Goal: Feedback & Contribution: Leave review/rating

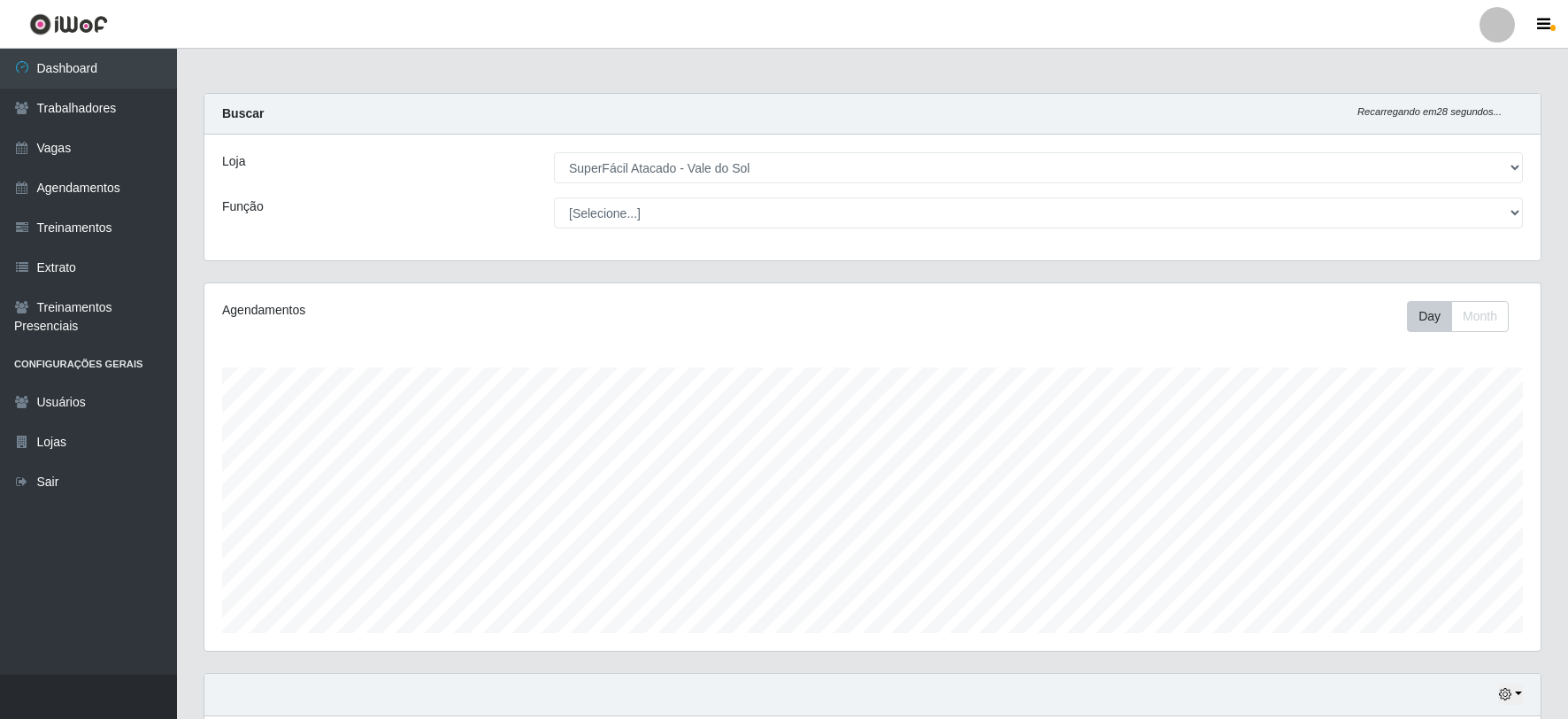
select select "502"
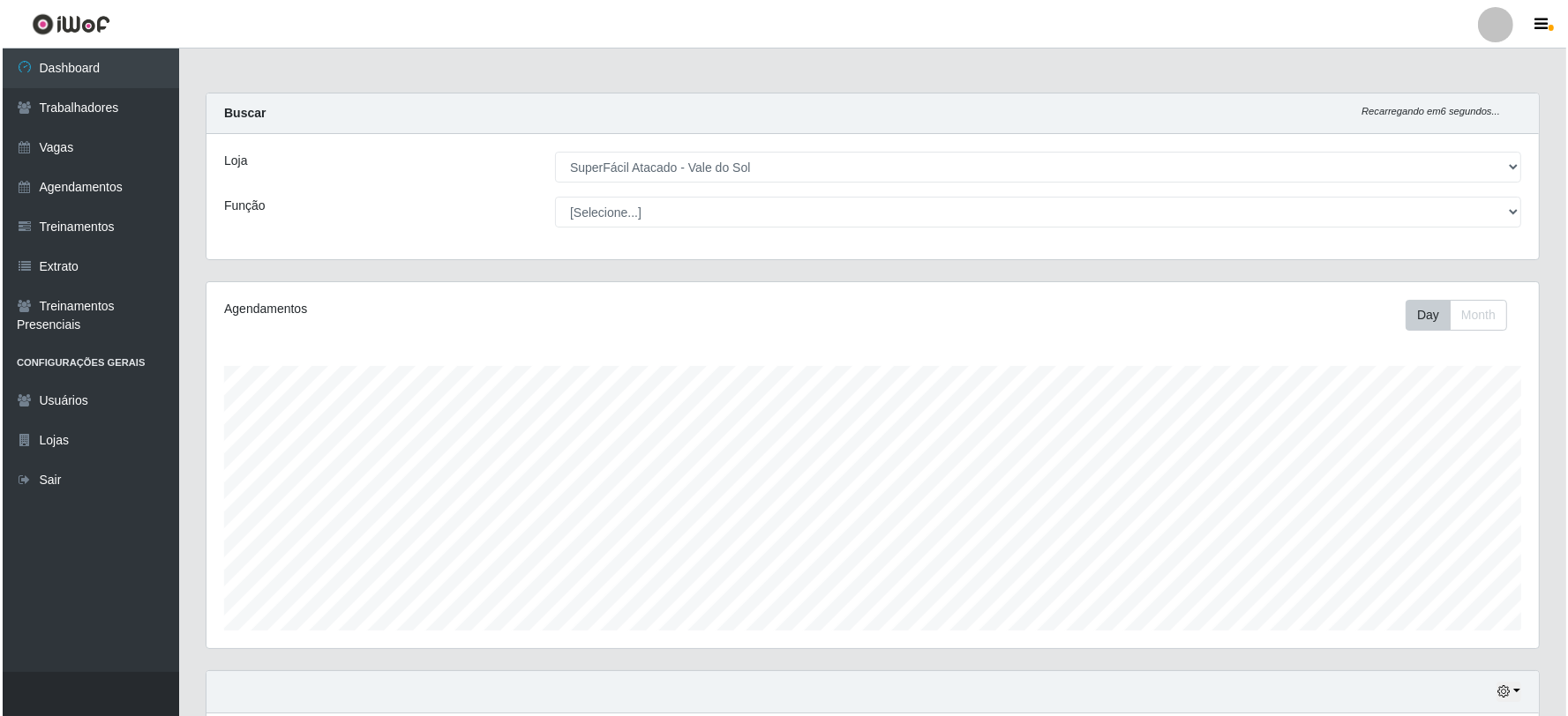
scroll to position [490, 0]
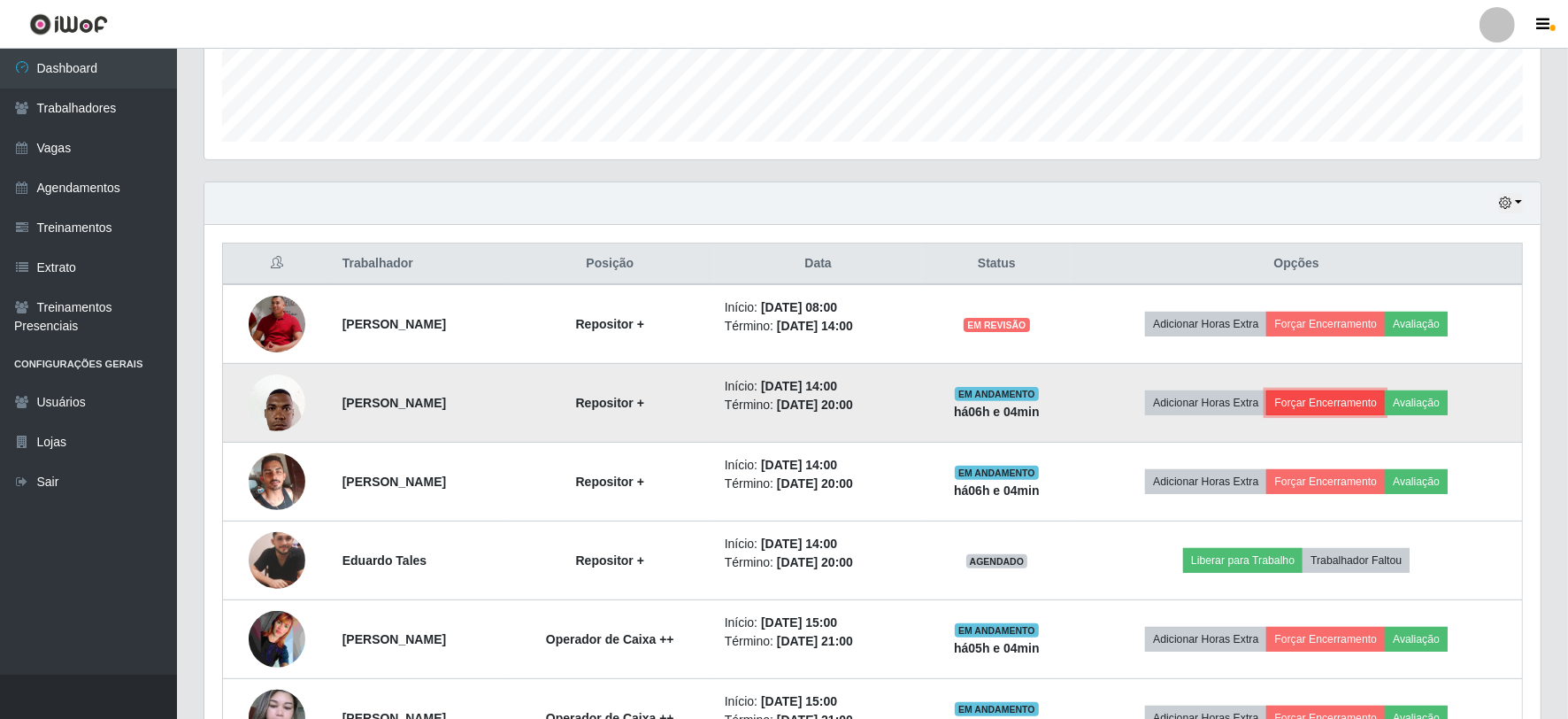
click at [1373, 400] on button "Forçar Encerramento" at bounding box center [1325, 403] width 119 height 25
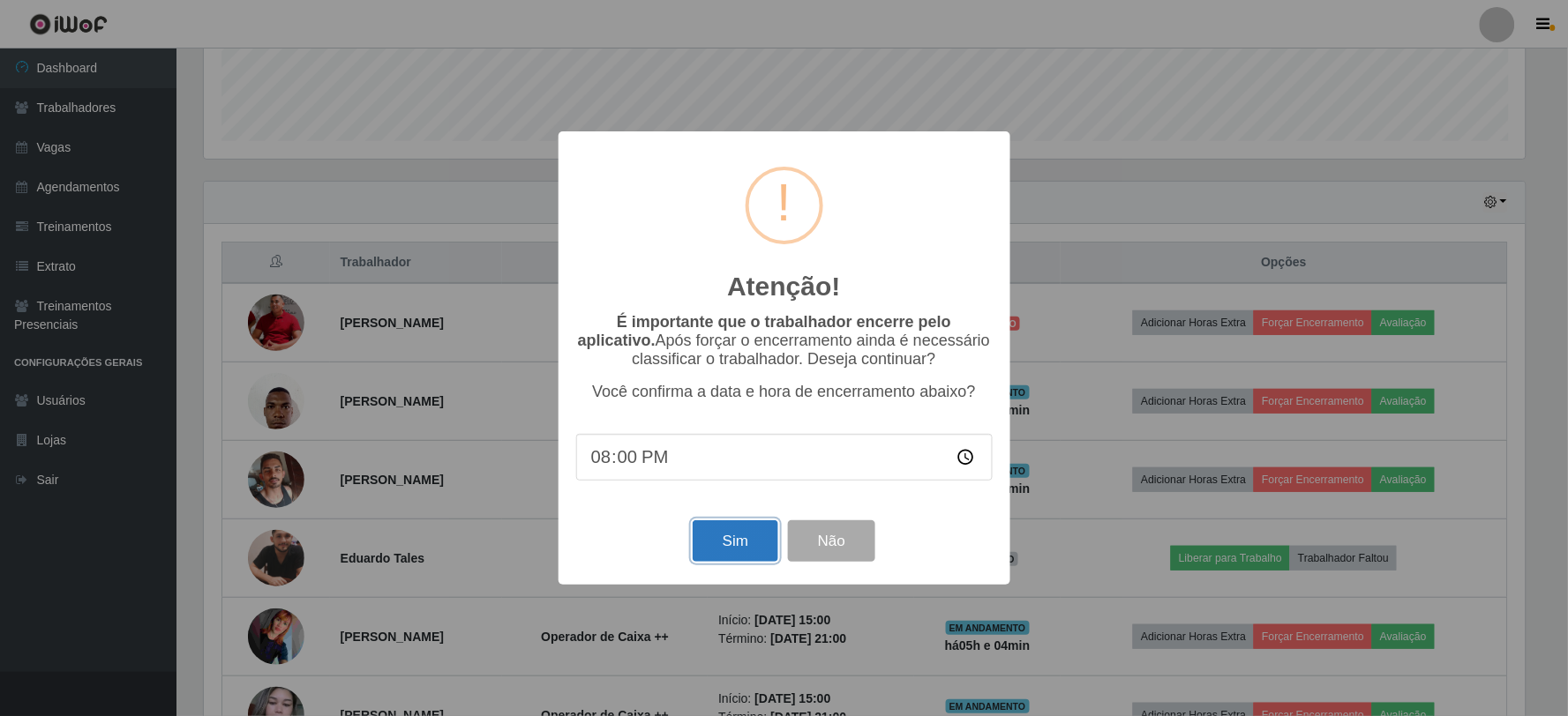
click at [752, 562] on button "Sim" at bounding box center [735, 541] width 85 height 42
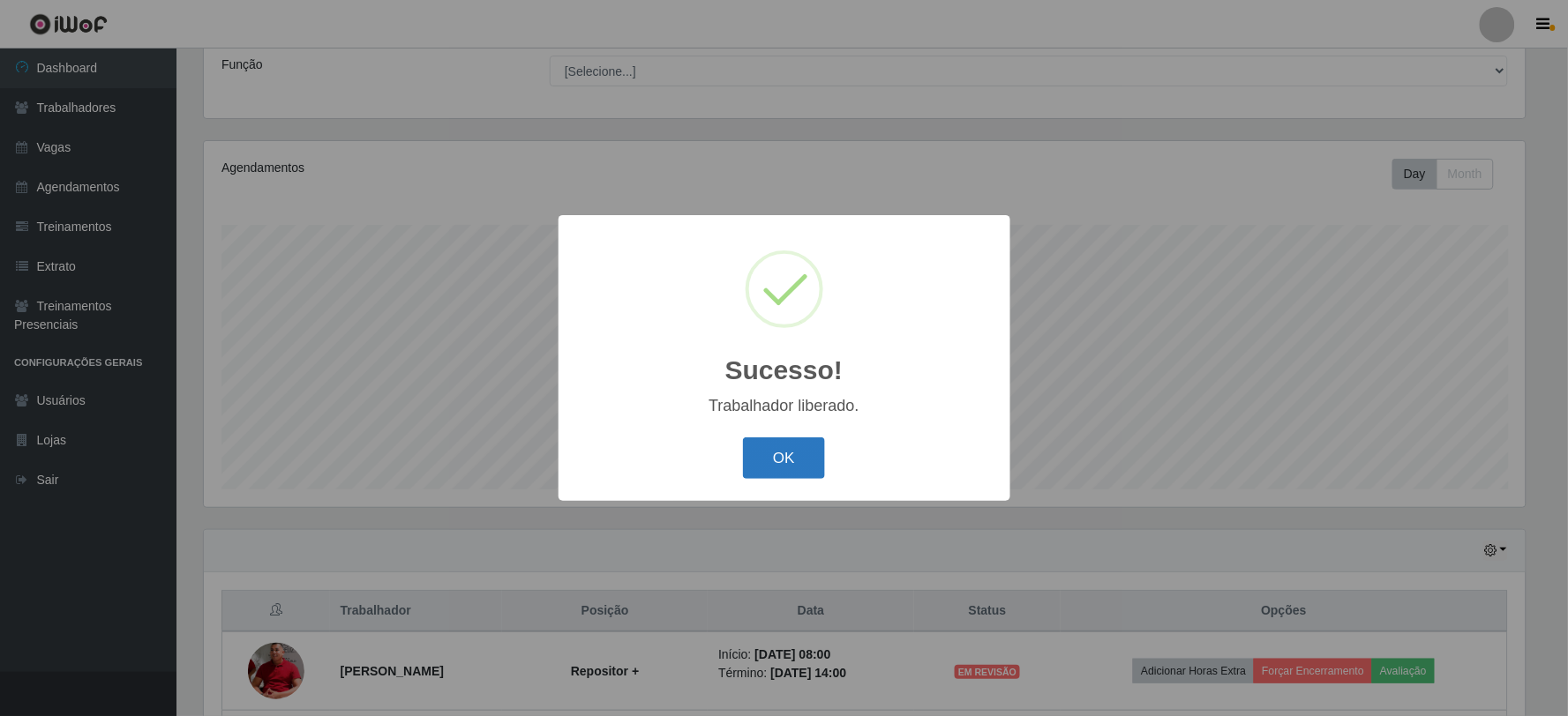
click at [780, 453] on button "OK" at bounding box center [784, 459] width 82 height 42
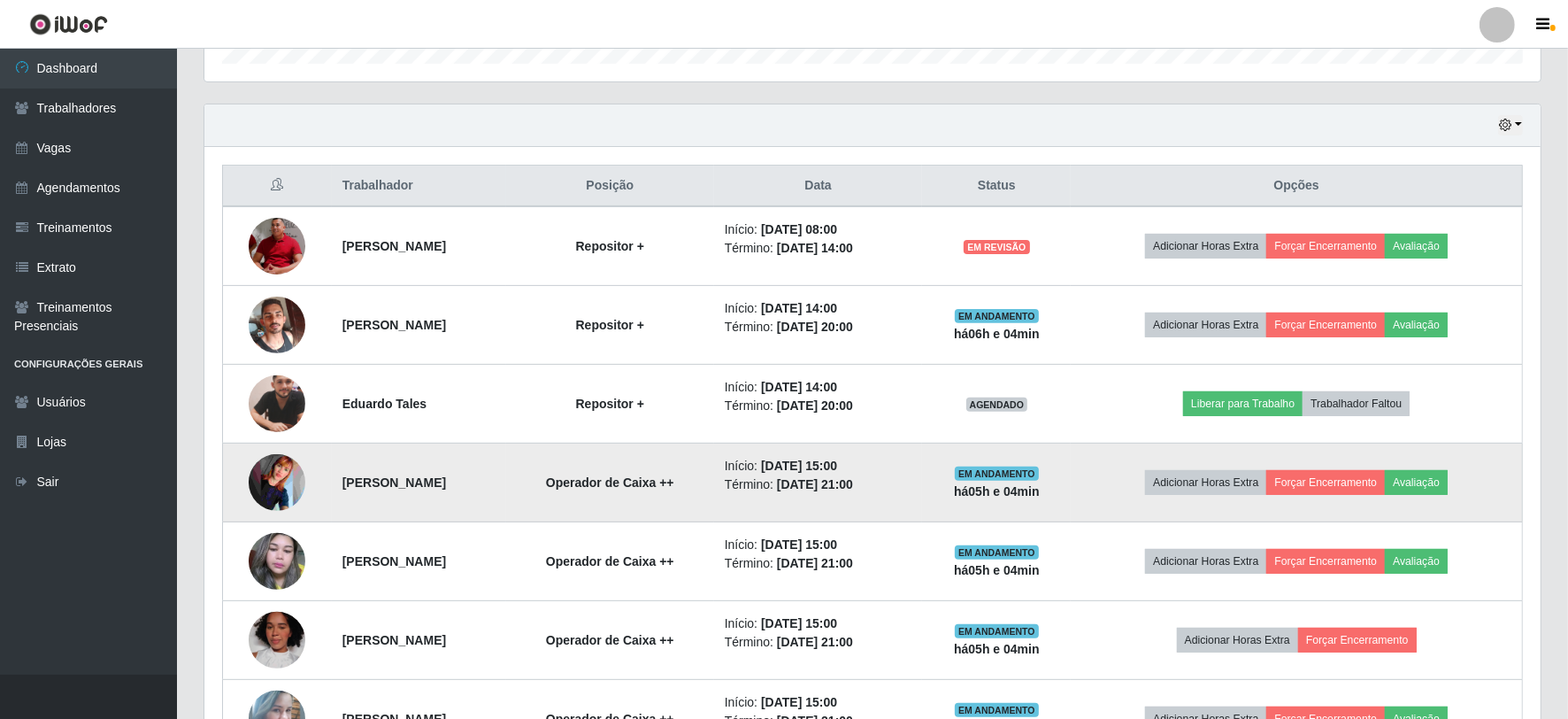
scroll to position [535, 0]
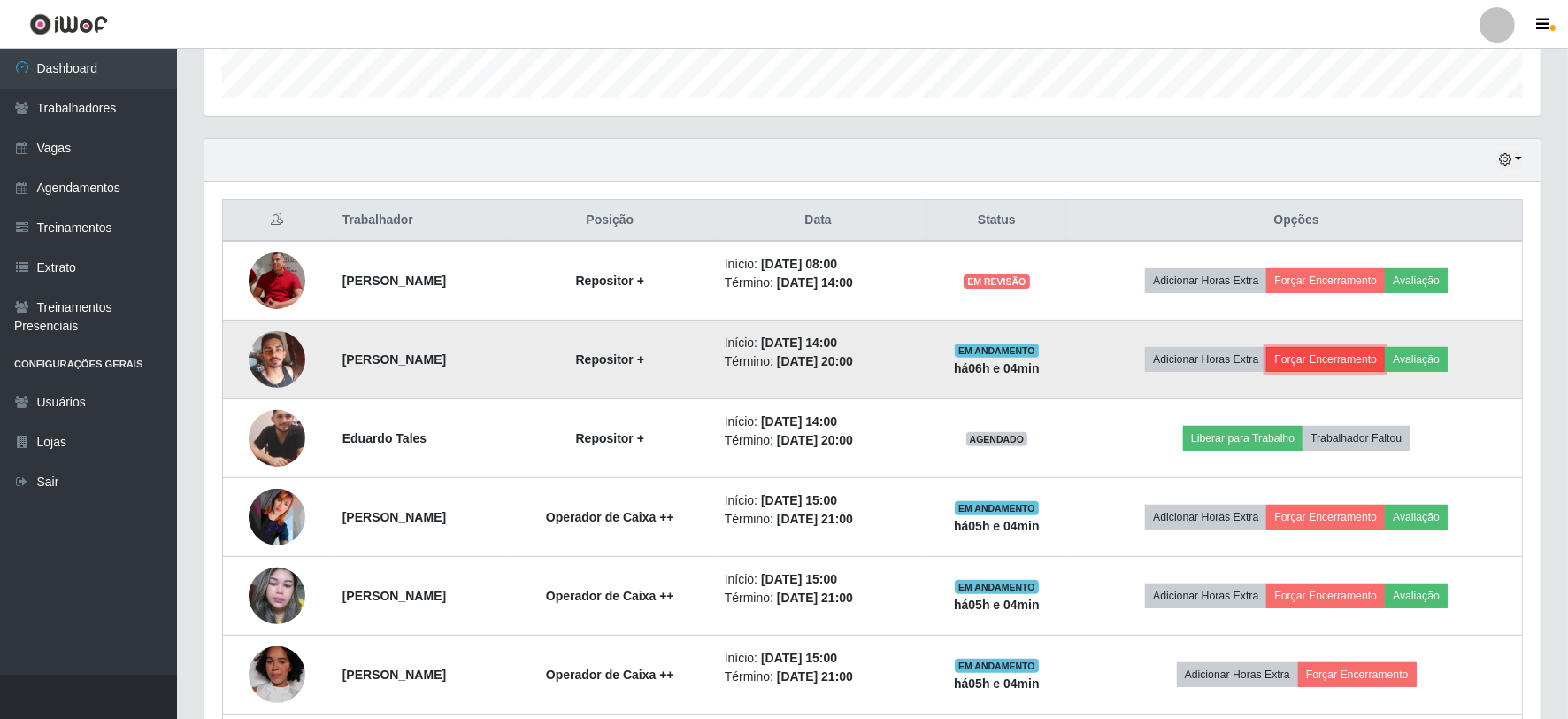
click at [1338, 369] on button "Forçar Encerramento" at bounding box center [1325, 360] width 119 height 25
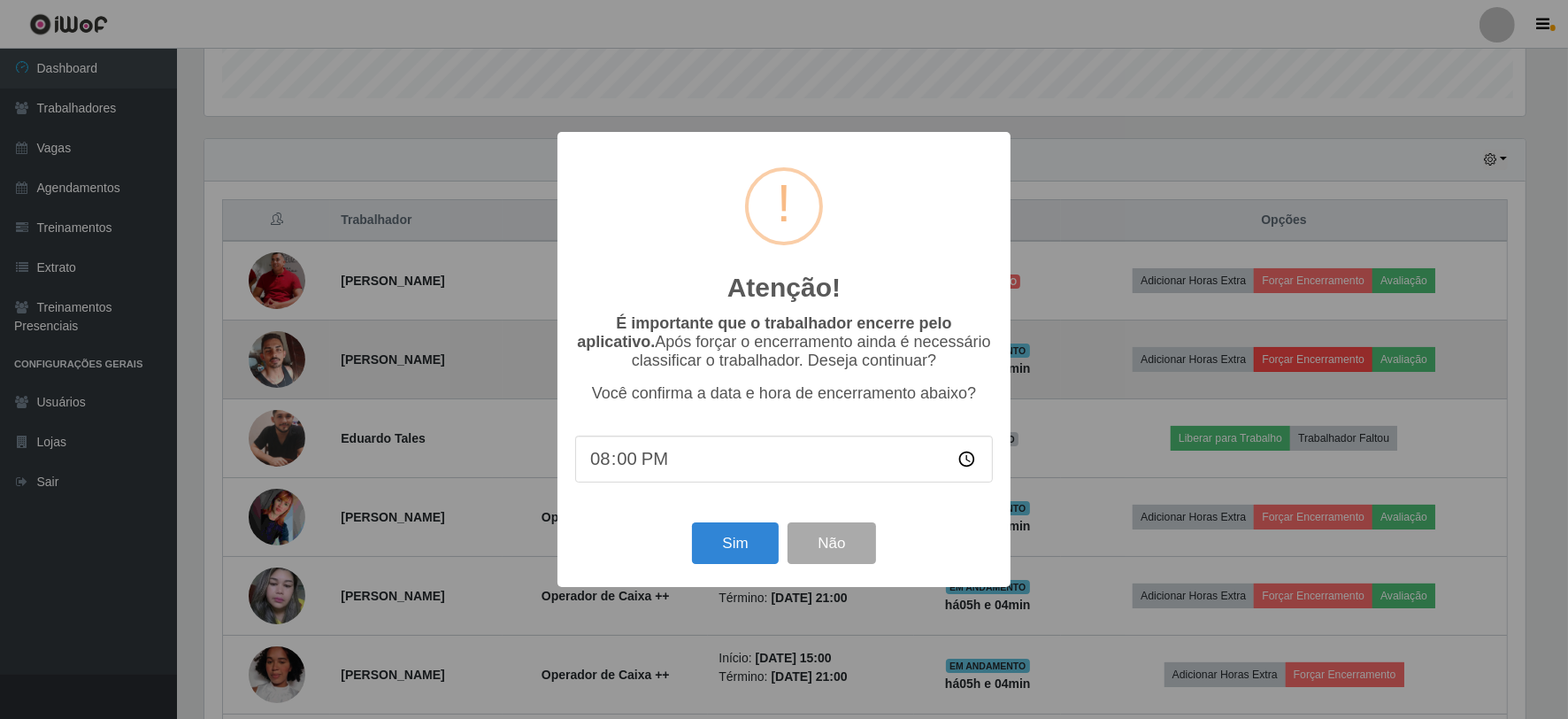
scroll to position [367, 1325]
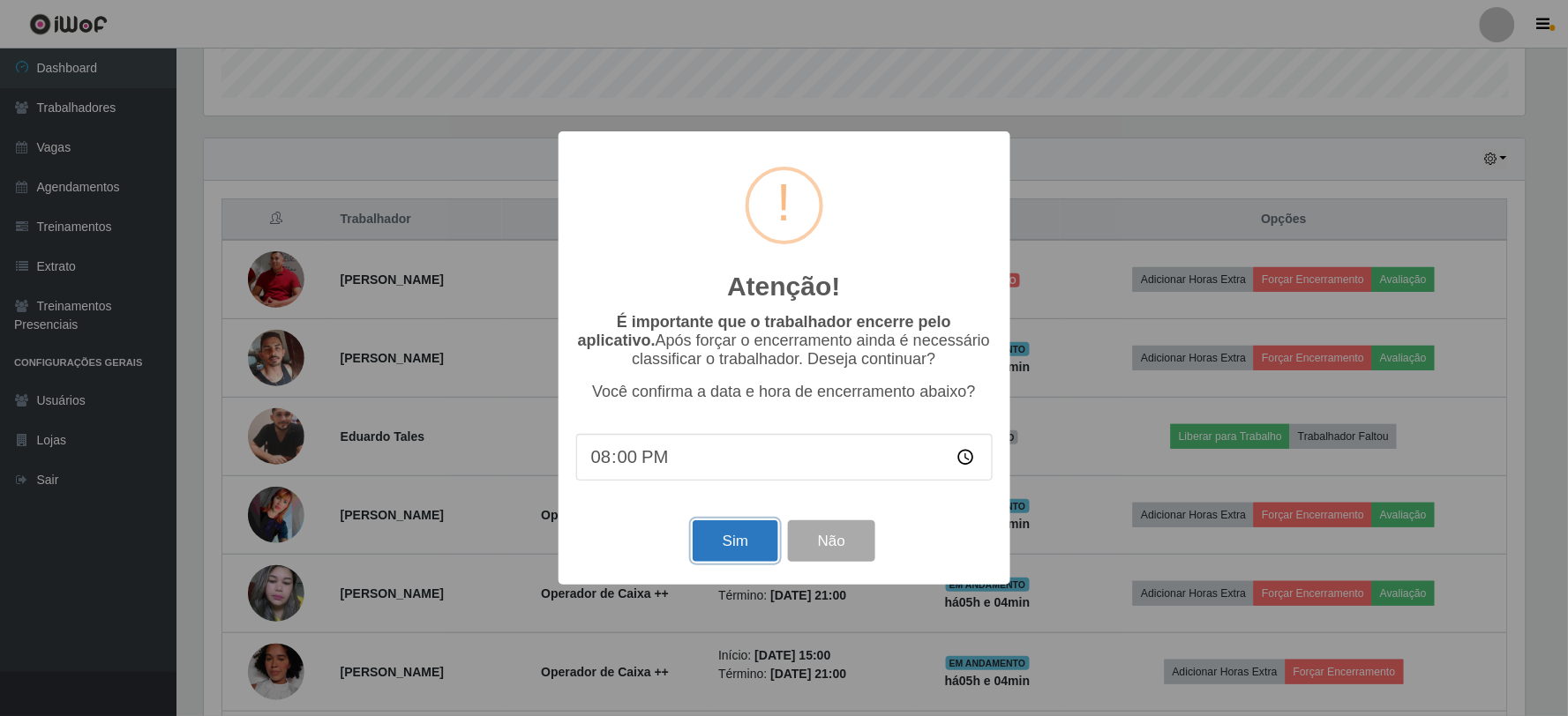
click at [741, 541] on button "Sim" at bounding box center [735, 541] width 85 height 42
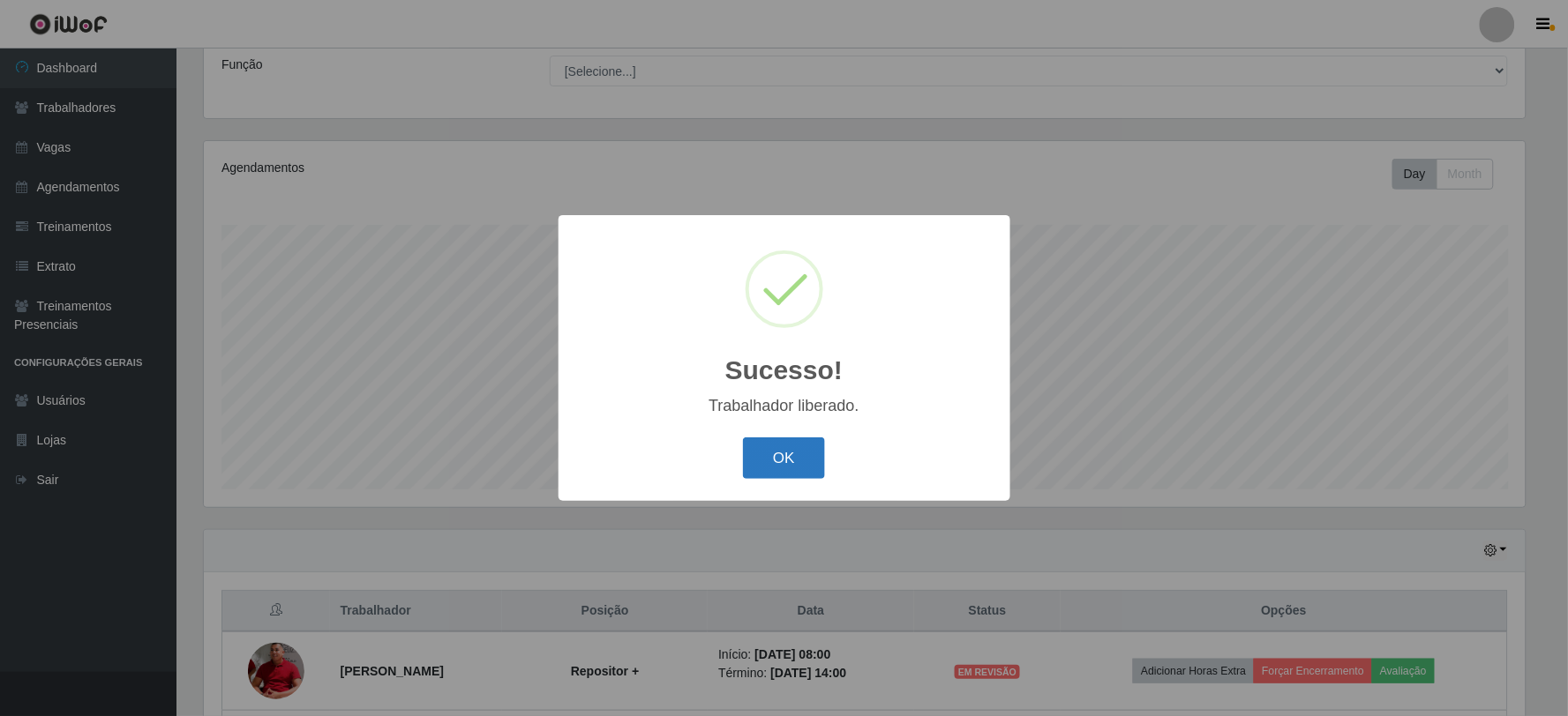
click at [774, 451] on button "OK" at bounding box center [784, 459] width 82 height 42
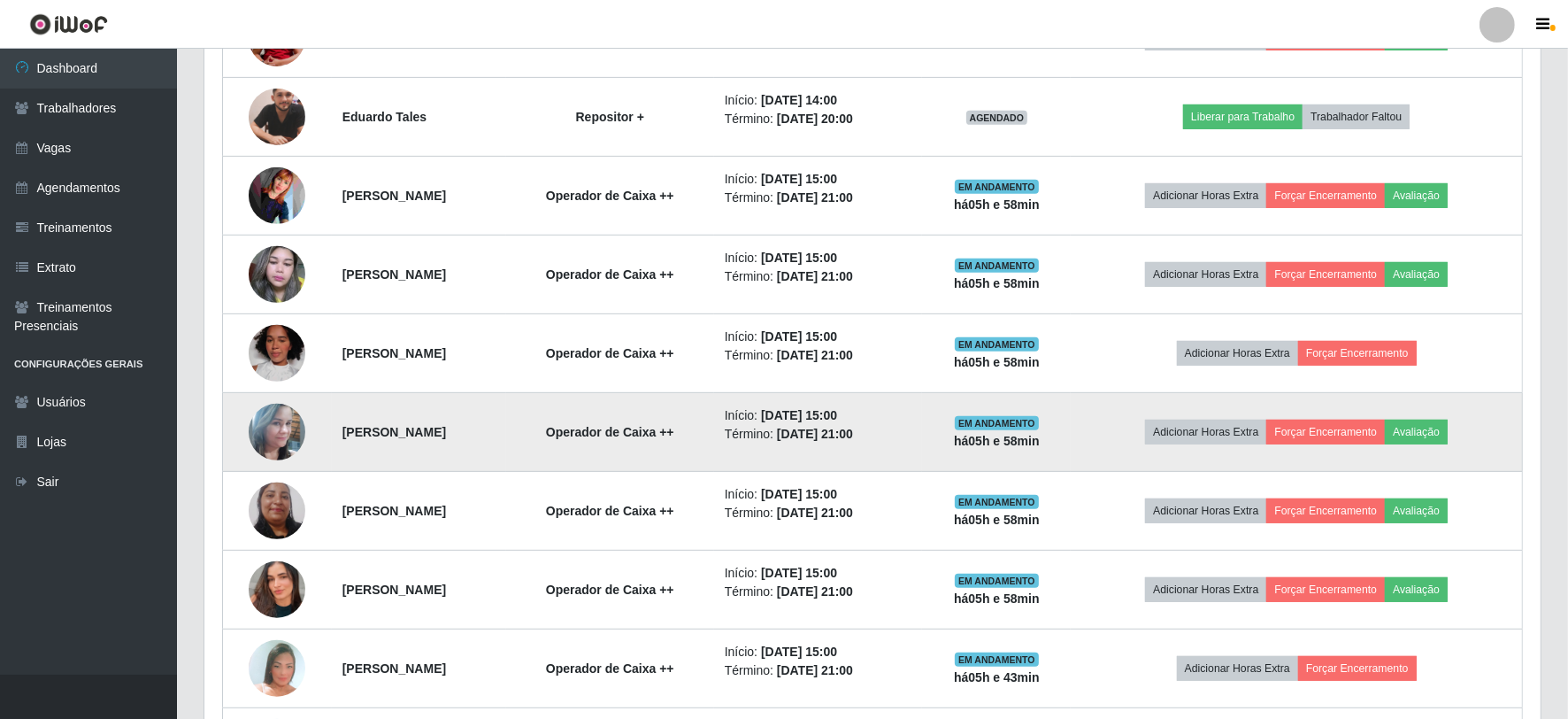
scroll to position [813, 0]
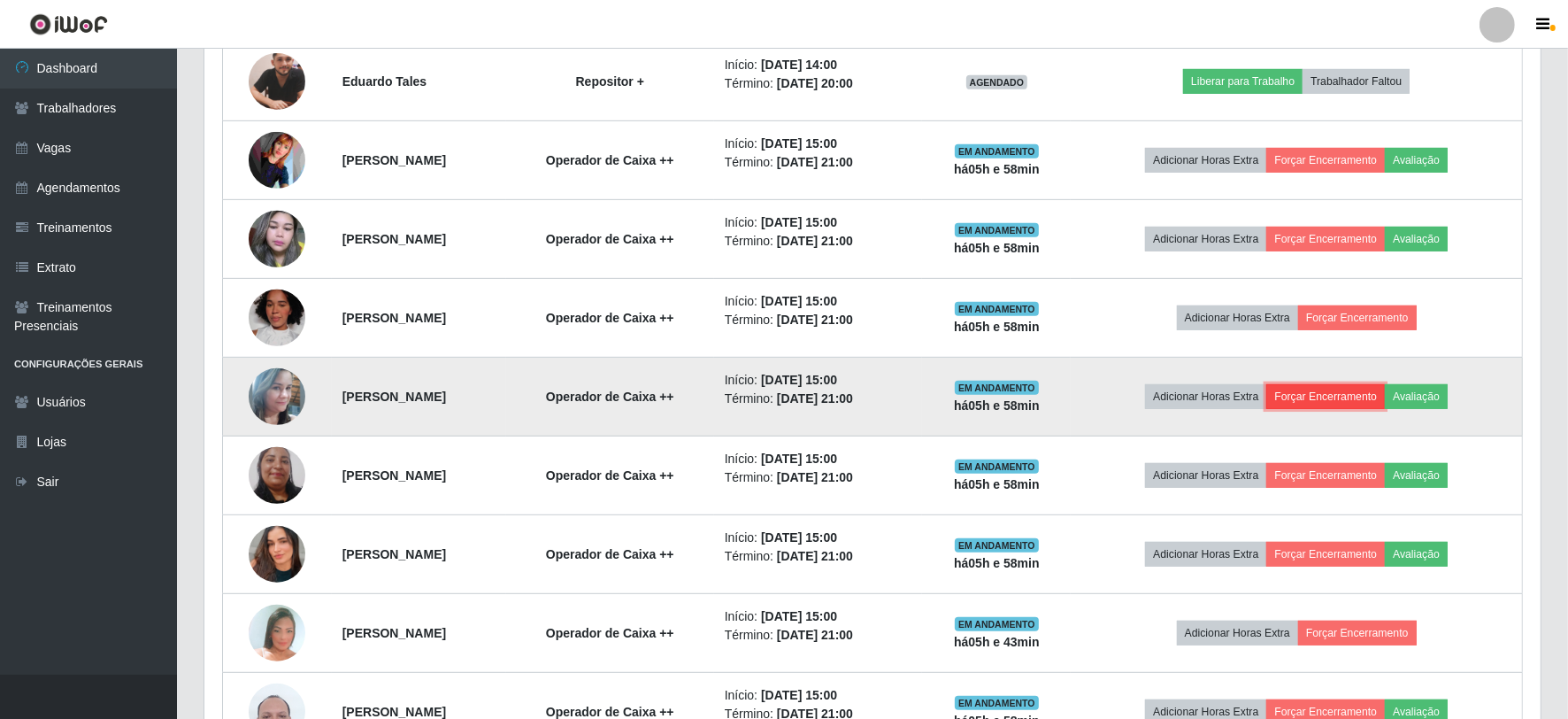
click at [1338, 386] on button "Forçar Encerramento" at bounding box center [1325, 397] width 119 height 25
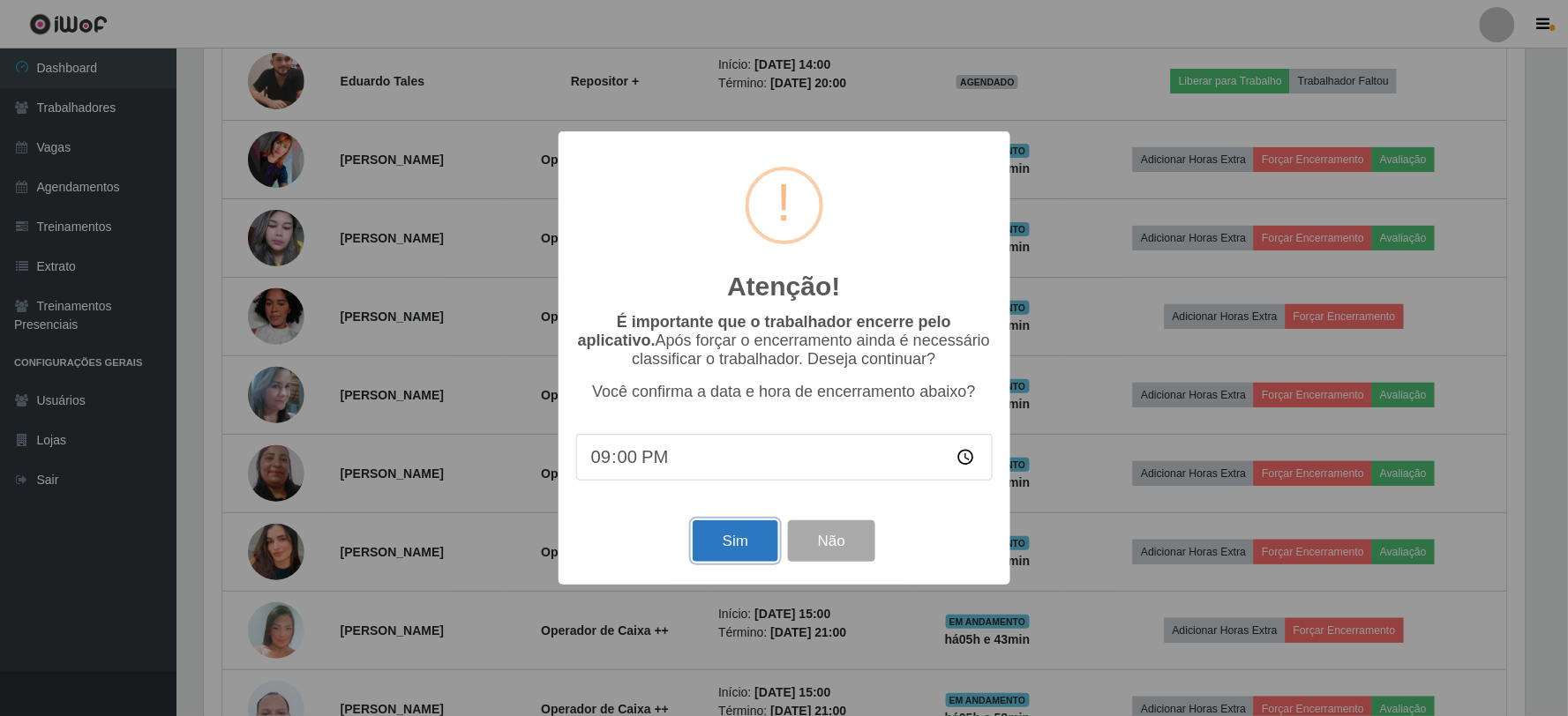
click at [706, 534] on button "Sim" at bounding box center [735, 541] width 85 height 42
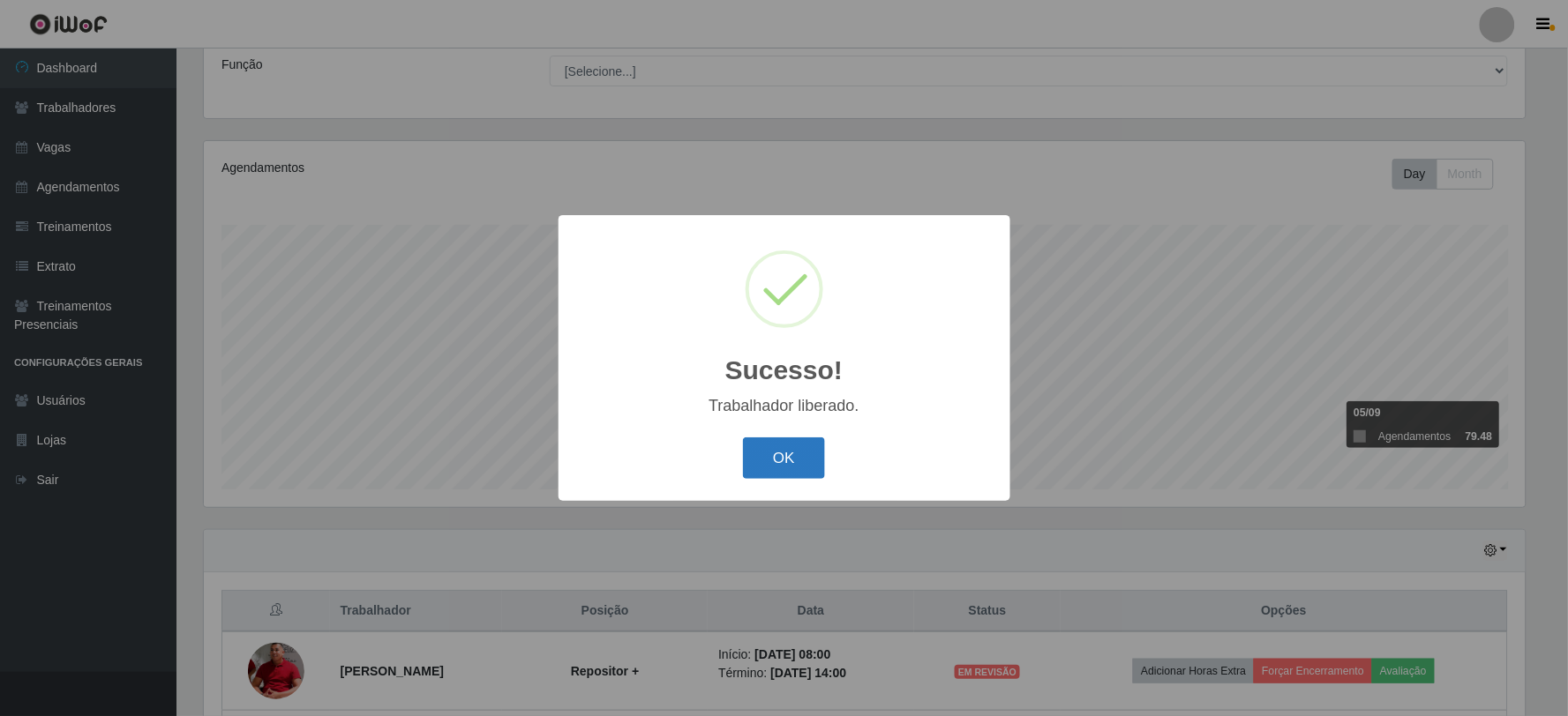
click at [755, 456] on button "OK" at bounding box center [784, 459] width 82 height 42
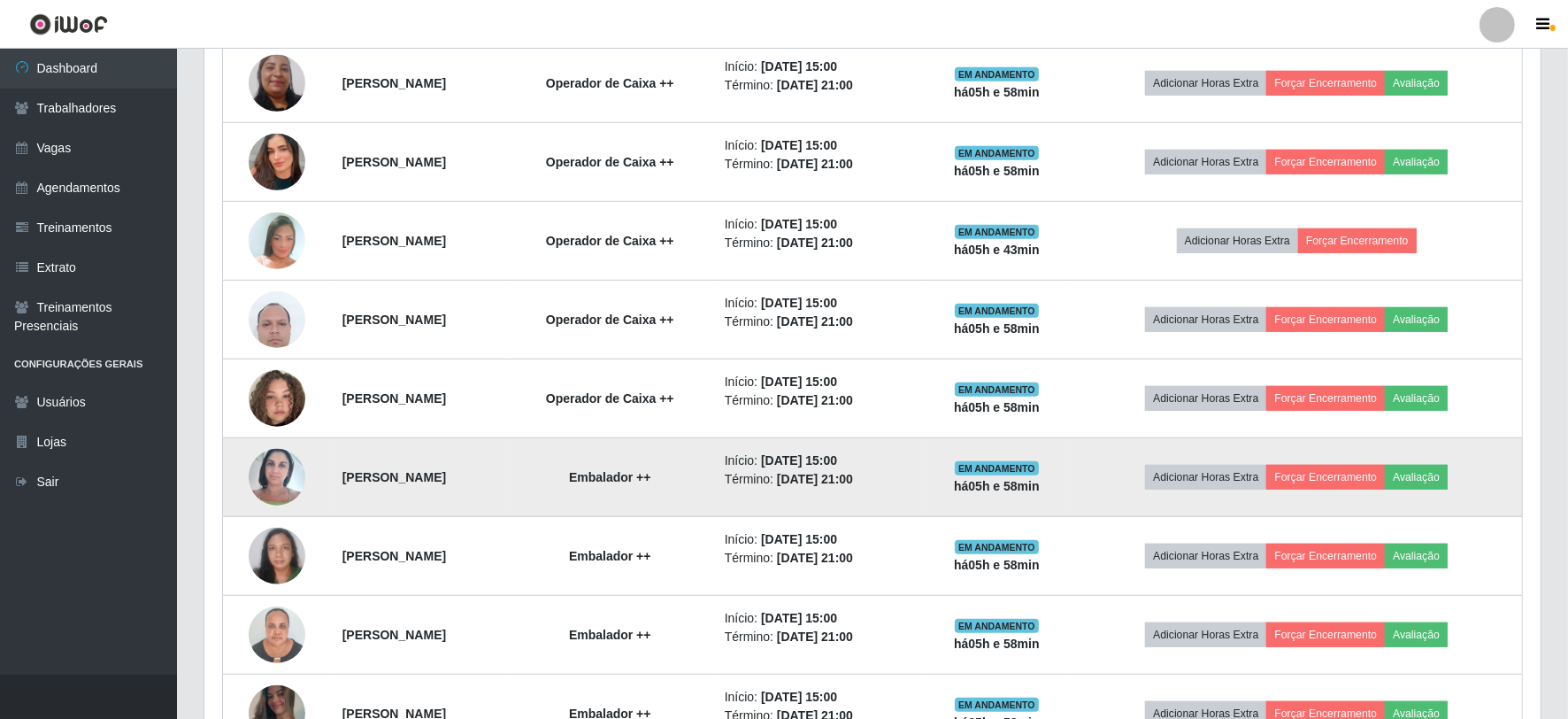
scroll to position [1224, 0]
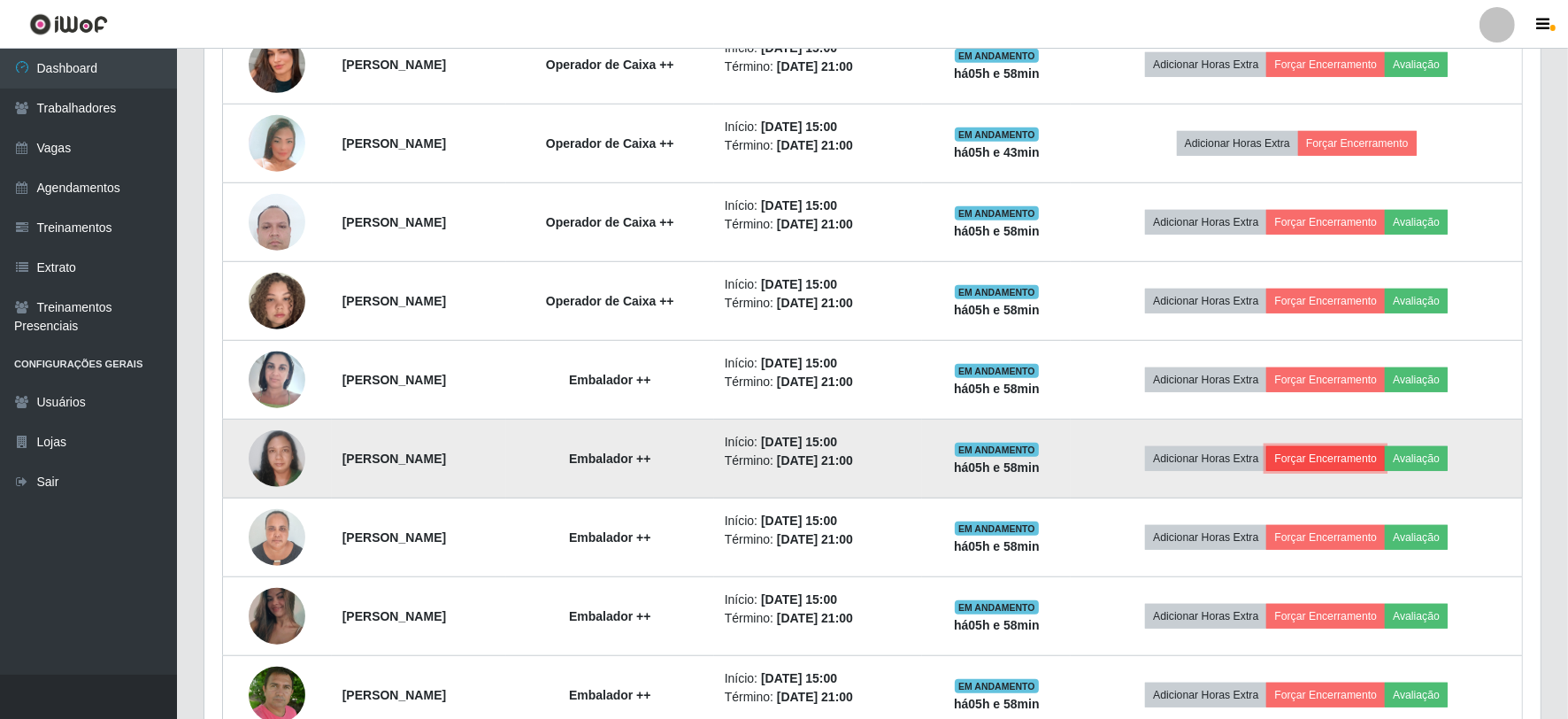
click at [1350, 462] on button "Forçar Encerramento" at bounding box center [1325, 459] width 119 height 25
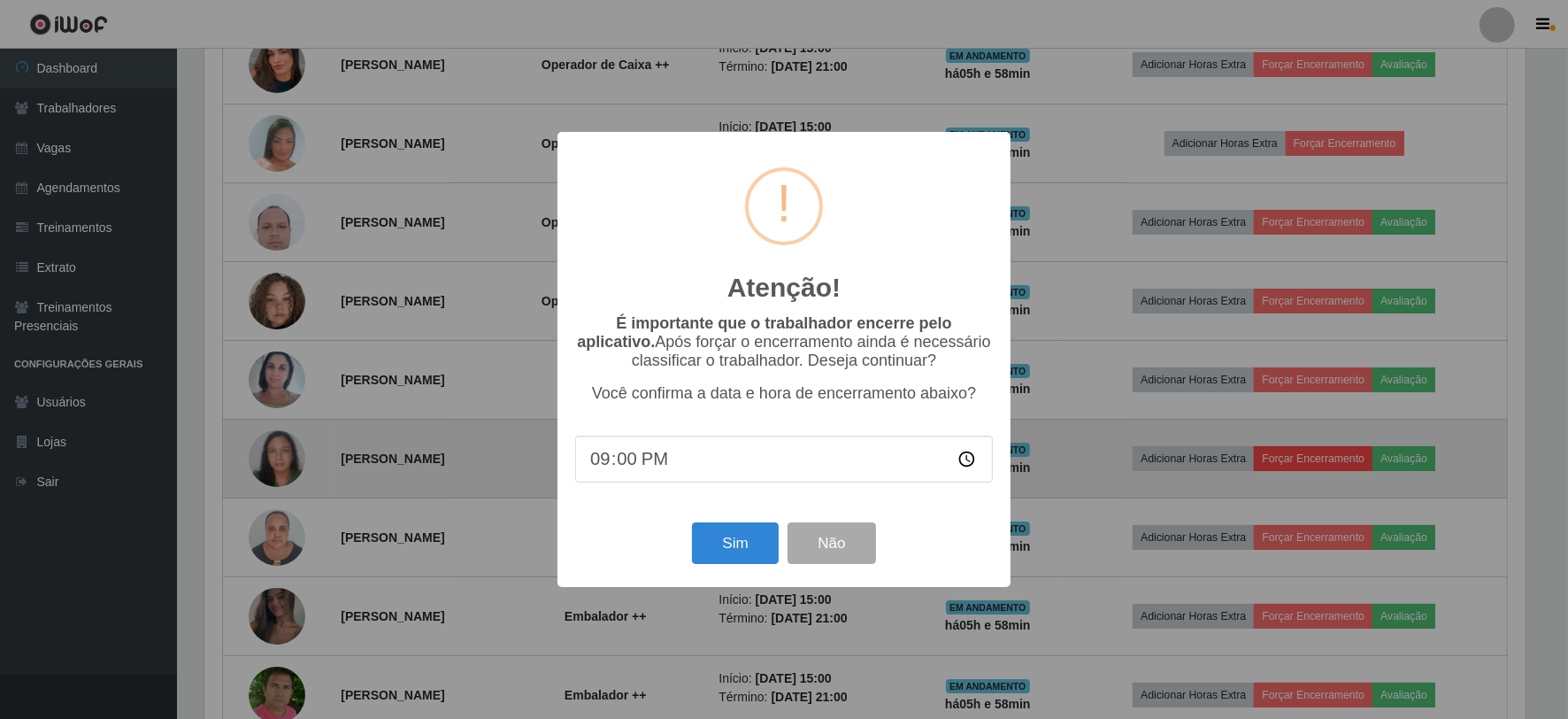
scroll to position [367, 1325]
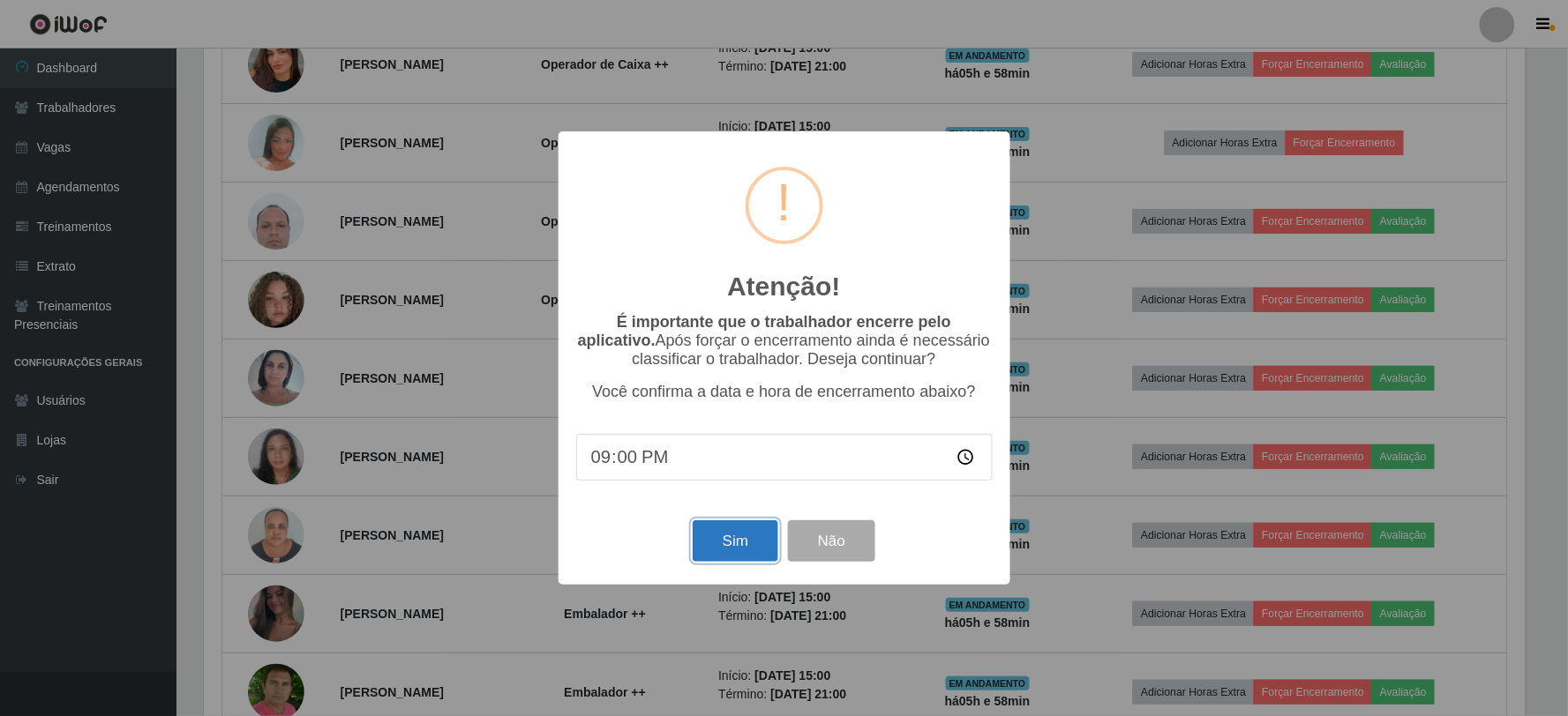
click at [736, 545] on button "Sim" at bounding box center [735, 541] width 85 height 42
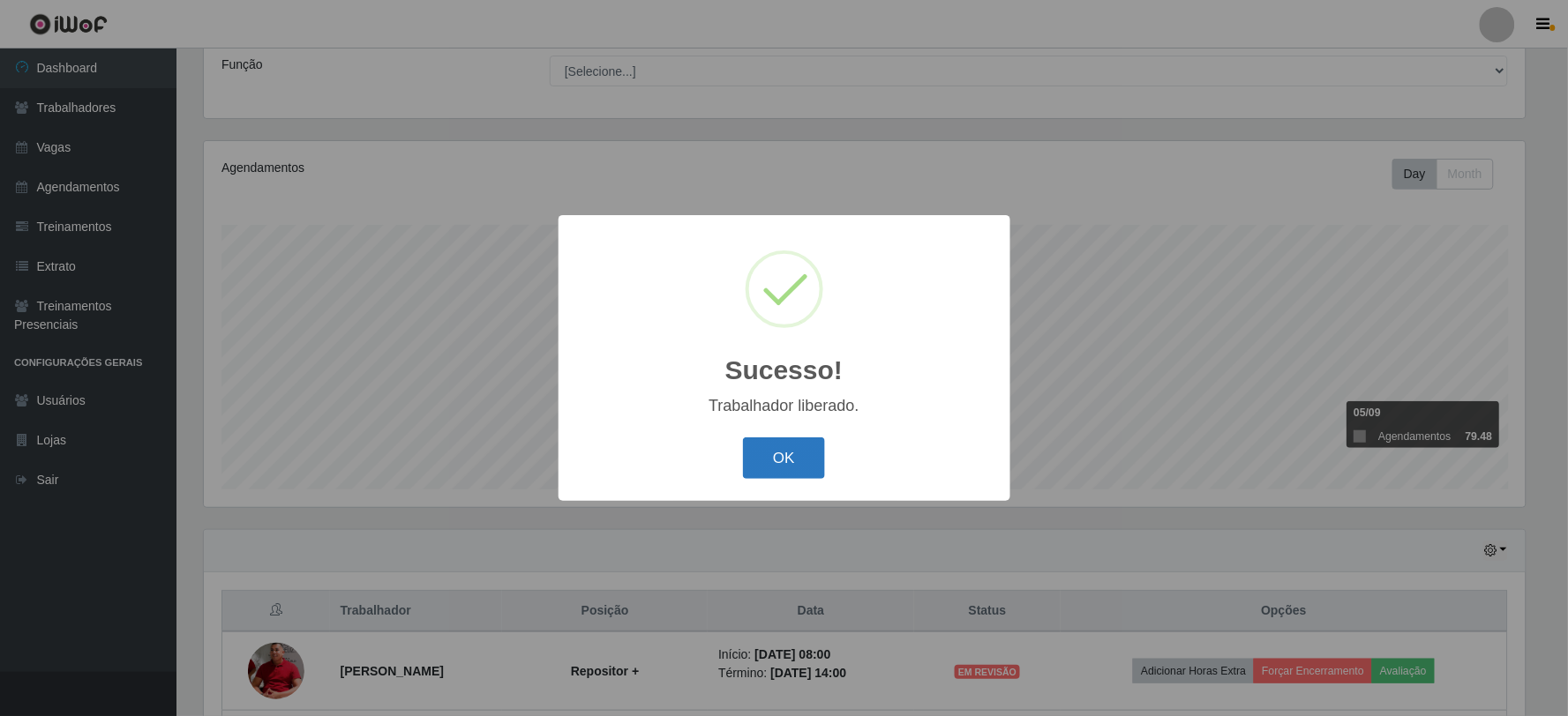
click at [754, 445] on button "OK" at bounding box center [784, 459] width 82 height 42
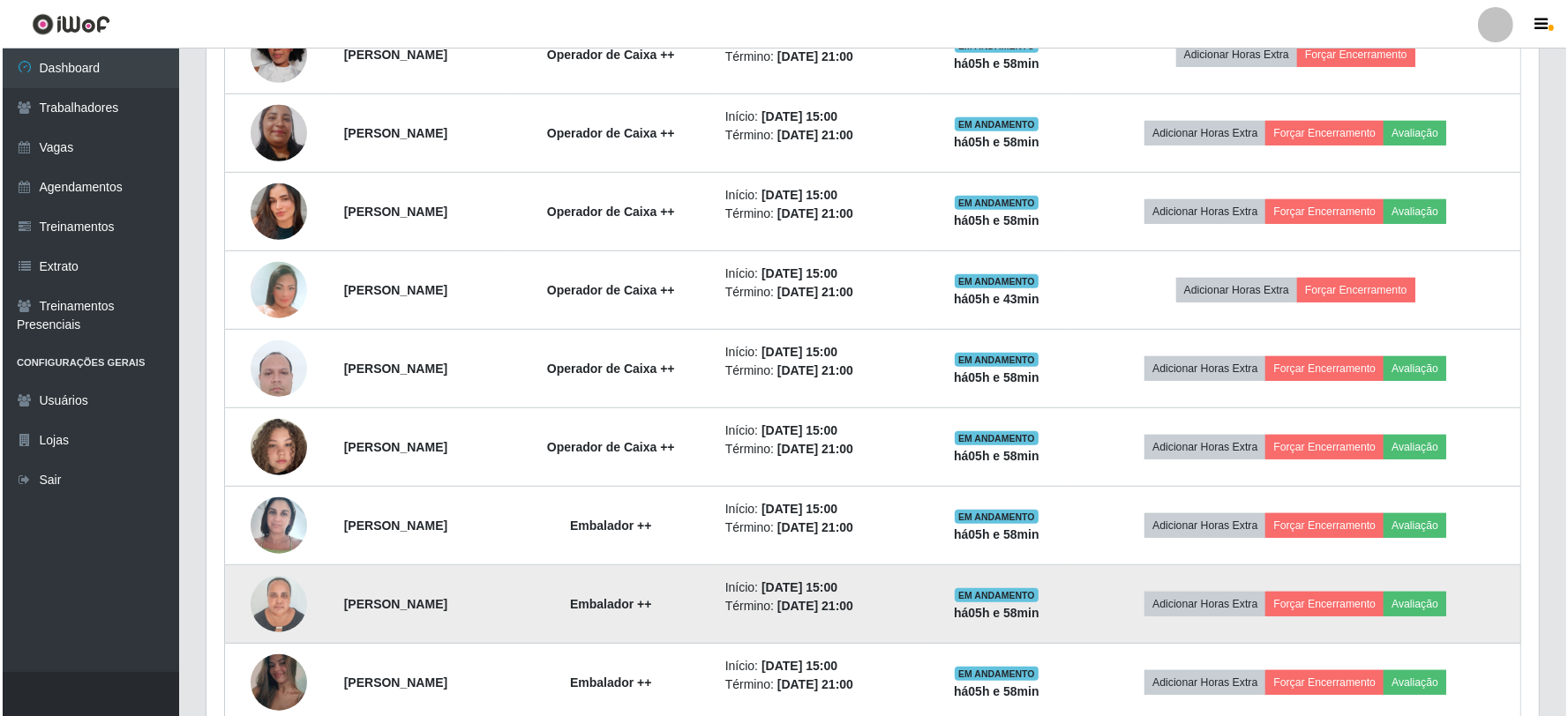
scroll to position [948, 0]
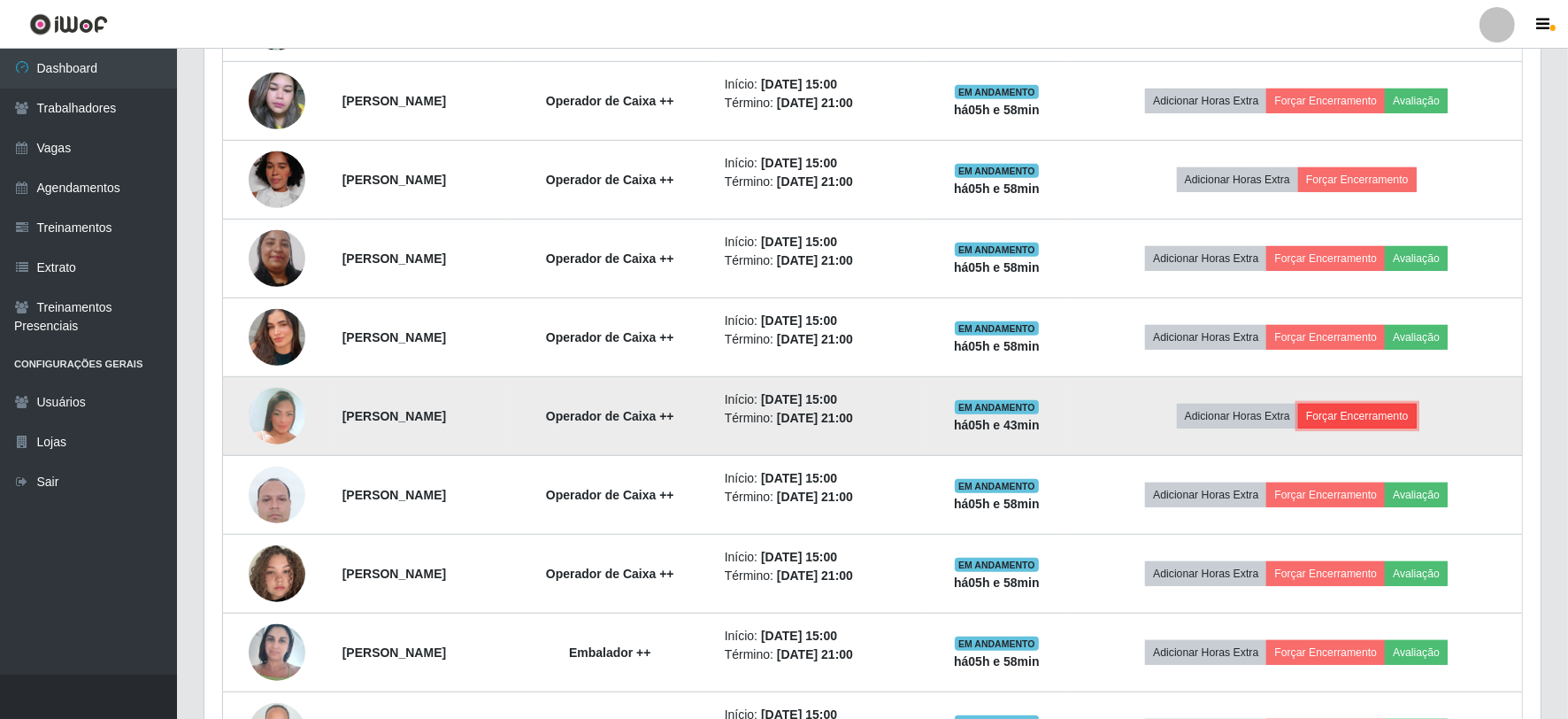
click at [1370, 414] on button "Forçar Encerramento" at bounding box center [1357, 416] width 119 height 25
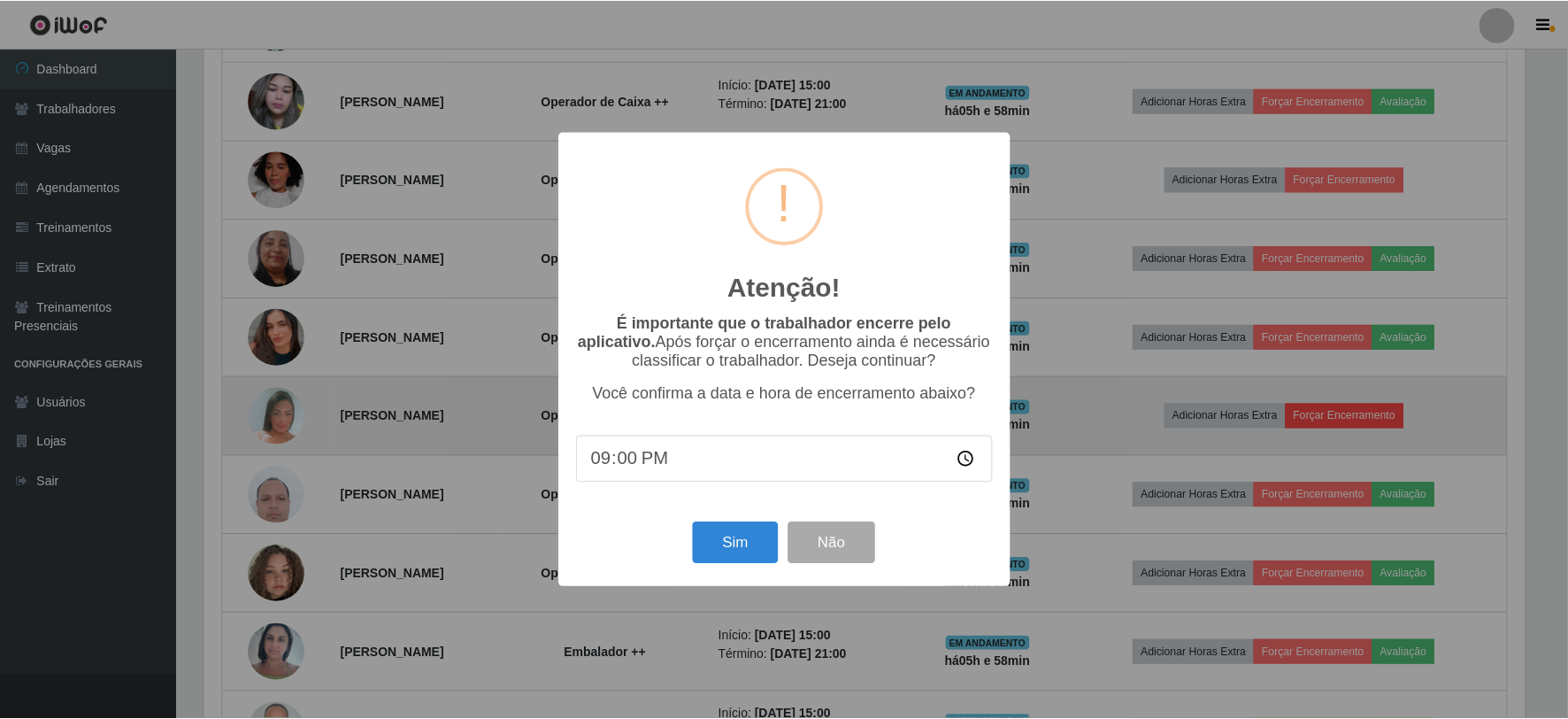
scroll to position [367, 1325]
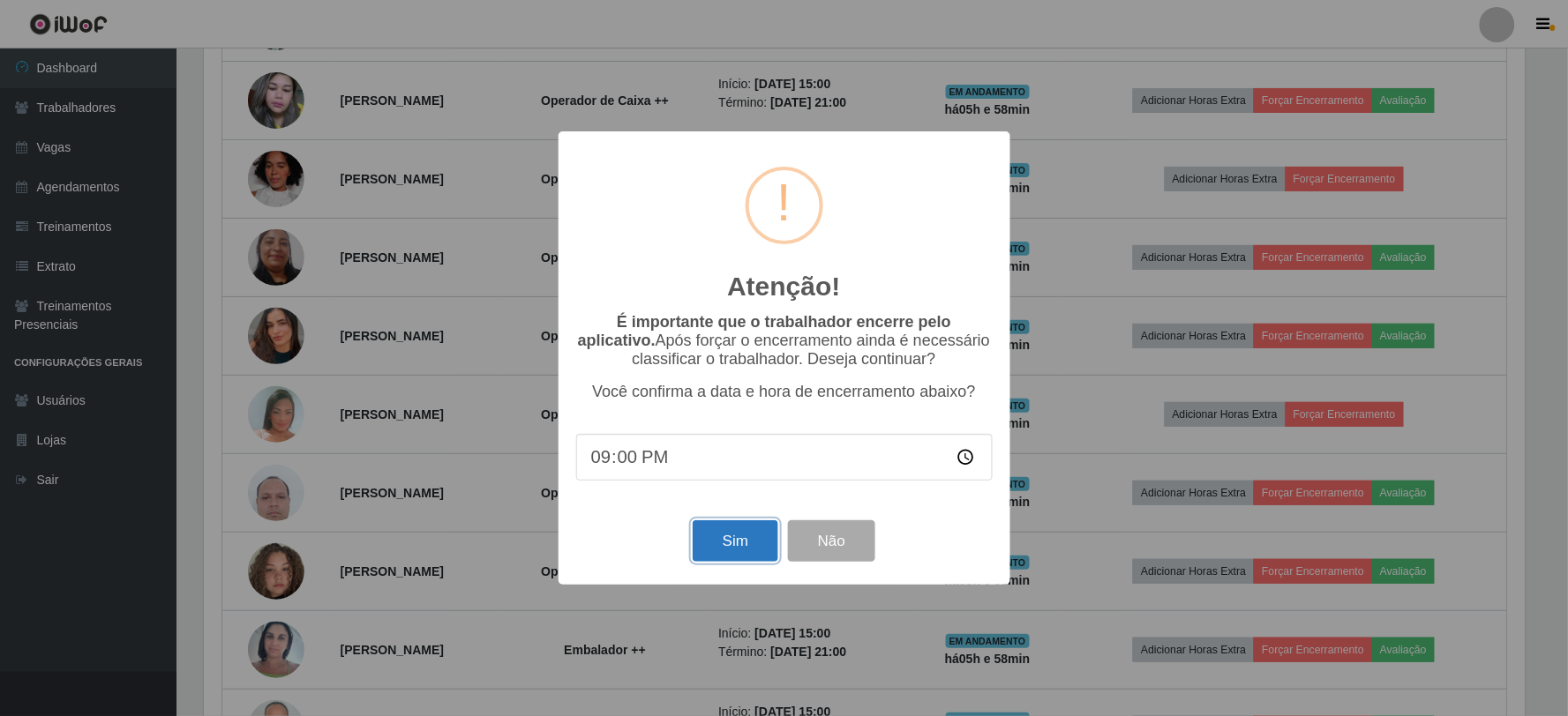
click at [720, 539] on button "Sim" at bounding box center [735, 541] width 85 height 42
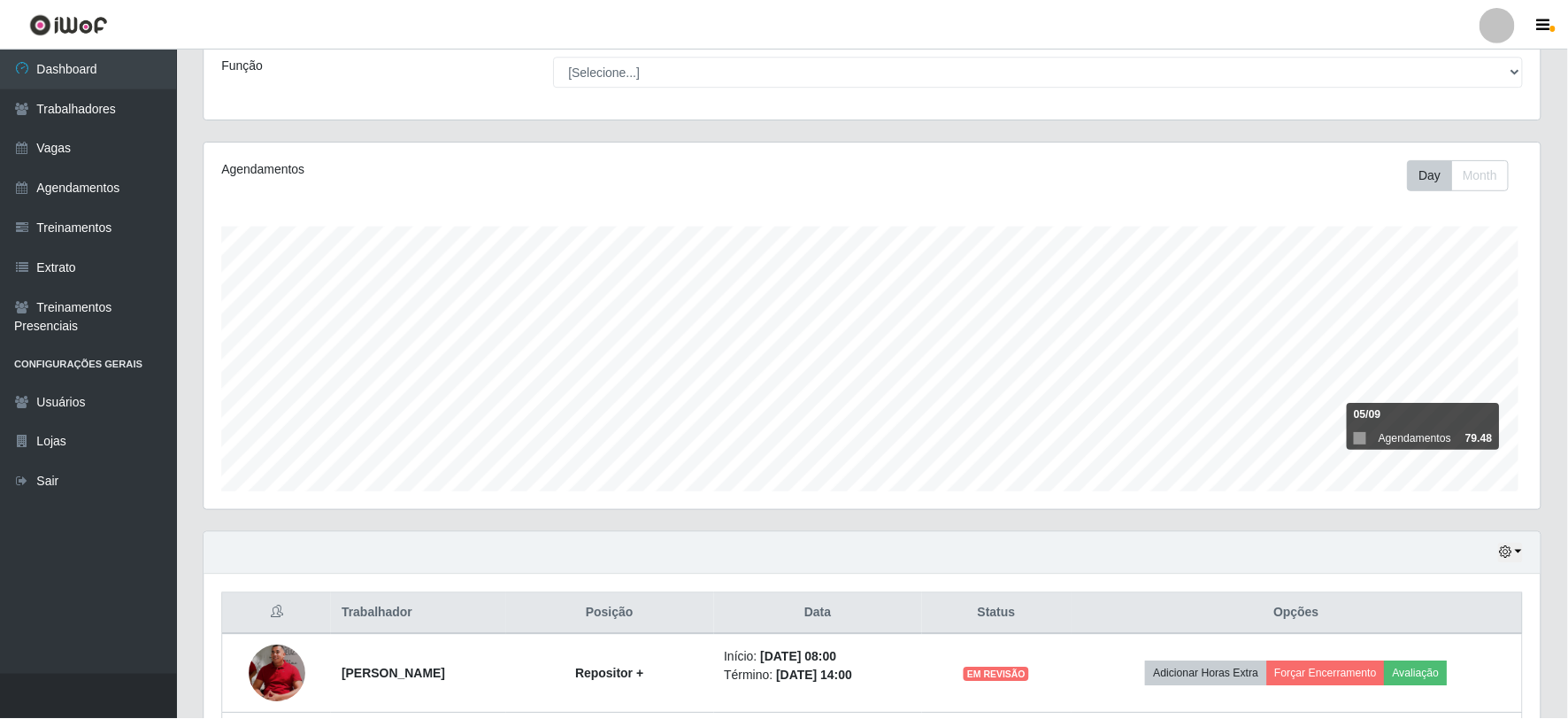
scroll to position [0, 0]
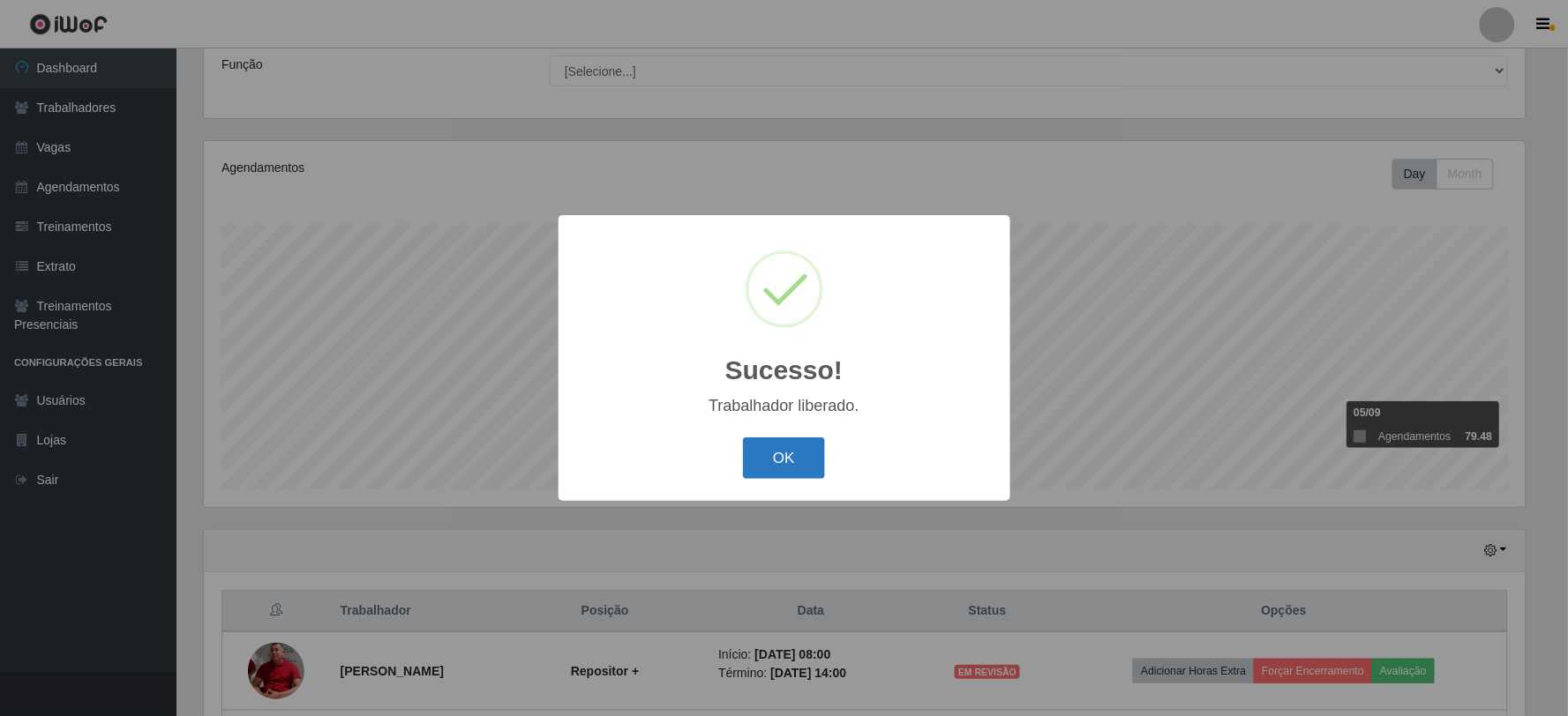
click at [773, 464] on button "OK" at bounding box center [784, 459] width 82 height 42
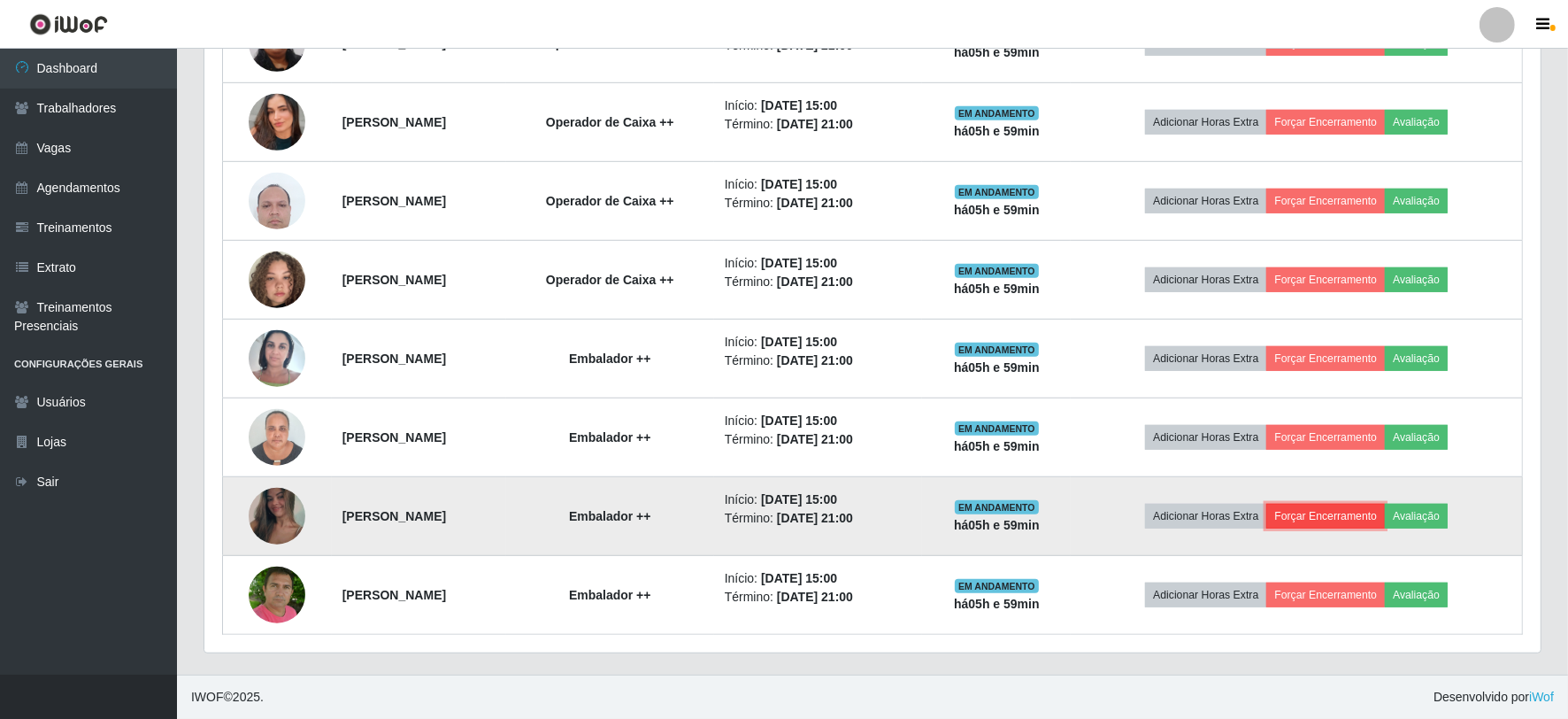
click at [1350, 523] on button "Forçar Encerramento" at bounding box center [1325, 517] width 119 height 25
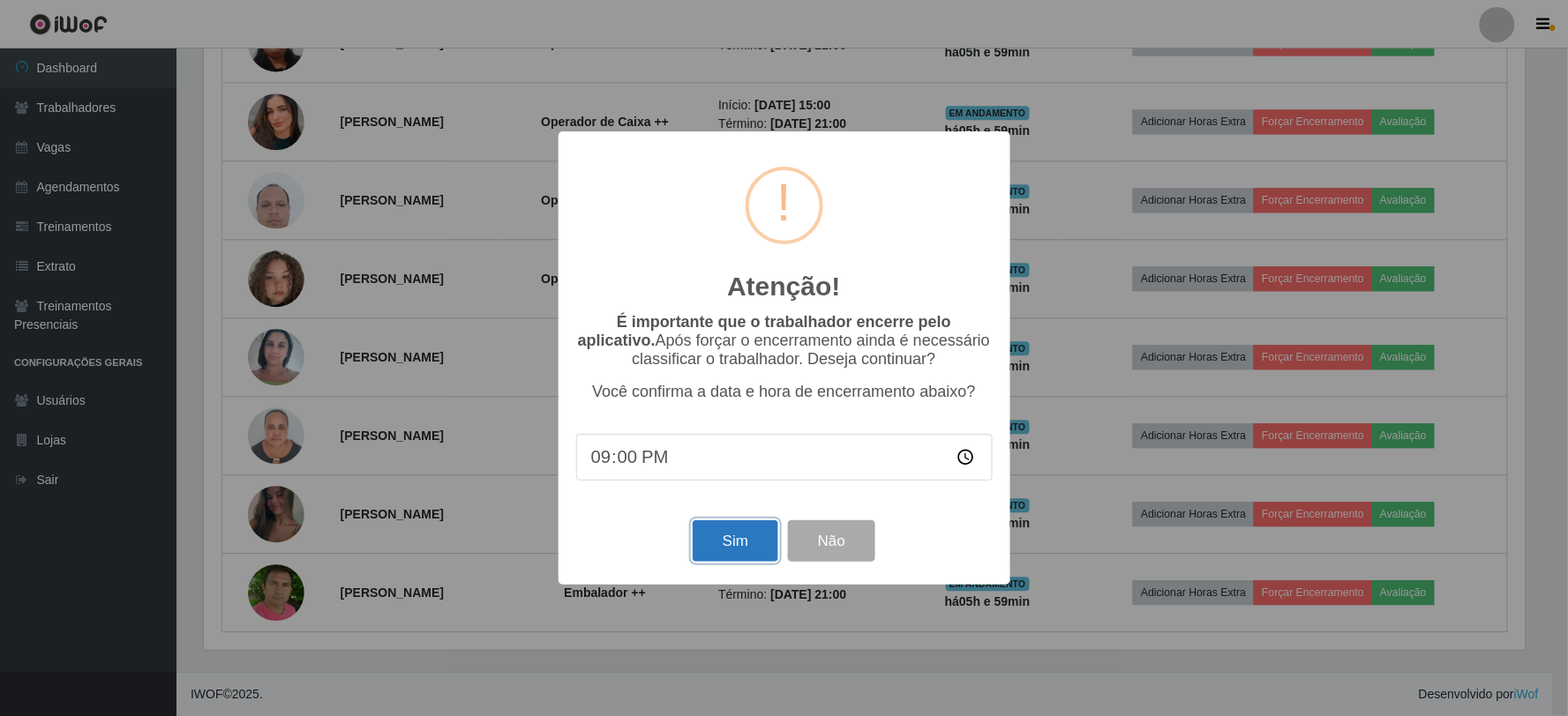
click at [731, 543] on button "Sim" at bounding box center [735, 541] width 85 height 42
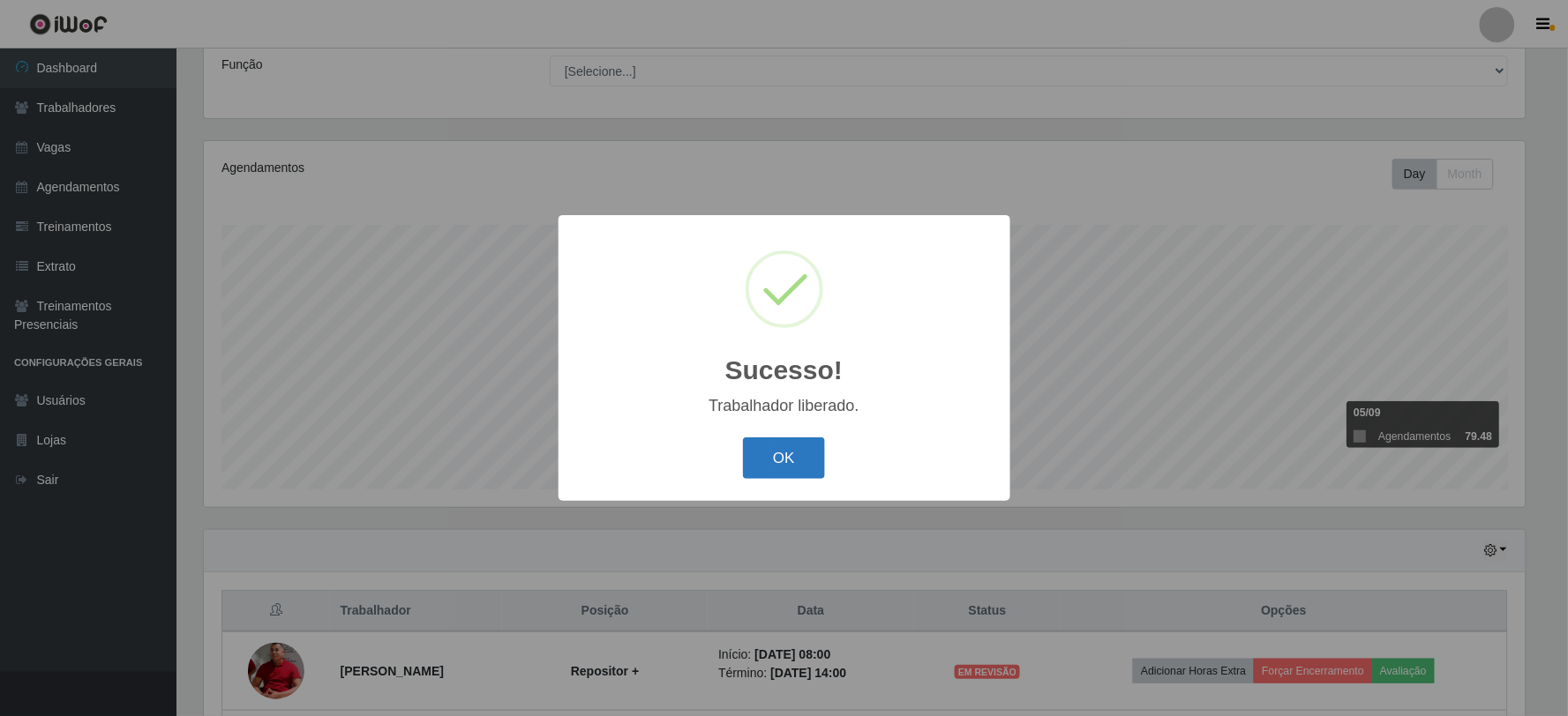
click at [789, 459] on button "OK" at bounding box center [784, 459] width 82 height 42
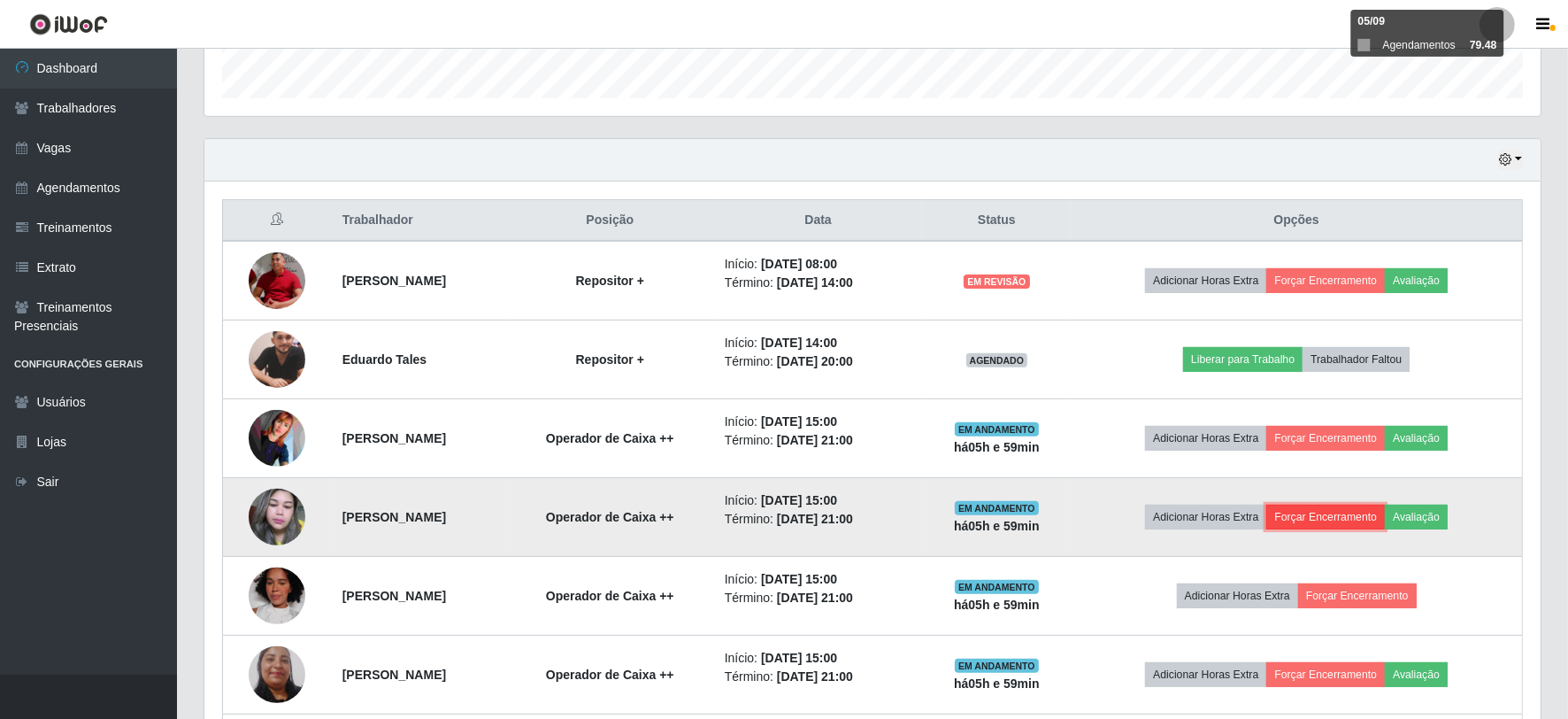
click at [1383, 511] on button "Forçar Encerramento" at bounding box center [1325, 518] width 119 height 25
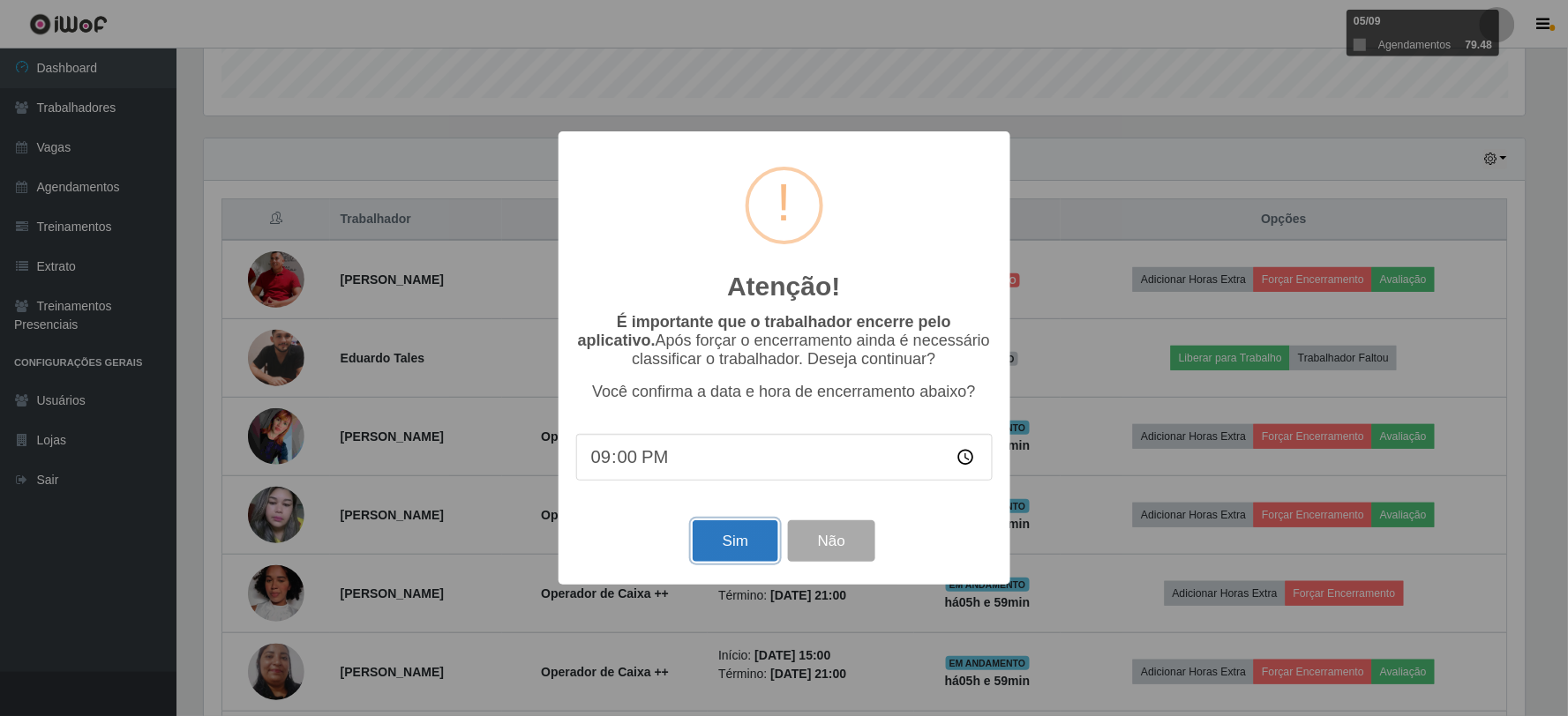
click at [739, 534] on button "Sim" at bounding box center [735, 541] width 85 height 42
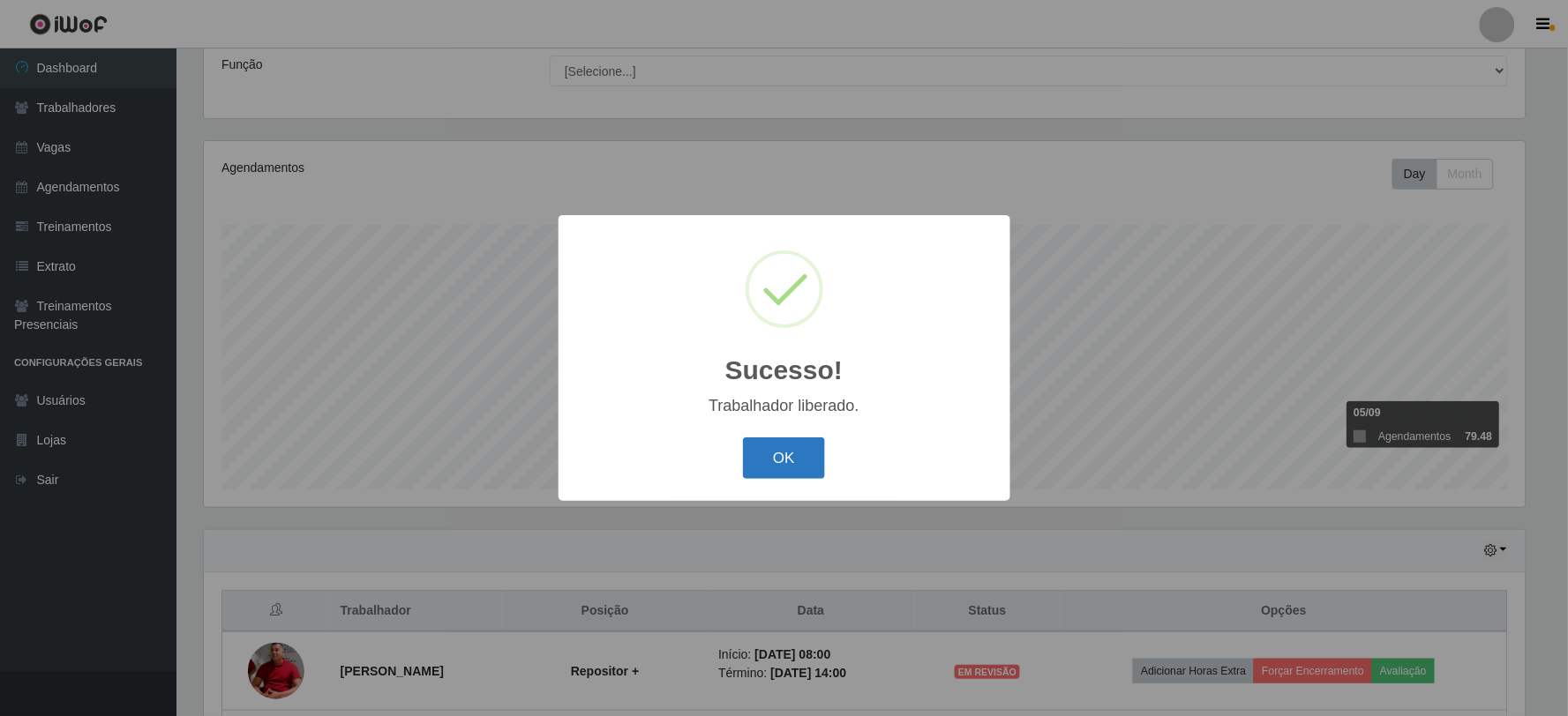
click at [787, 467] on button "OK" at bounding box center [784, 459] width 82 height 42
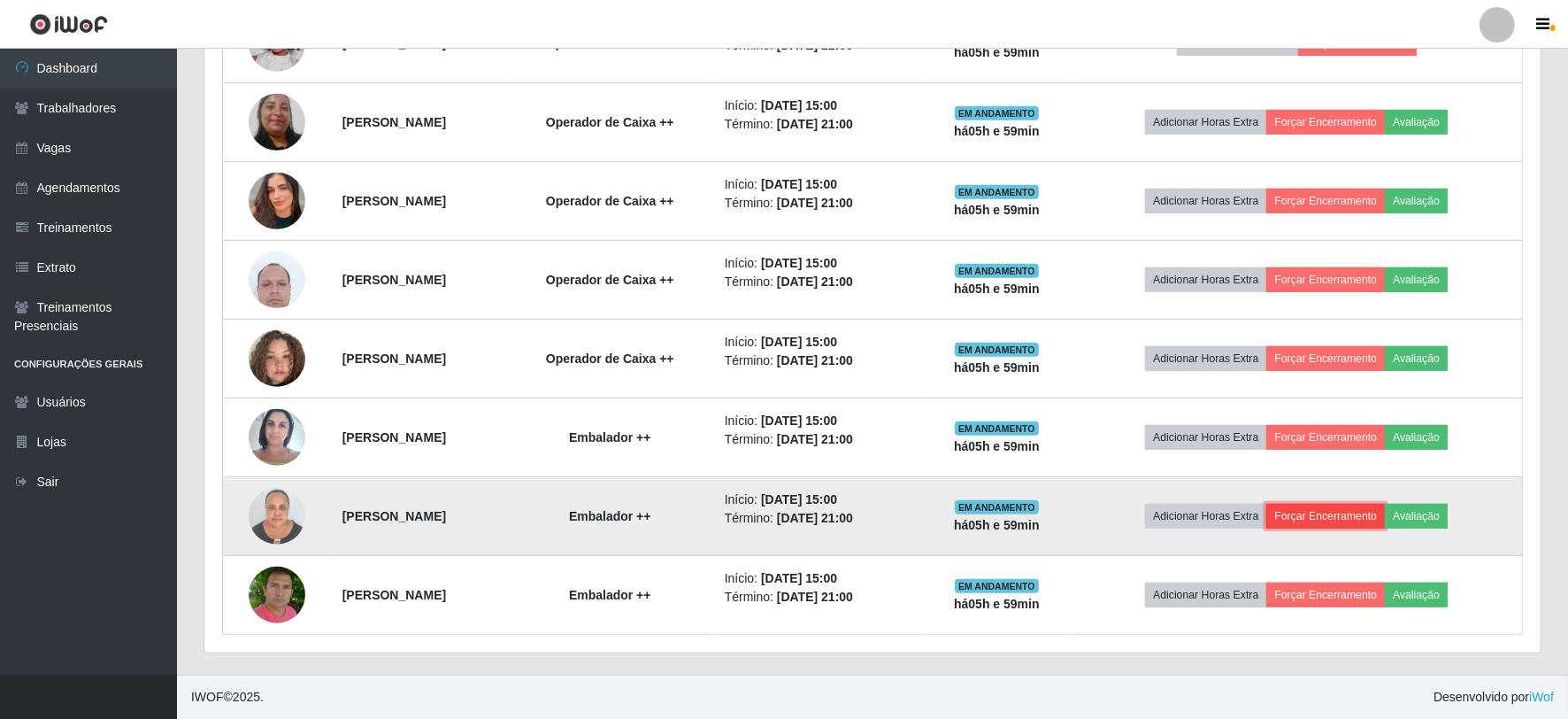
click at [1334, 515] on button "Forçar Encerramento" at bounding box center [1325, 517] width 119 height 25
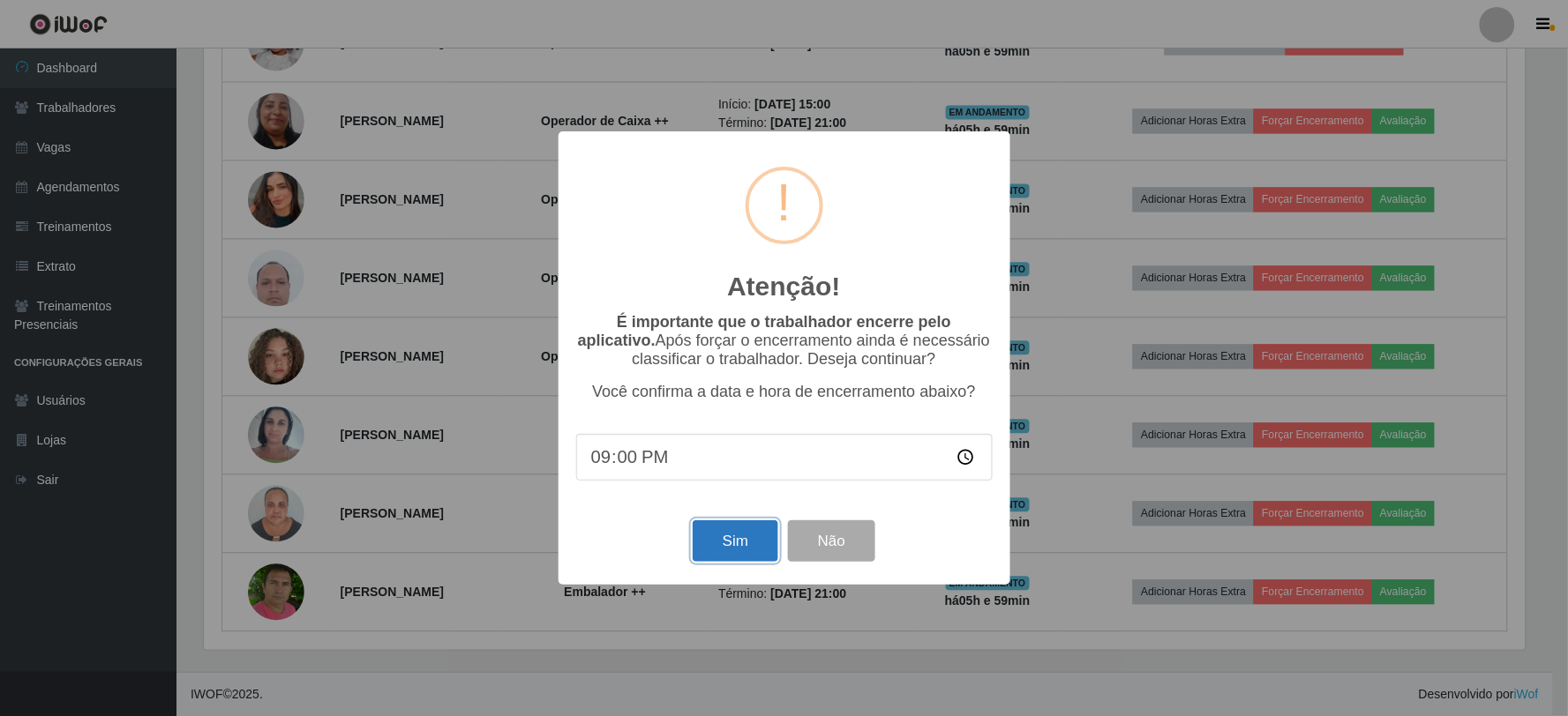
click at [737, 542] on button "Sim" at bounding box center [735, 541] width 85 height 42
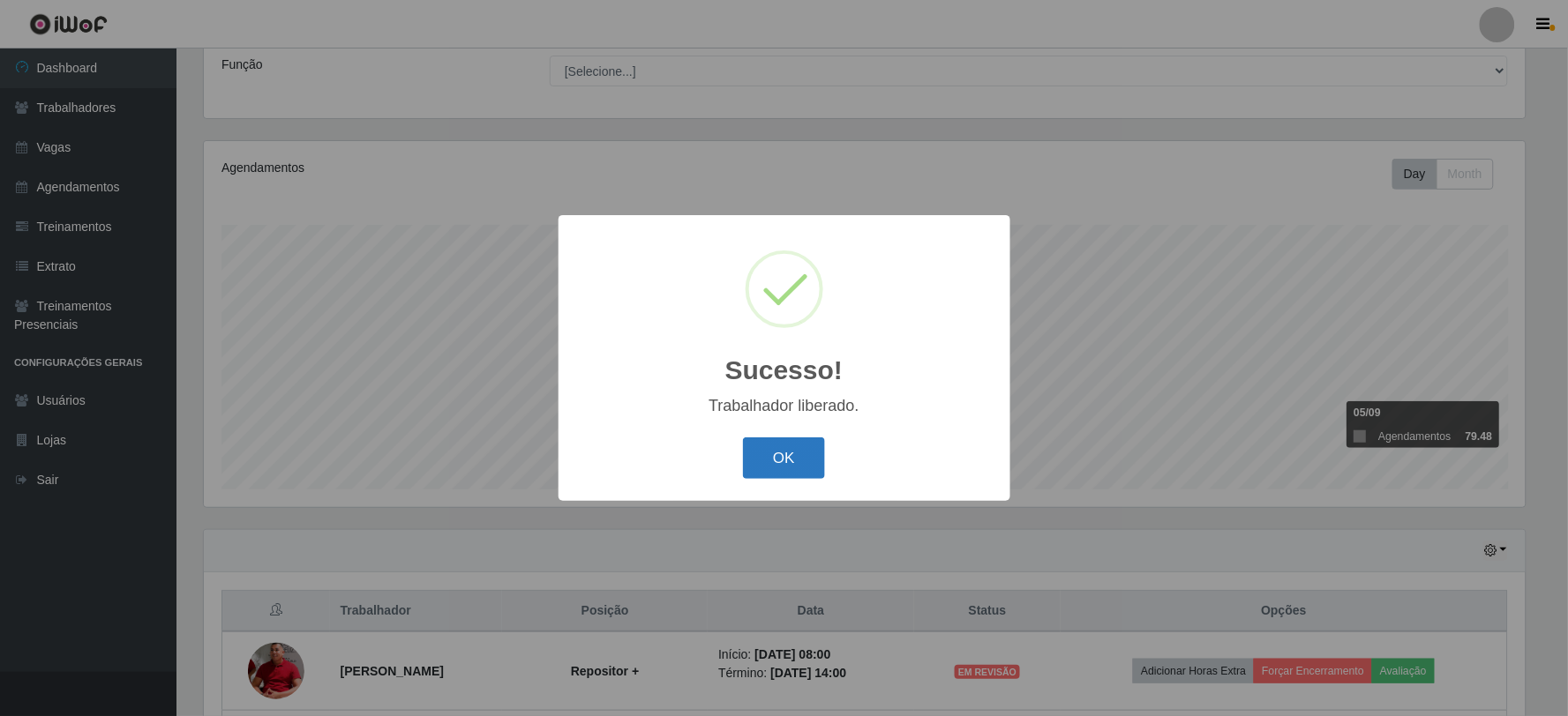
click at [766, 445] on button "OK" at bounding box center [784, 459] width 82 height 42
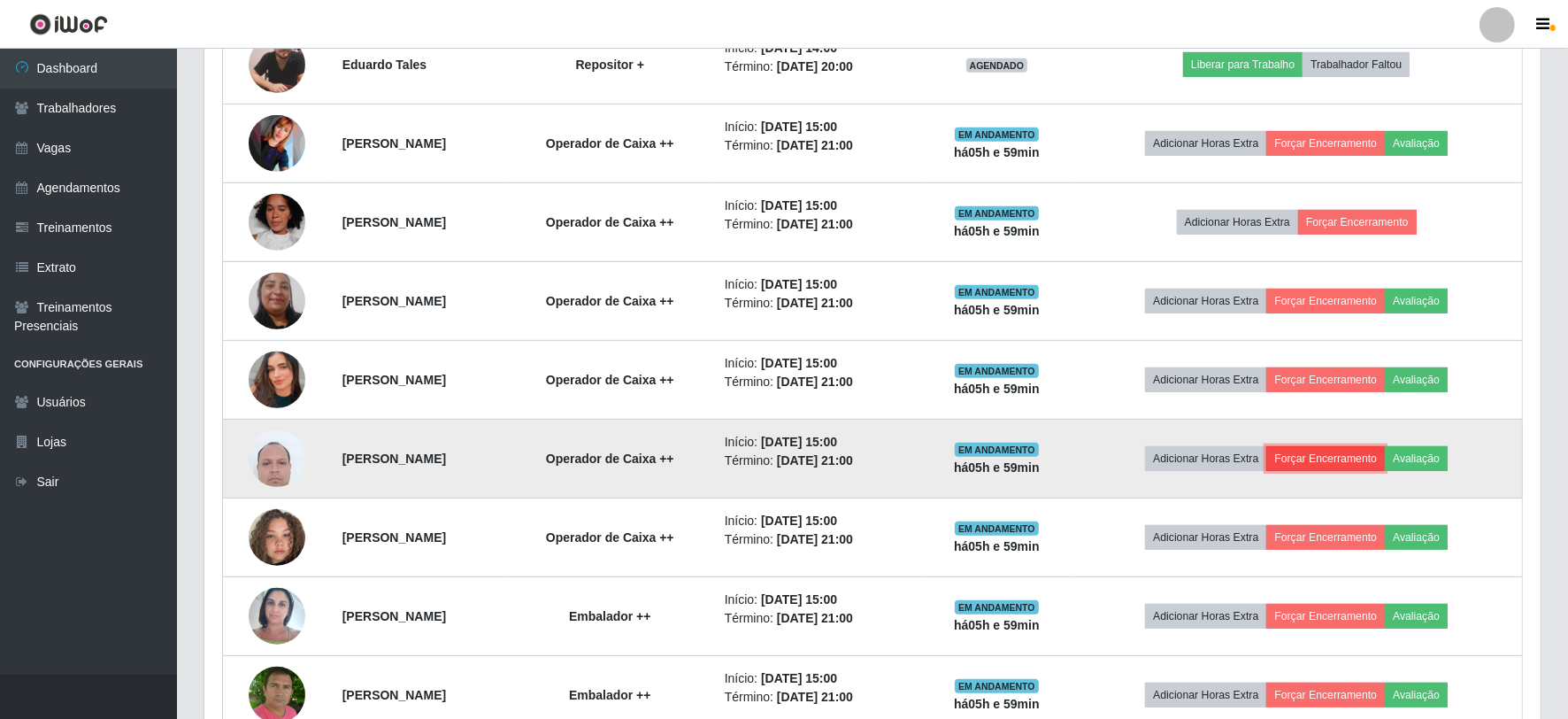
click at [1337, 464] on button "Forçar Encerramento" at bounding box center [1325, 459] width 119 height 25
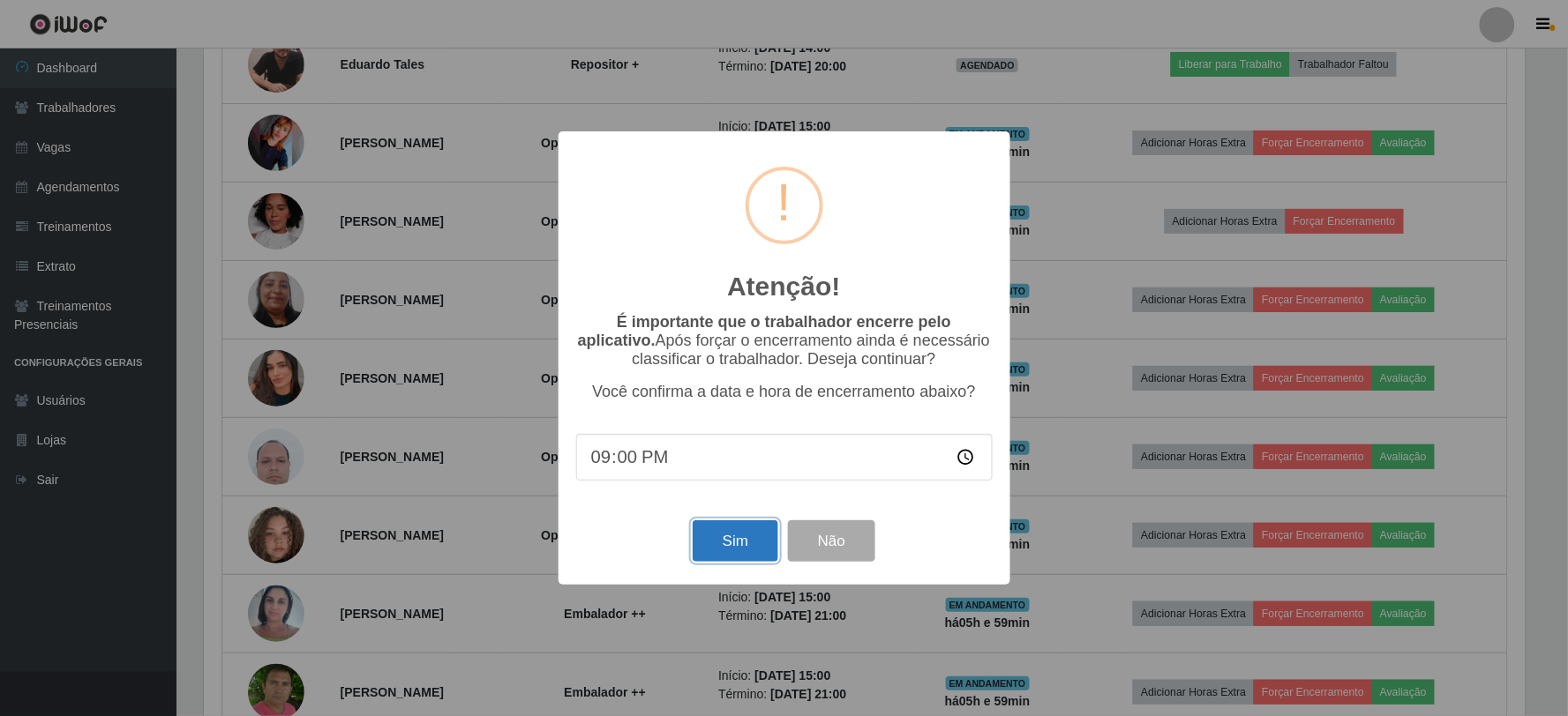
click at [729, 543] on button "Sim" at bounding box center [735, 541] width 85 height 42
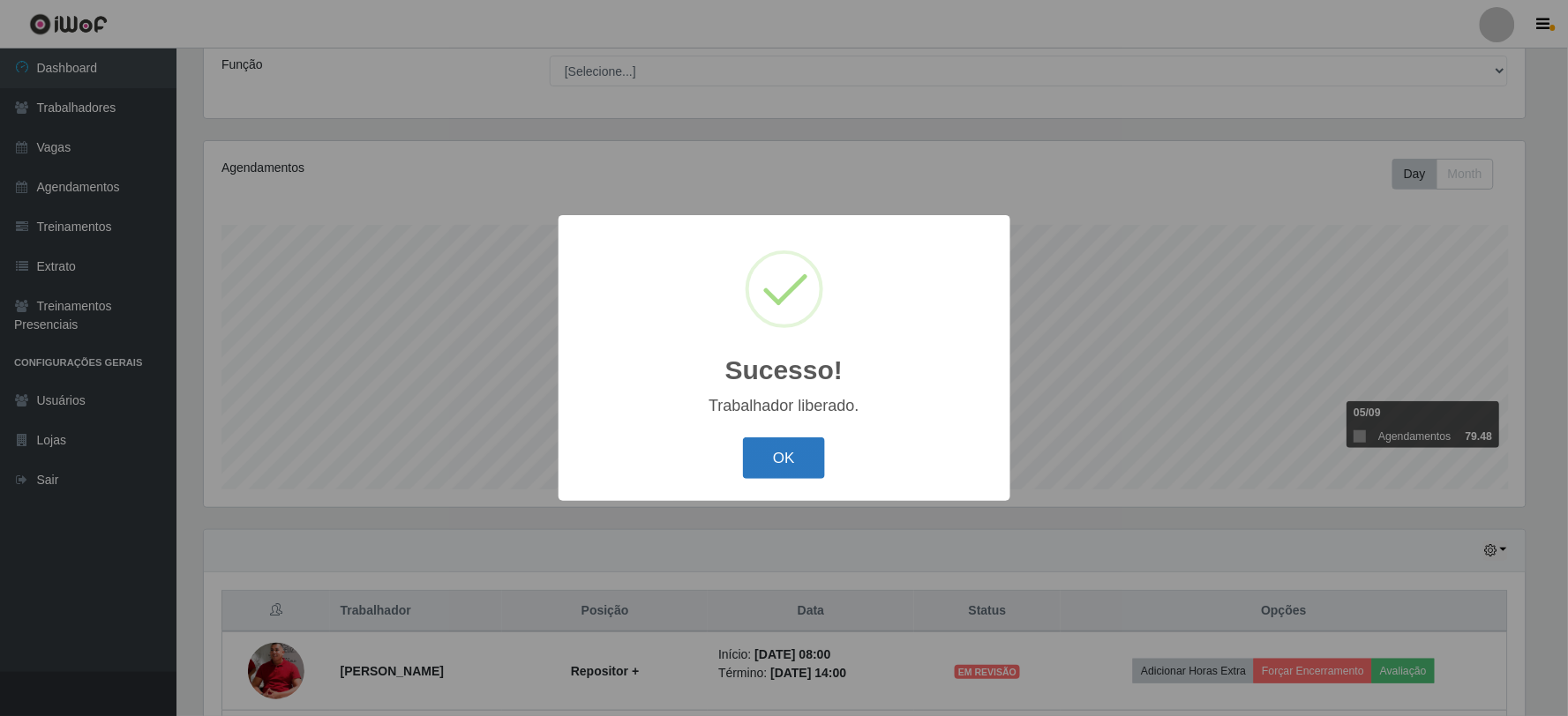
click at [779, 462] on button "OK" at bounding box center [784, 459] width 82 height 42
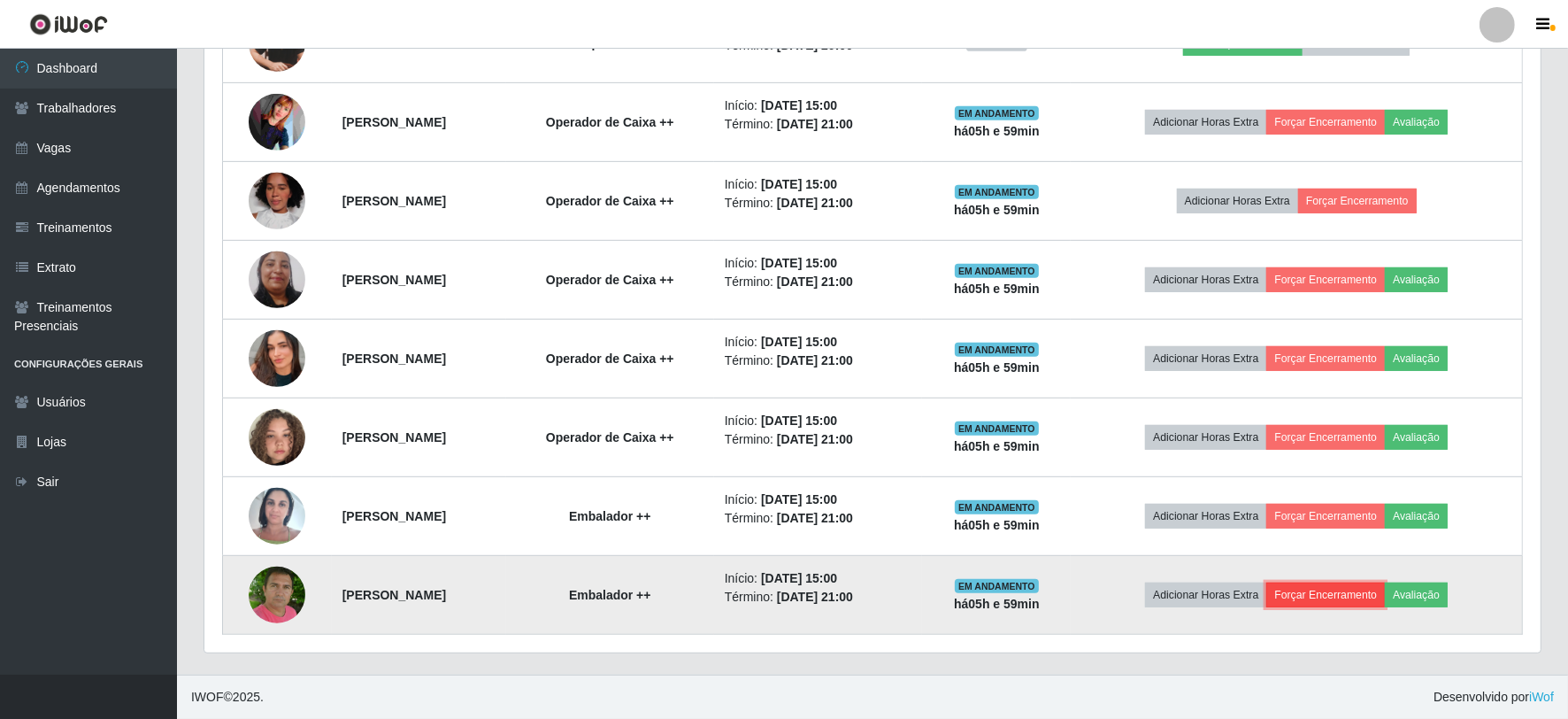
click at [1313, 596] on button "Forçar Encerramento" at bounding box center [1325, 596] width 119 height 25
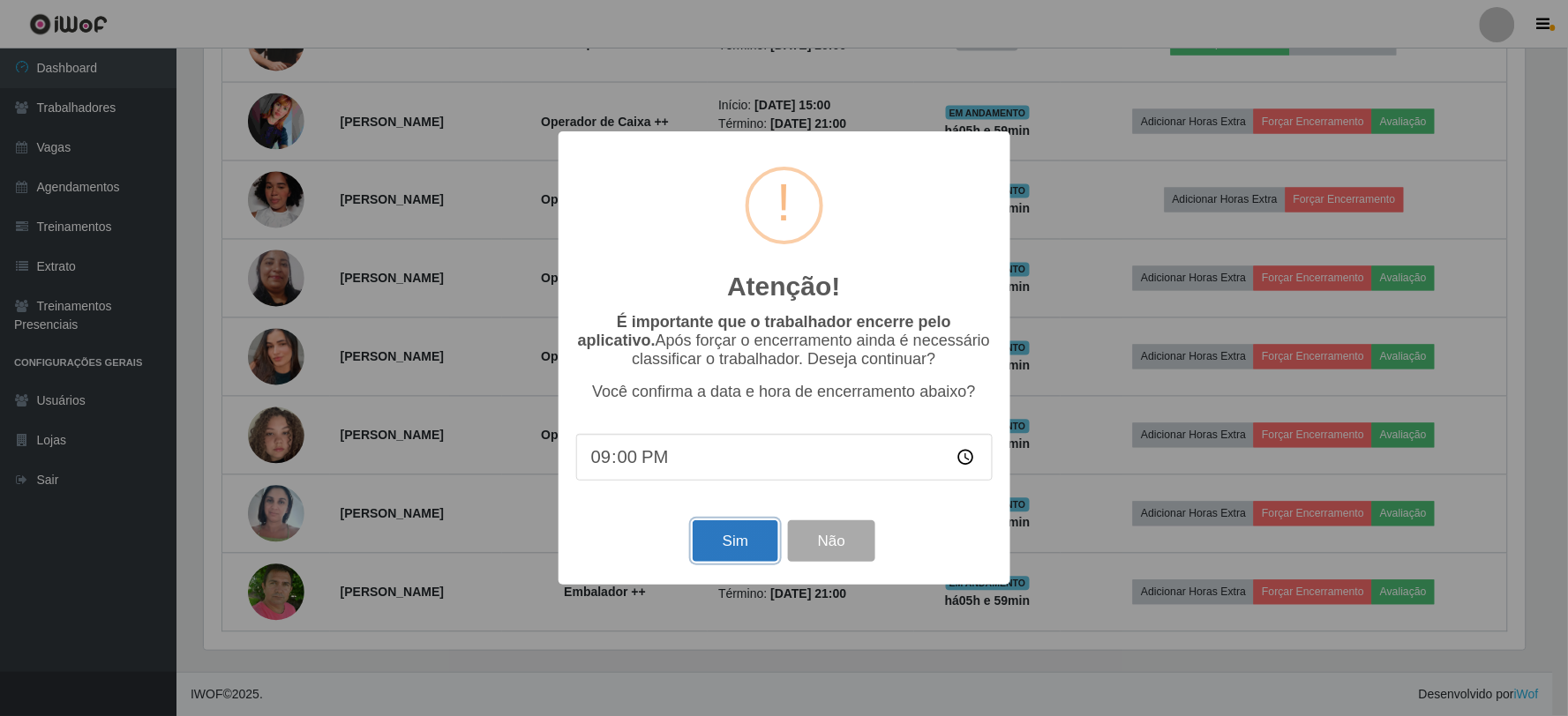
click at [757, 550] on button "Sim" at bounding box center [735, 541] width 85 height 42
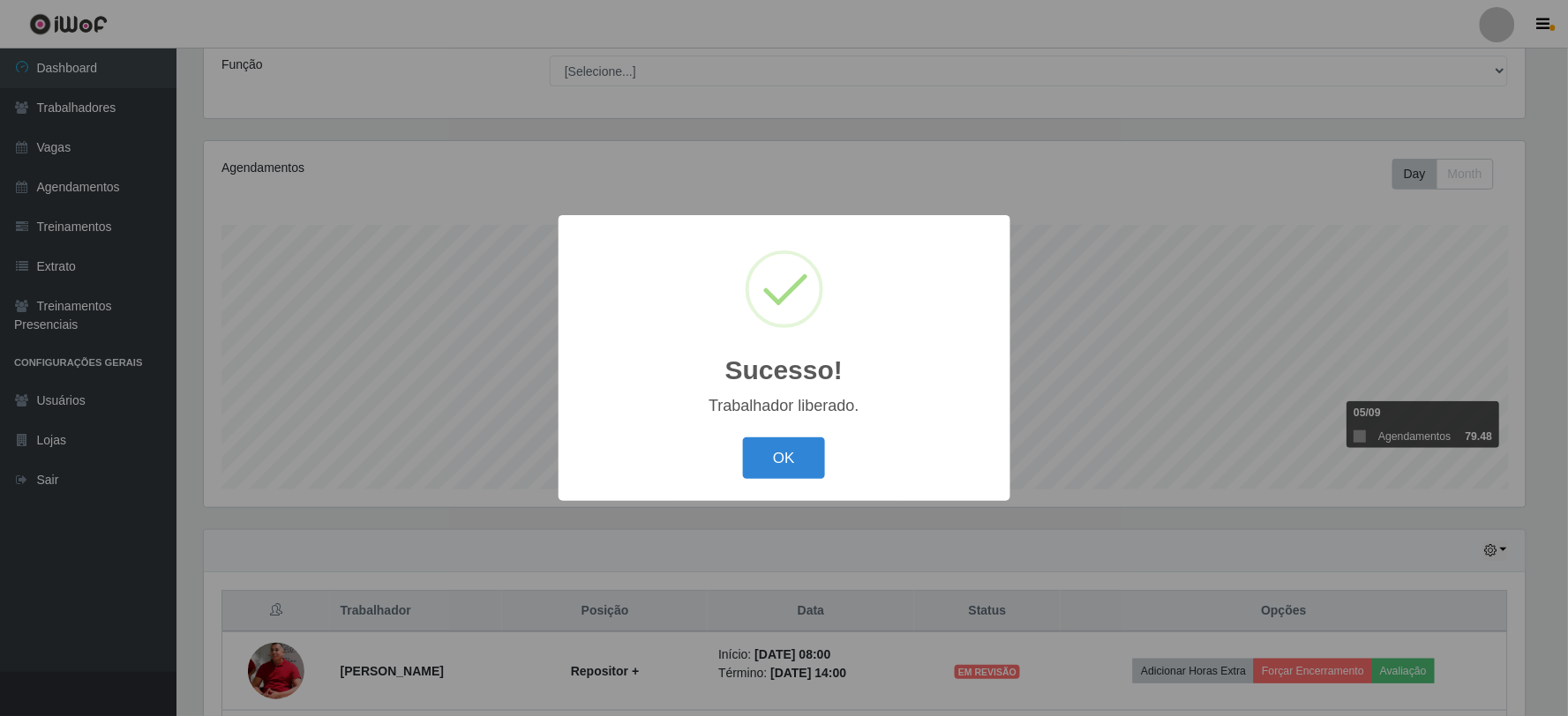
click at [739, 461] on div "OK Cancel" at bounding box center [784, 458] width 416 height 50
click at [786, 460] on button "OK" at bounding box center [784, 459] width 82 height 42
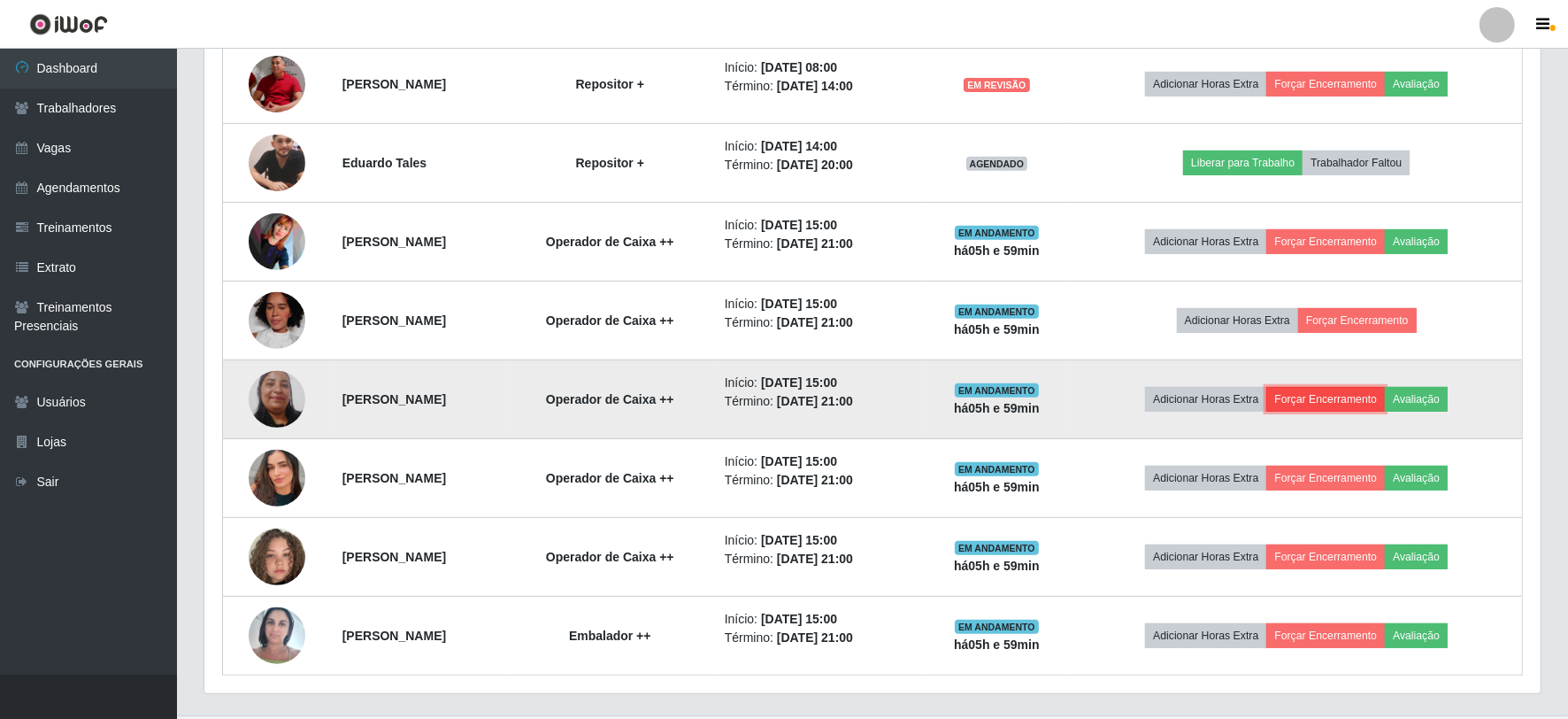
click at [1352, 406] on button "Forçar Encerramento" at bounding box center [1325, 400] width 119 height 25
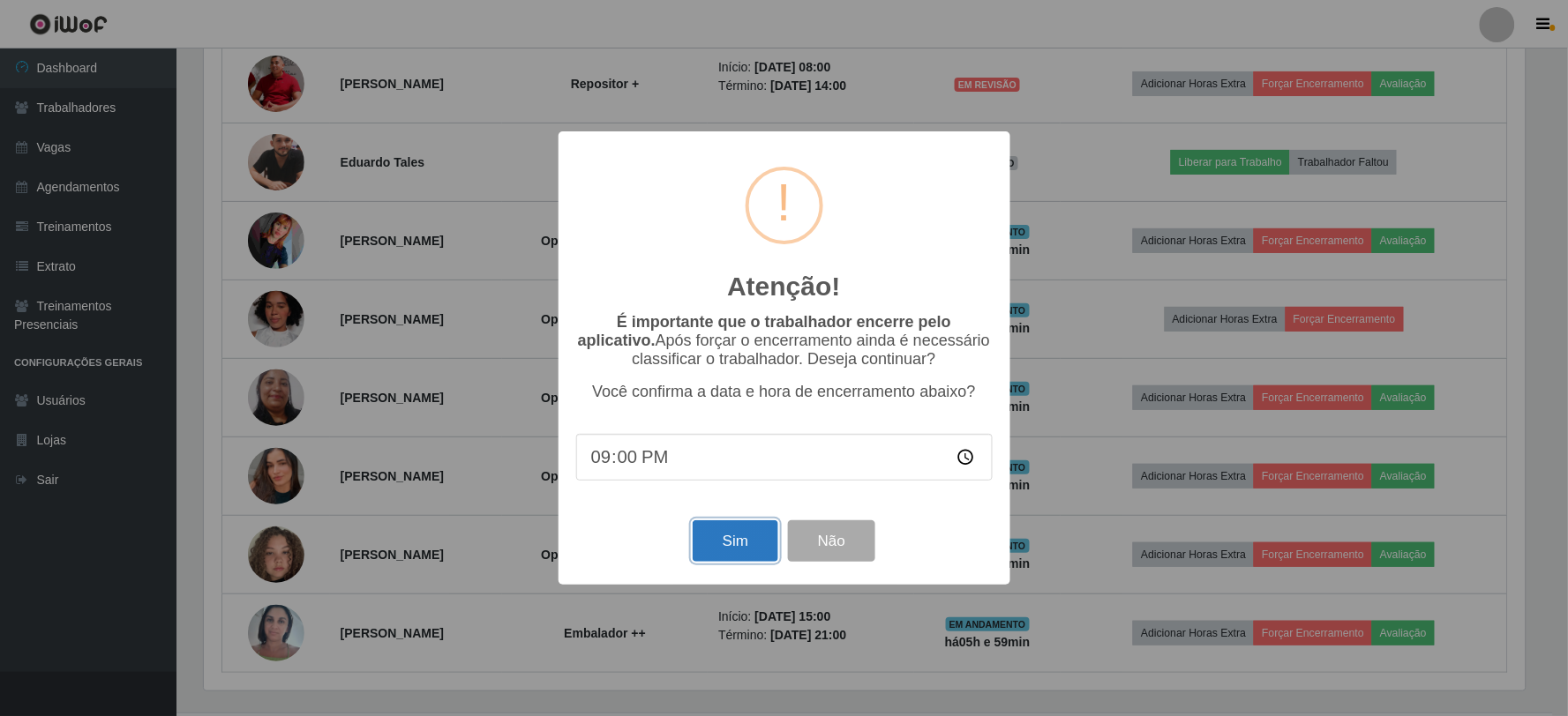
click at [741, 547] on button "Sim" at bounding box center [735, 541] width 85 height 42
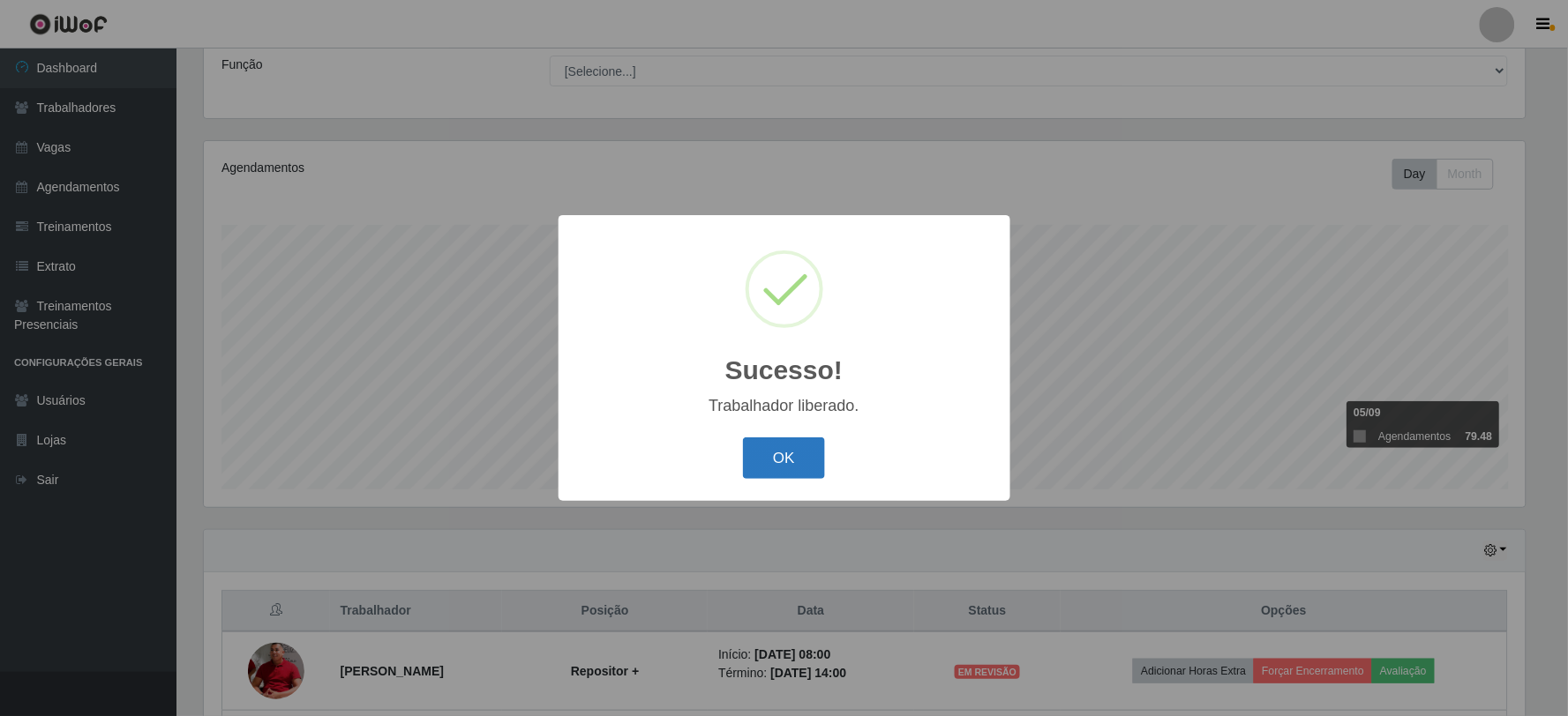
click at [779, 463] on button "OK" at bounding box center [784, 459] width 82 height 42
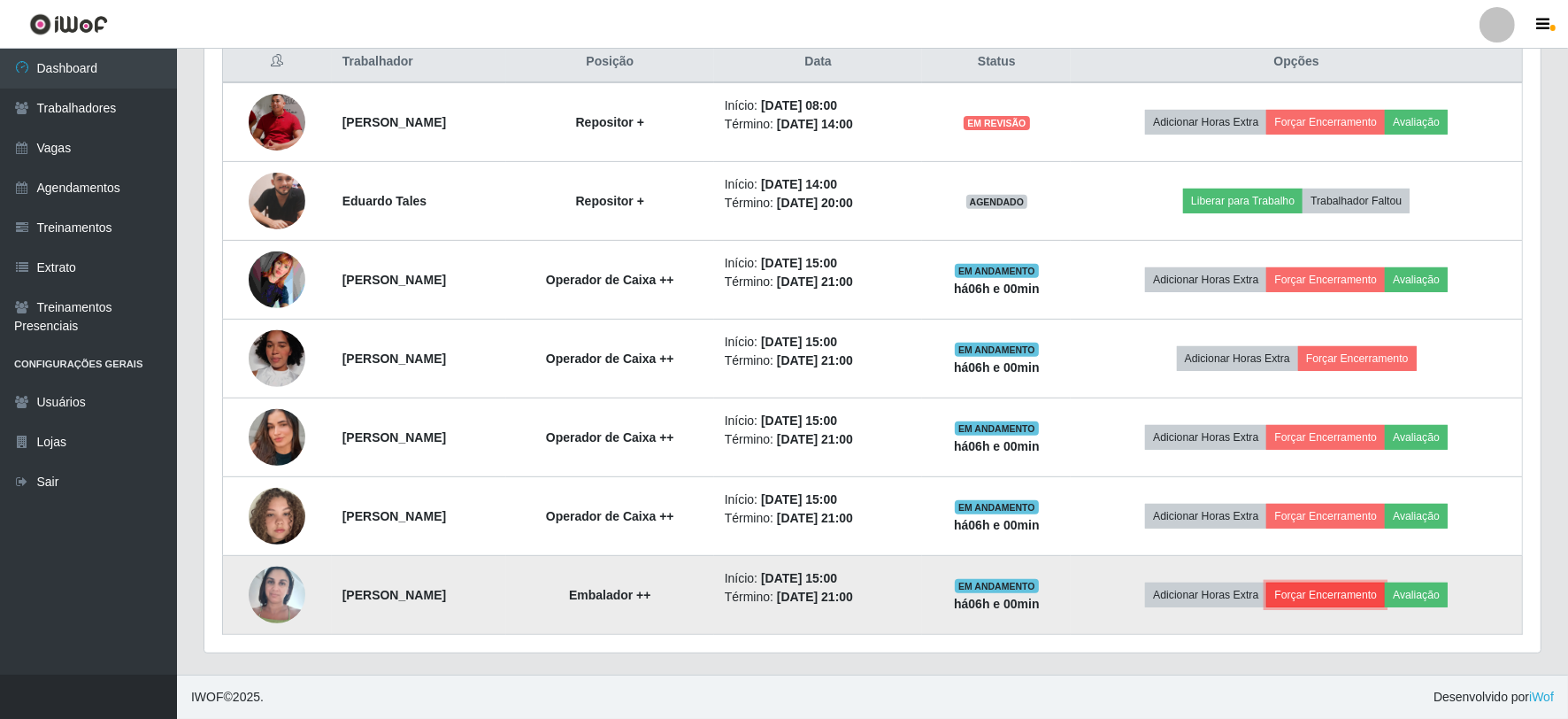
click at [1344, 584] on button "Forçar Encerramento" at bounding box center [1325, 596] width 119 height 25
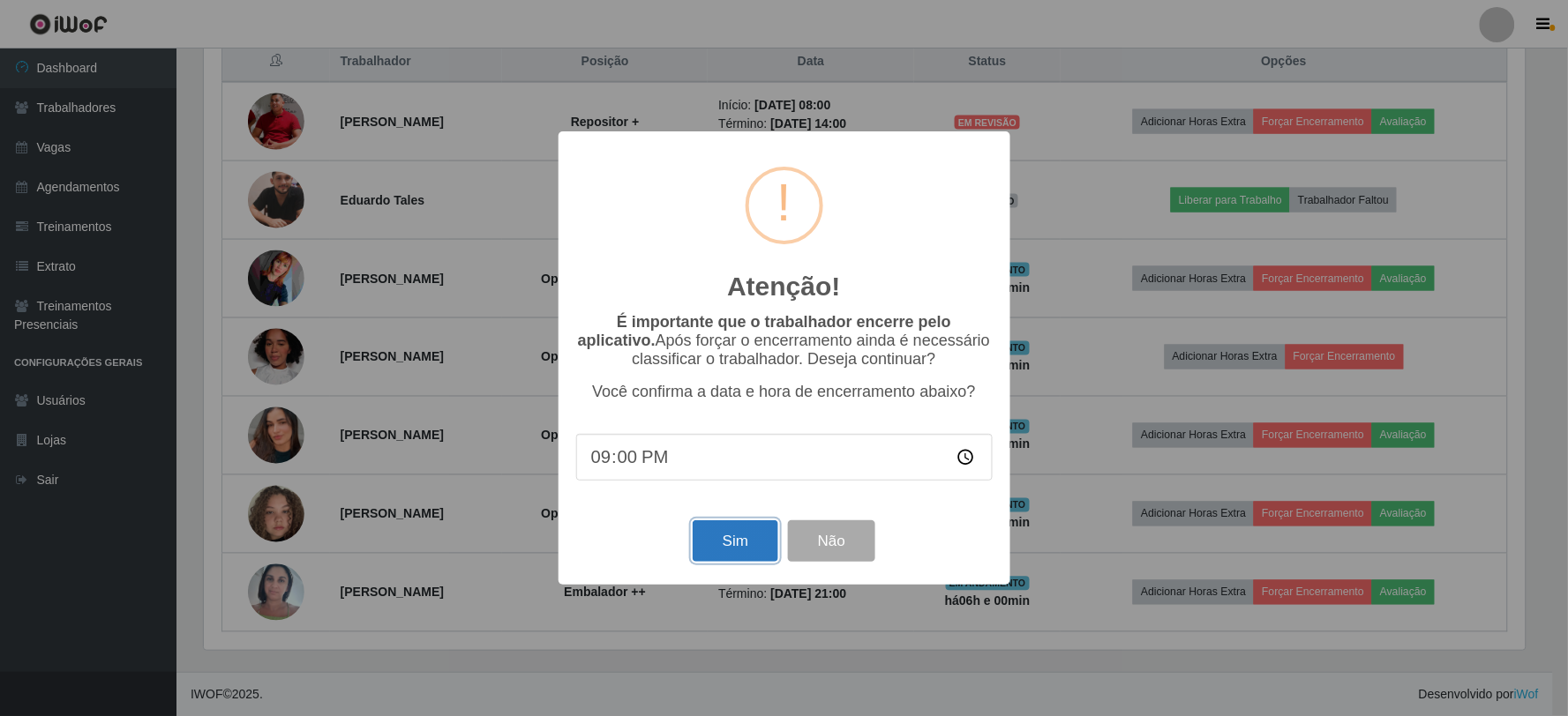
click at [722, 539] on button "Sim" at bounding box center [735, 541] width 85 height 42
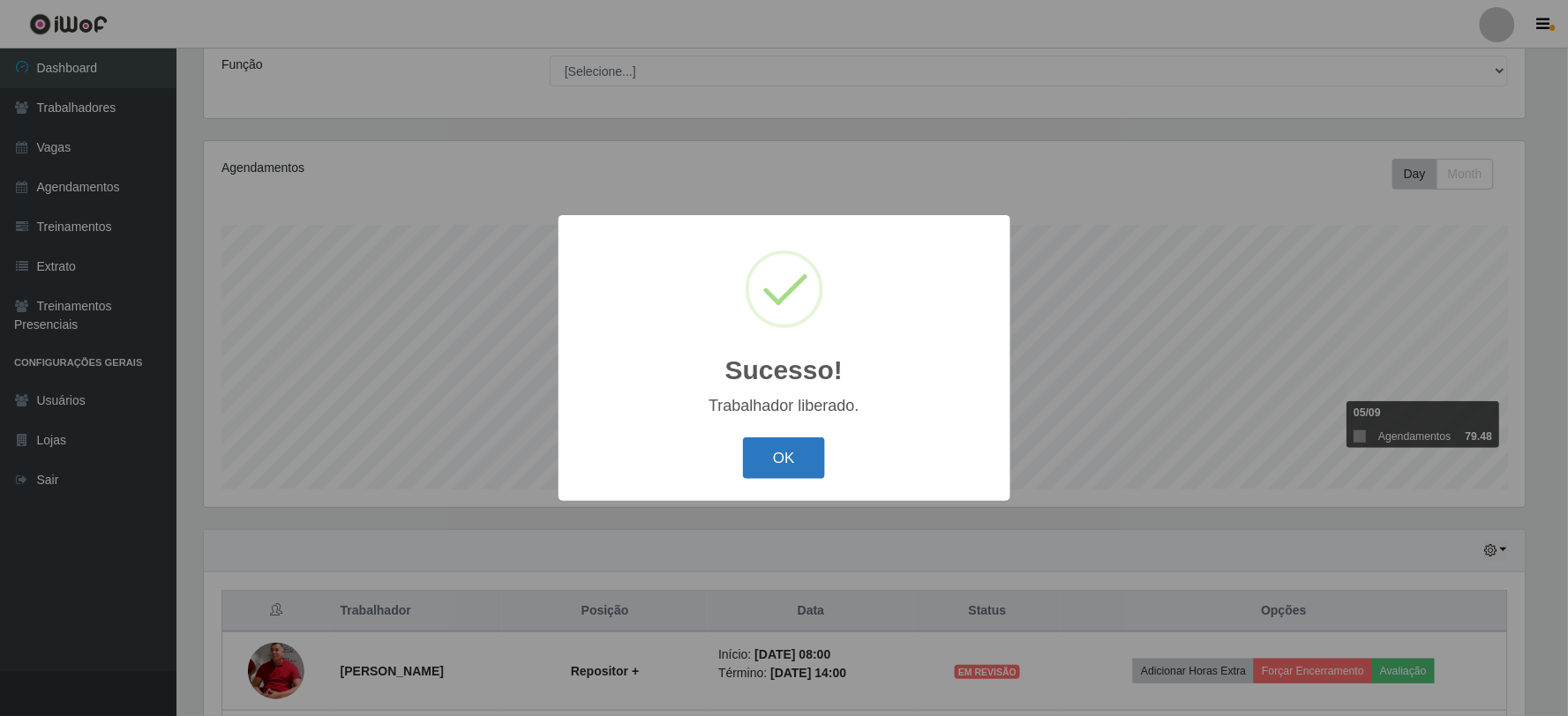
click at [783, 453] on button "OK" at bounding box center [784, 459] width 82 height 42
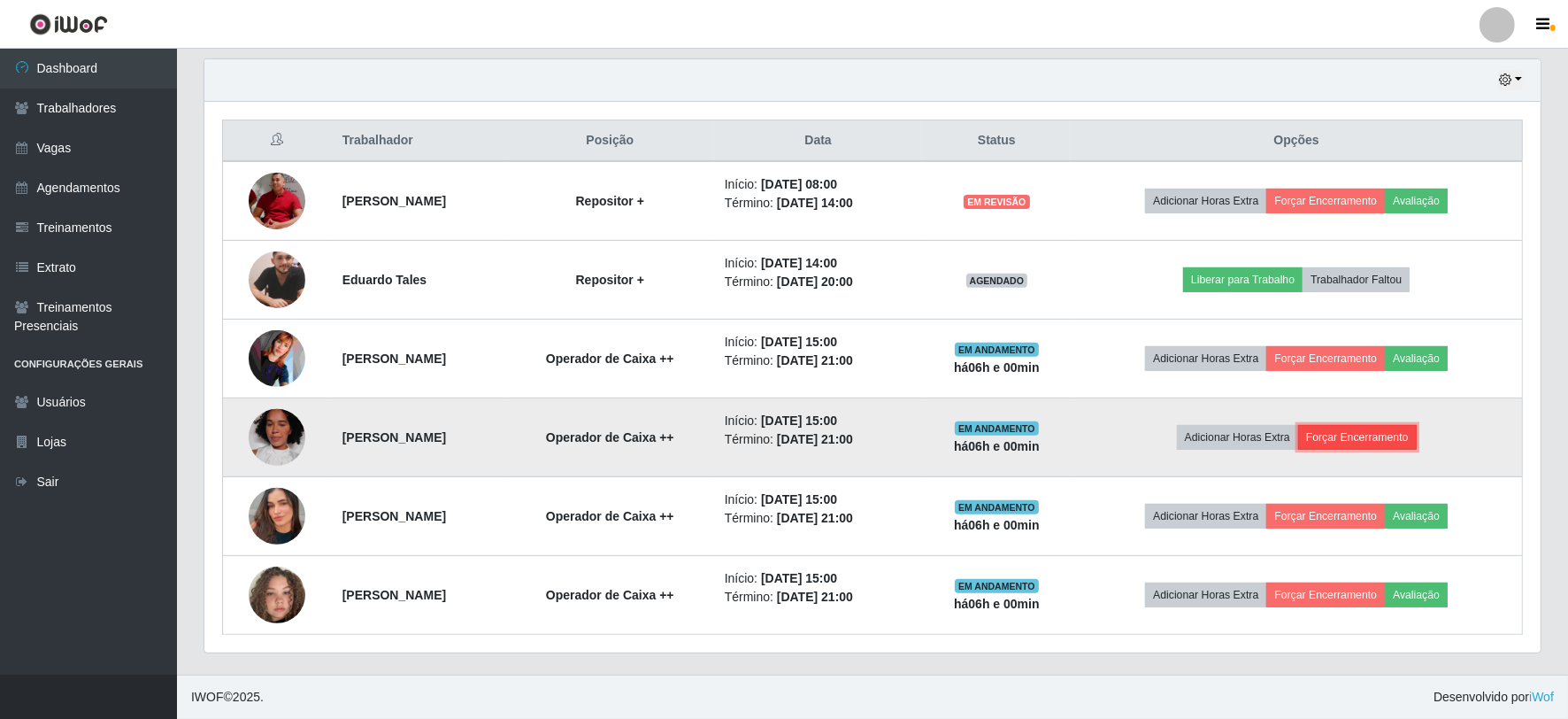
click at [1383, 434] on button "Forçar Encerramento" at bounding box center [1357, 438] width 119 height 25
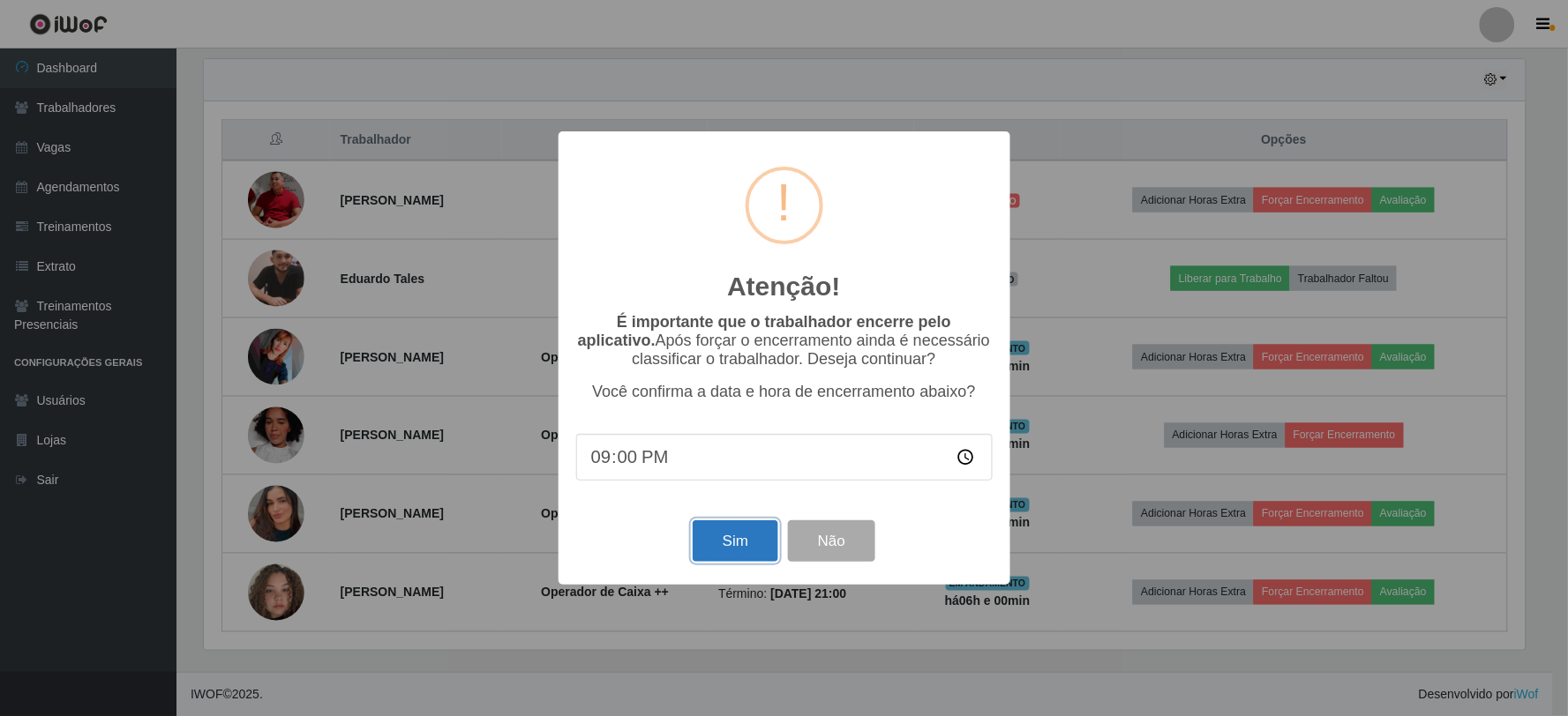
click at [704, 538] on button "Sim" at bounding box center [735, 541] width 85 height 42
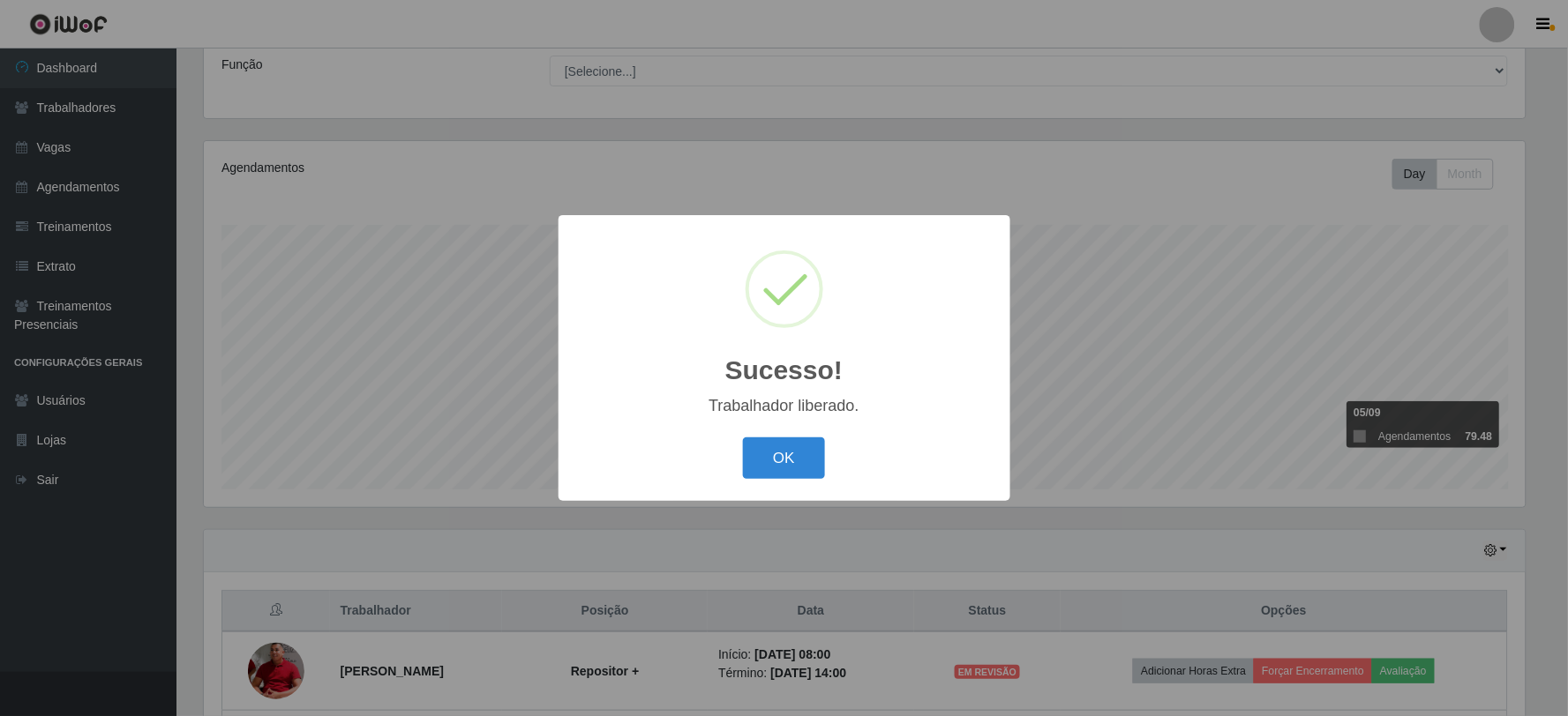
click at [853, 477] on div "OK Cancel" at bounding box center [784, 458] width 416 height 50
click at [794, 462] on button "OK" at bounding box center [784, 459] width 82 height 42
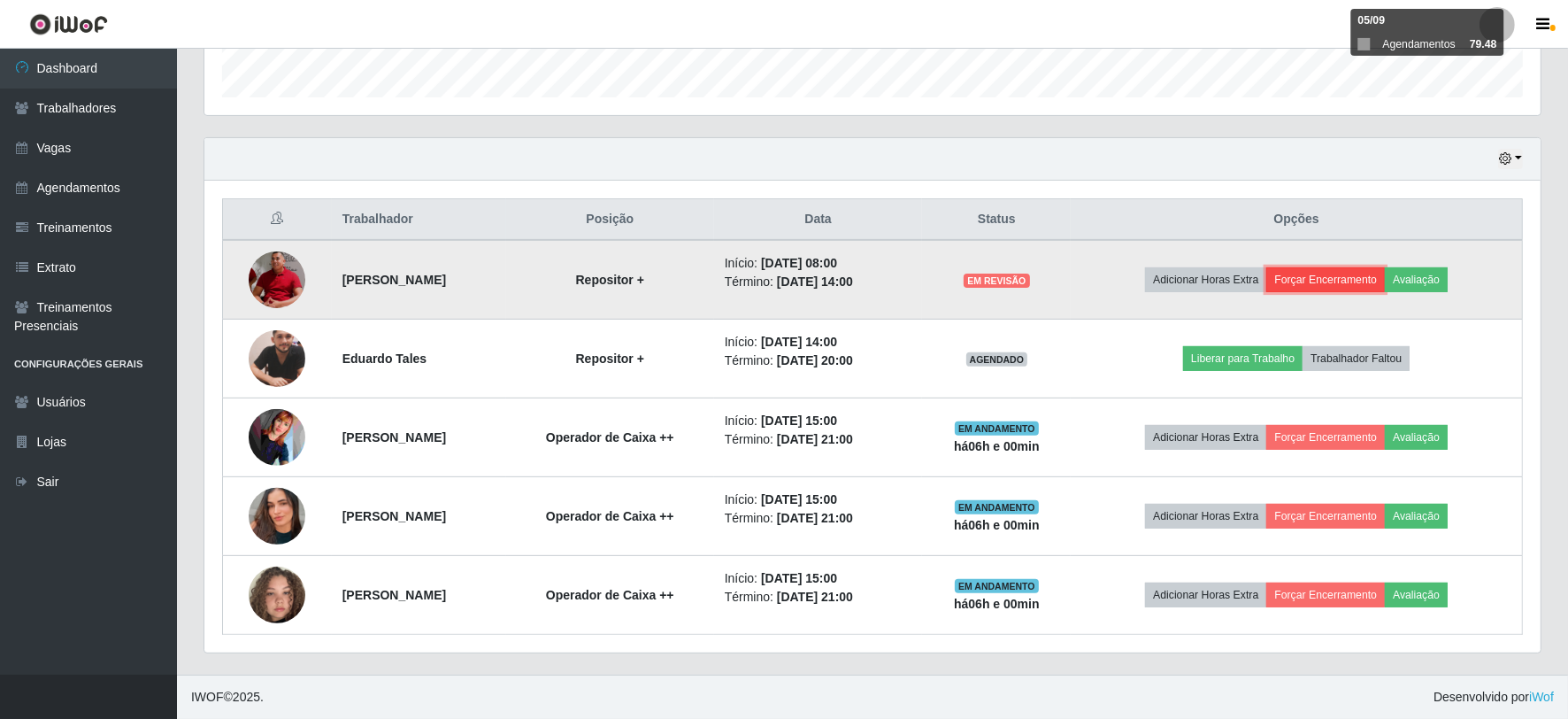
click at [1319, 270] on button "Forçar Encerramento" at bounding box center [1325, 280] width 119 height 25
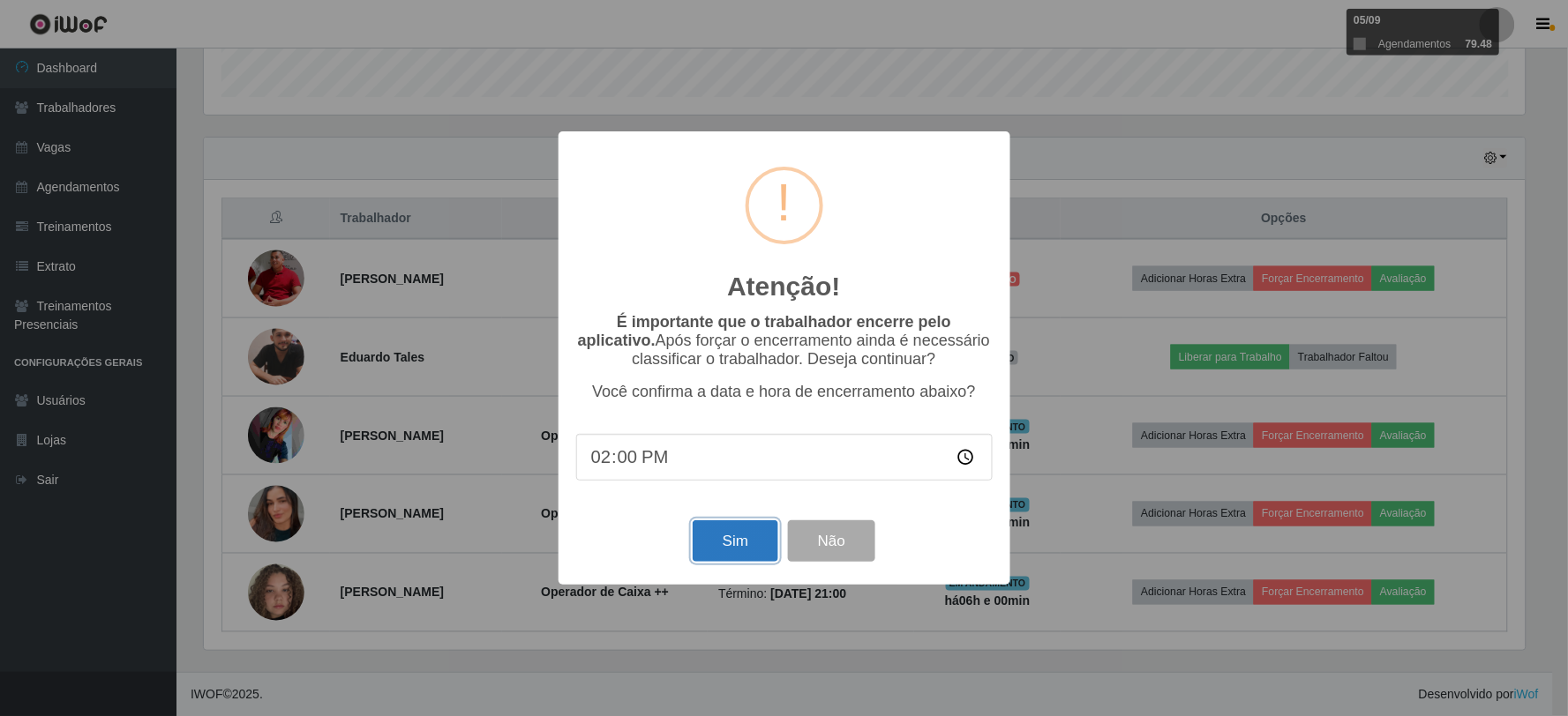
click at [724, 549] on button "Sim" at bounding box center [735, 541] width 85 height 42
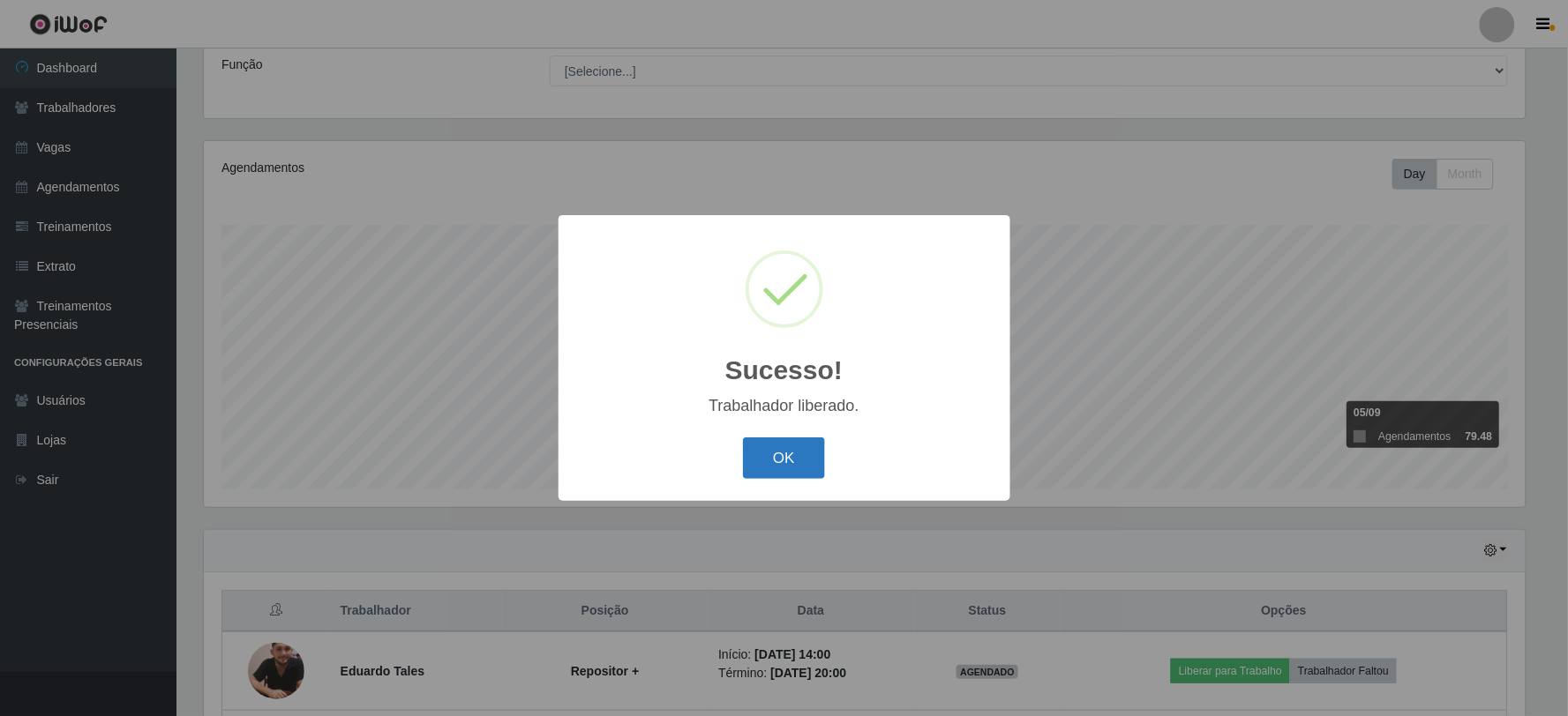
click at [759, 463] on button "OK" at bounding box center [784, 459] width 82 height 42
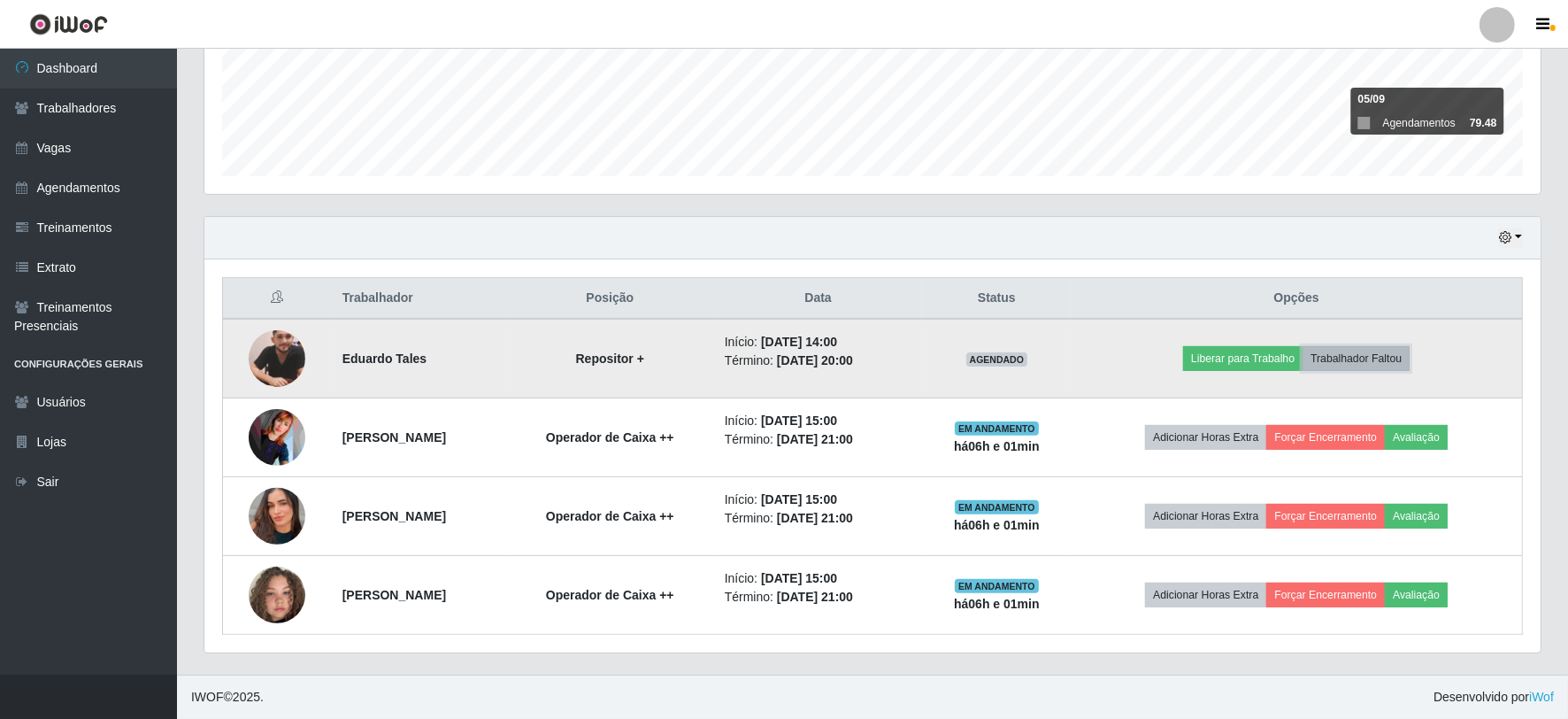
click at [1382, 355] on button "Trabalhador Faltou" at bounding box center [1356, 359] width 107 height 25
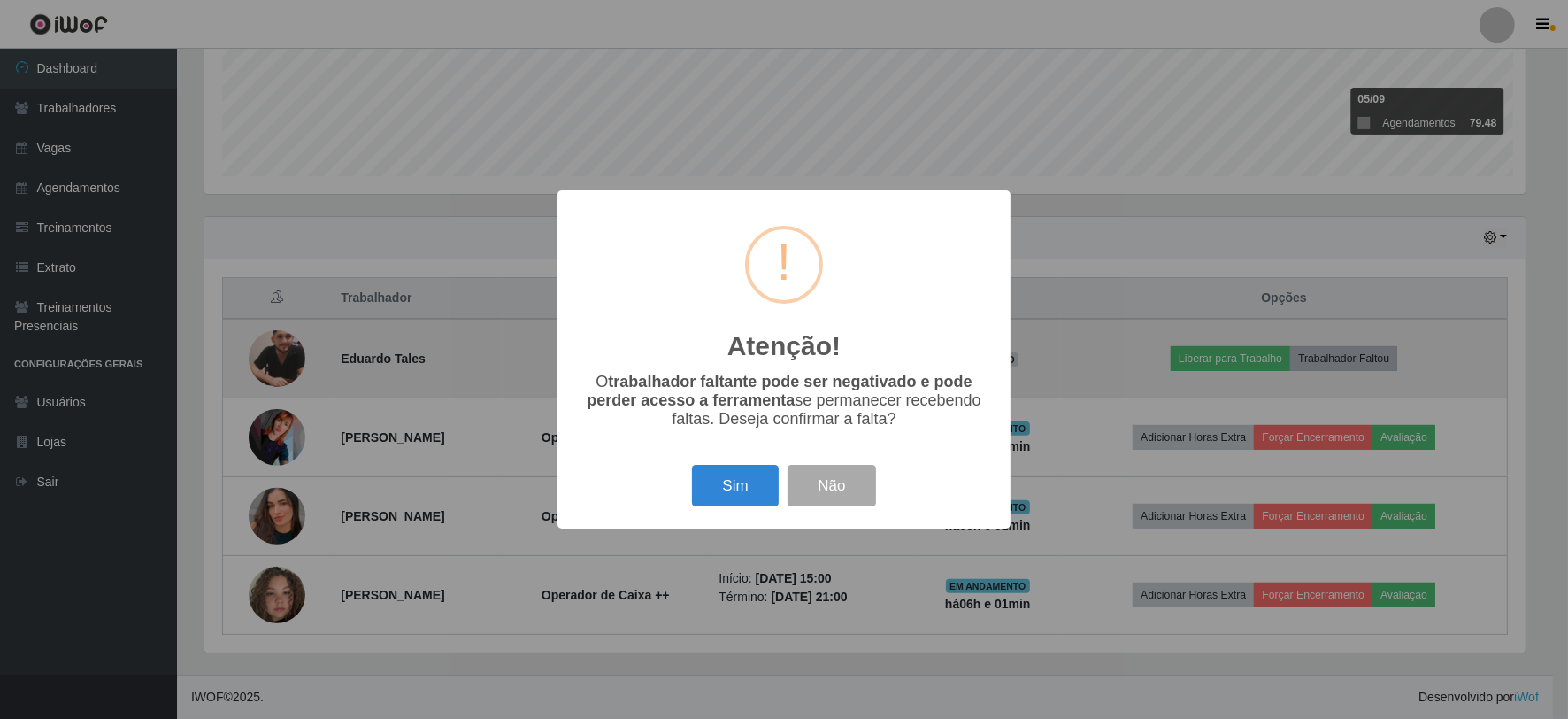
scroll to position [885344, 883780]
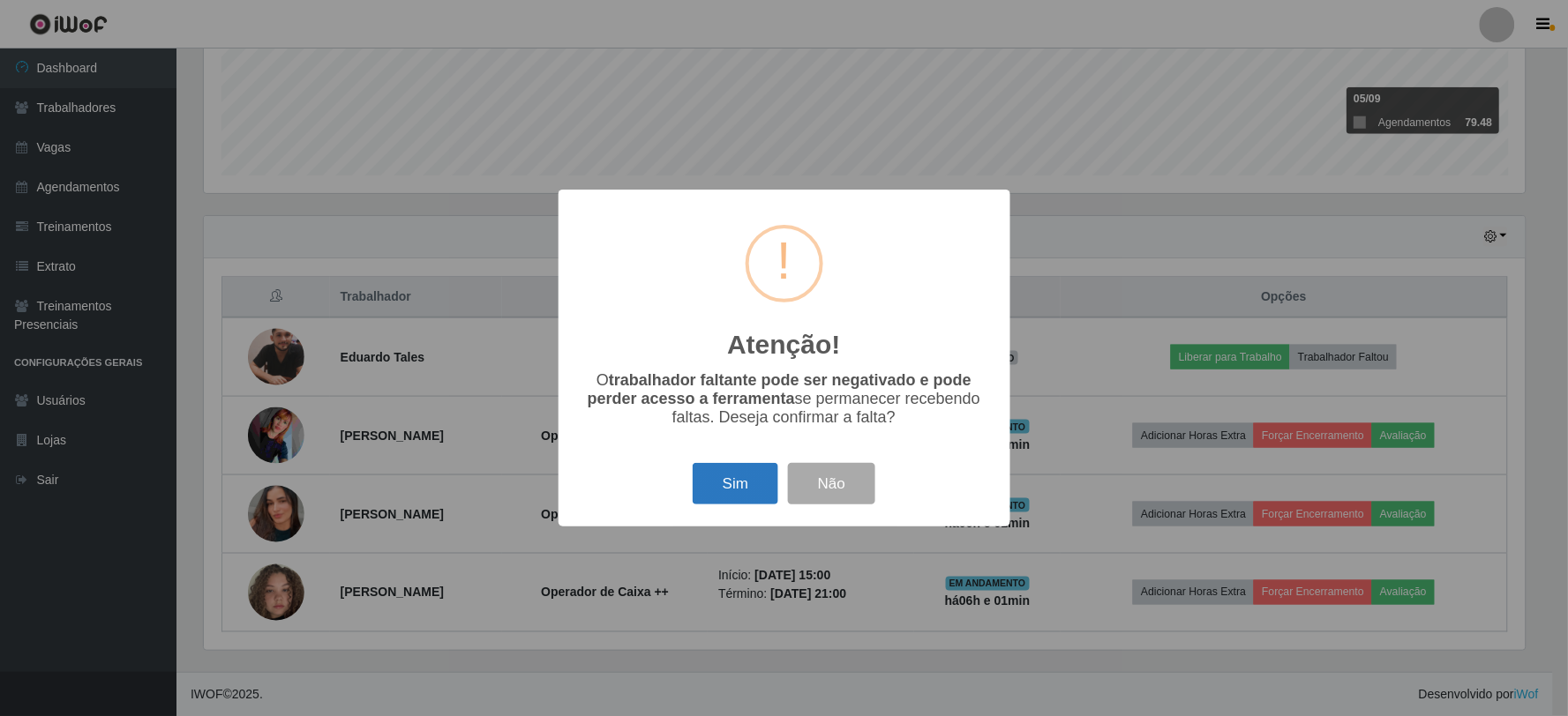
click at [718, 478] on button "Sim" at bounding box center [735, 484] width 85 height 42
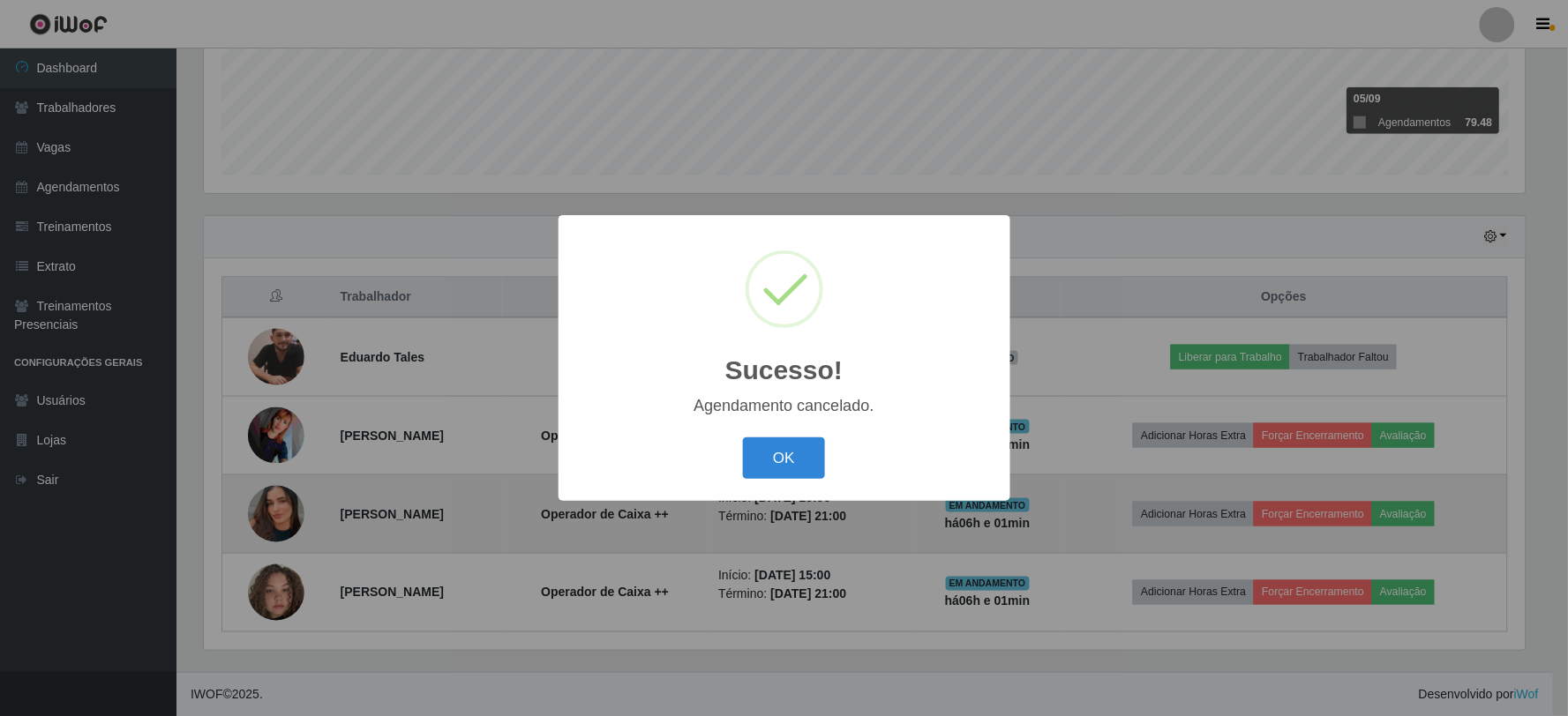
scroll to position [365, 1321]
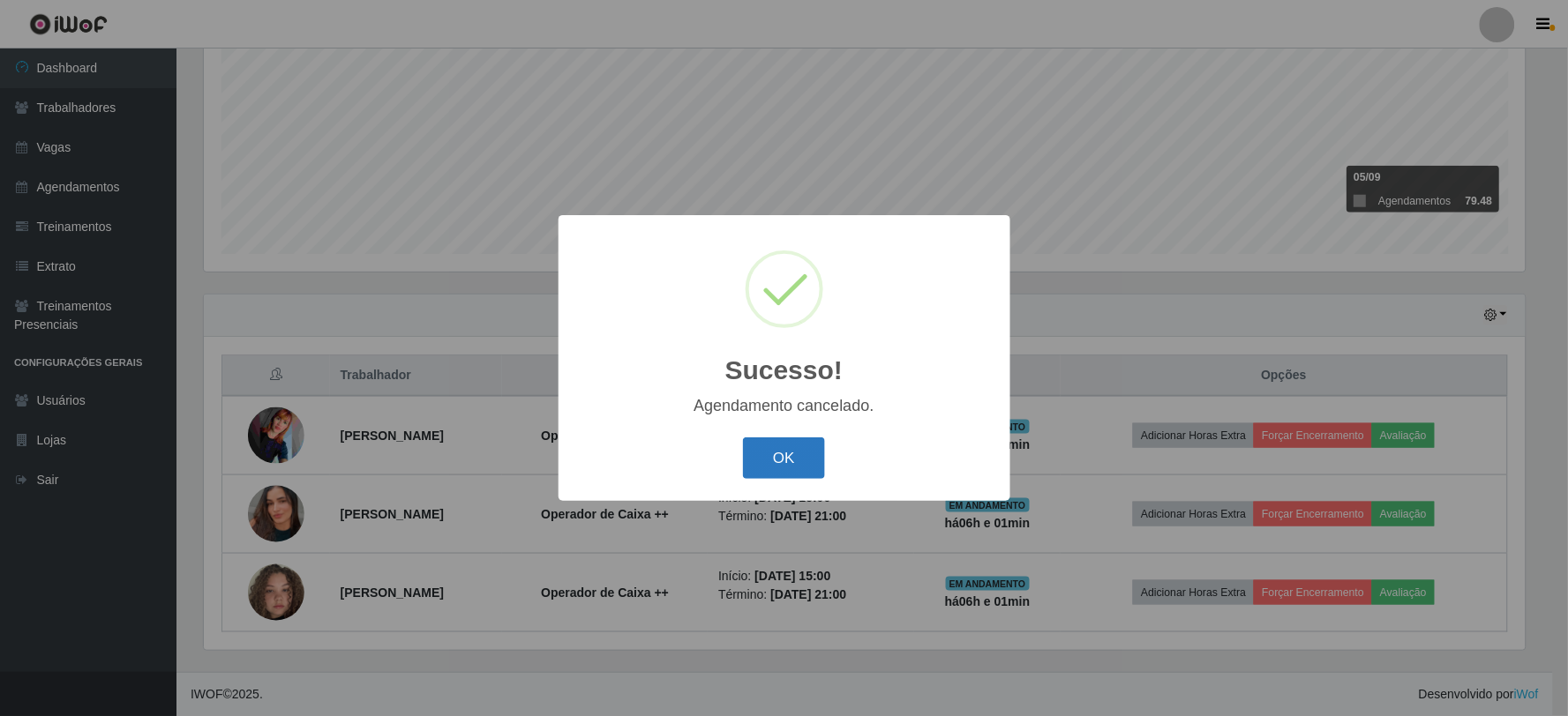
click at [803, 462] on button "OK" at bounding box center [784, 459] width 82 height 42
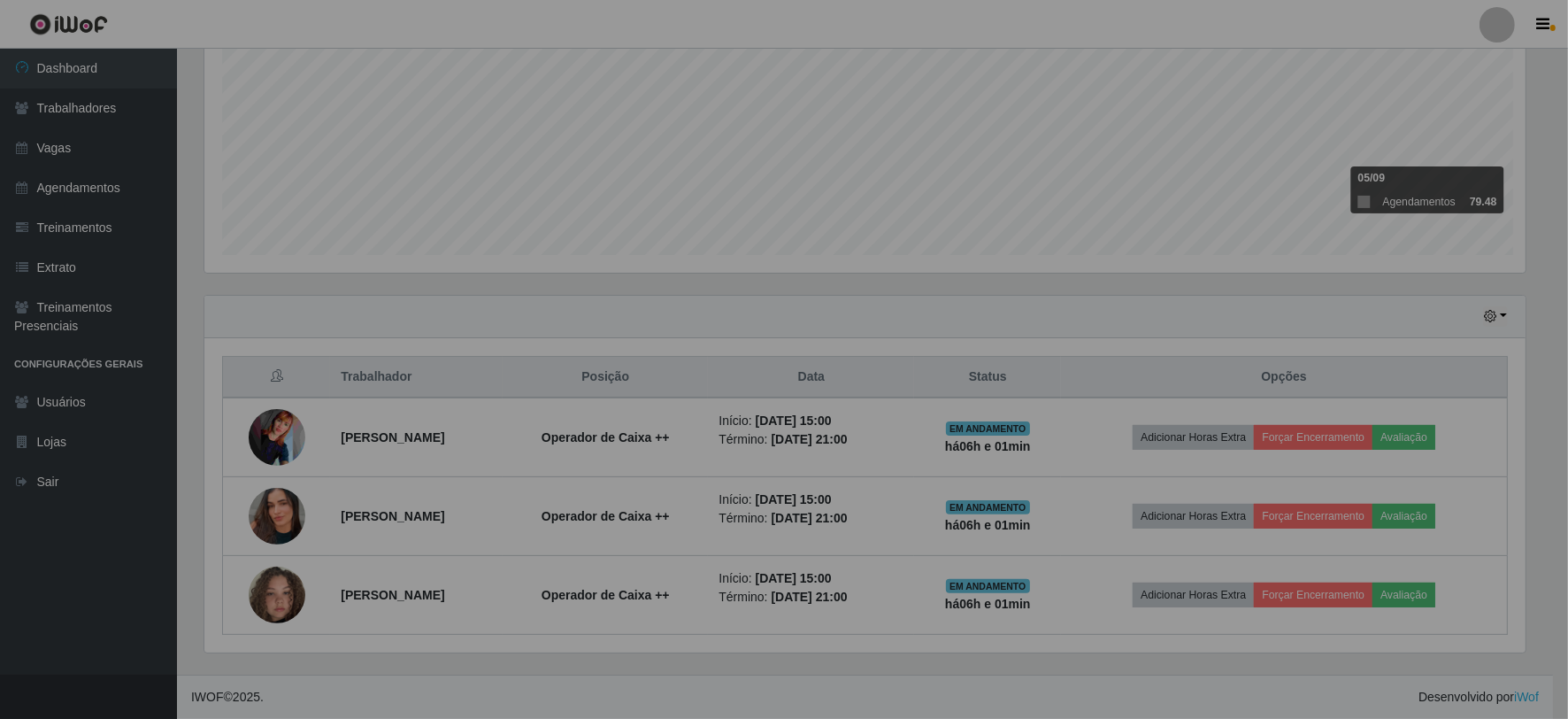
scroll to position [367, 1336]
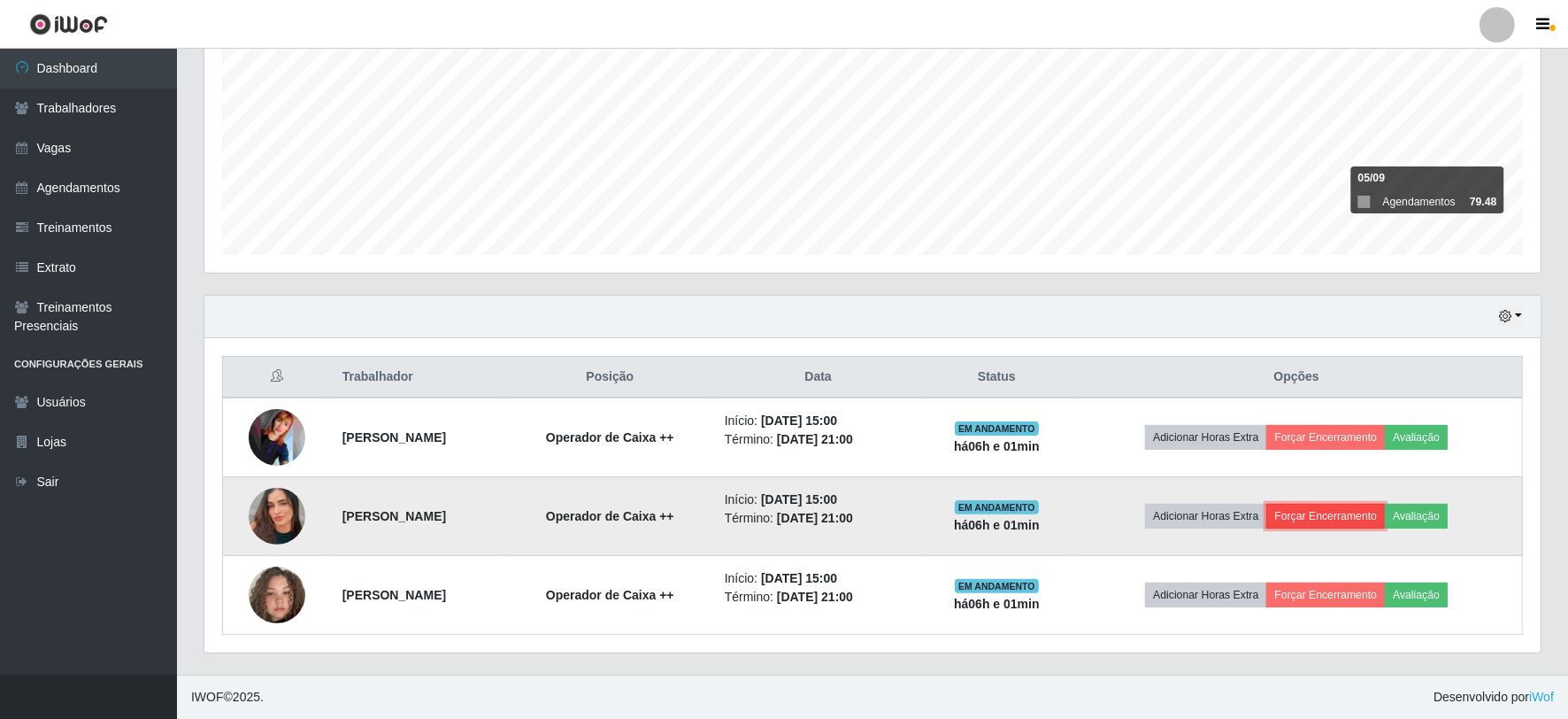
click at [1333, 510] on button "Forçar Encerramento" at bounding box center [1325, 517] width 119 height 25
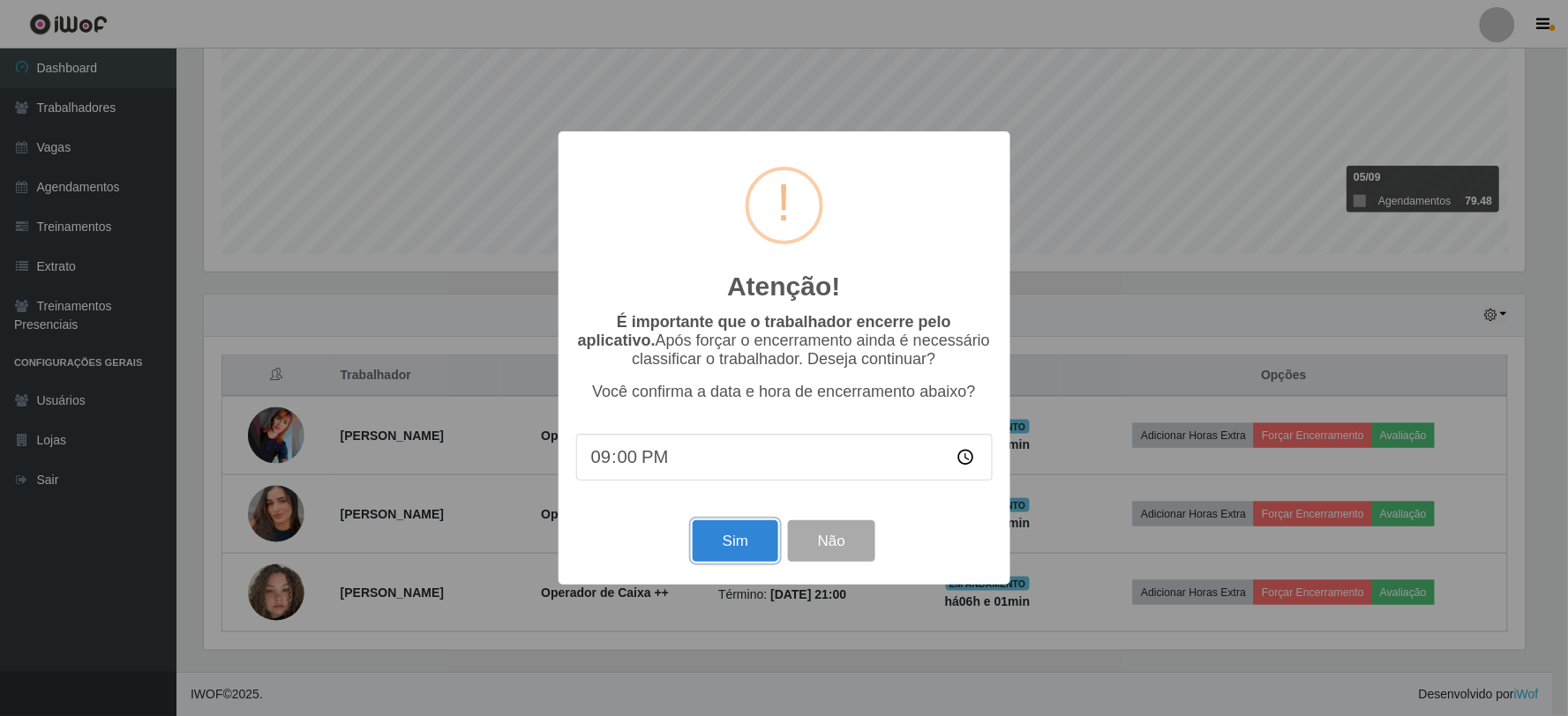
click at [732, 536] on button "Sim" at bounding box center [735, 541] width 85 height 42
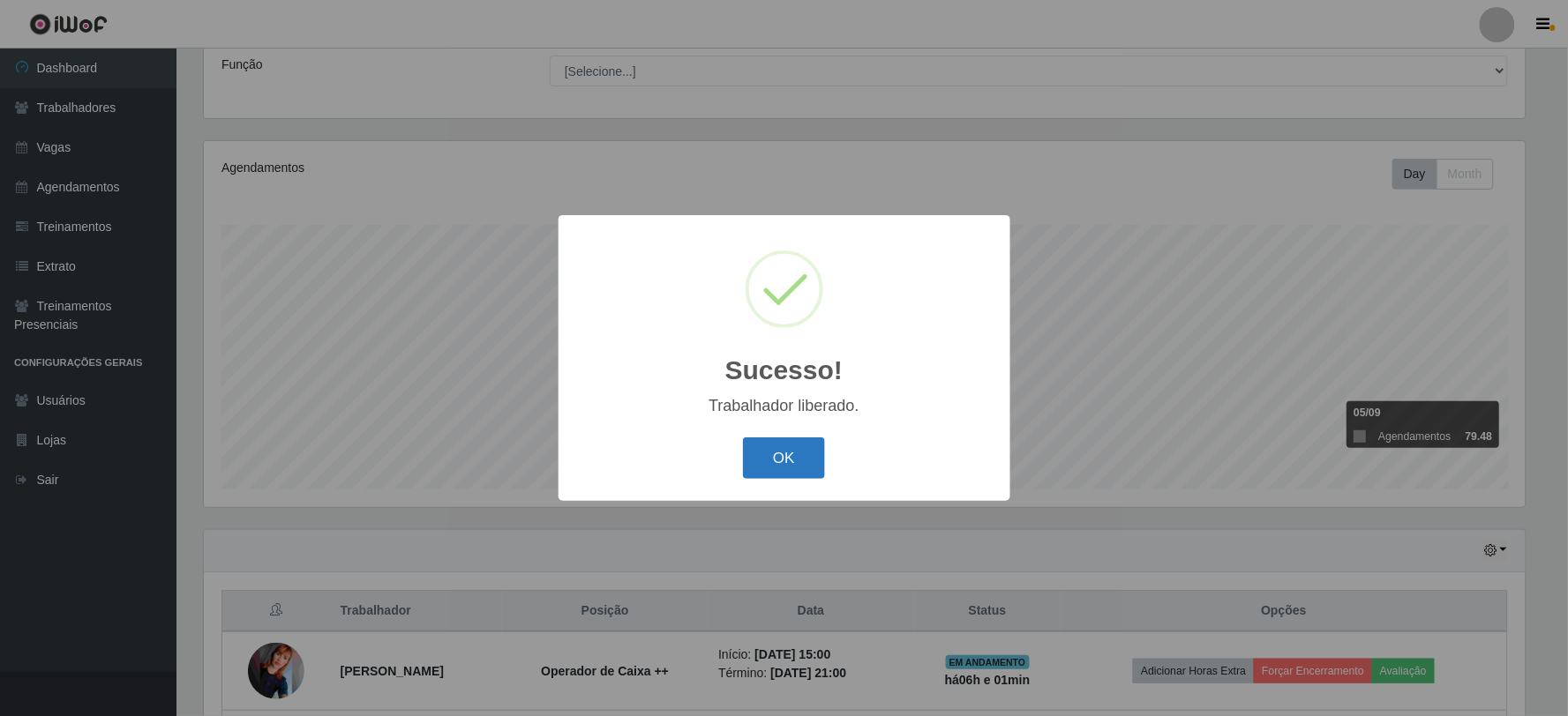
click at [804, 462] on button "OK" at bounding box center [784, 459] width 82 height 42
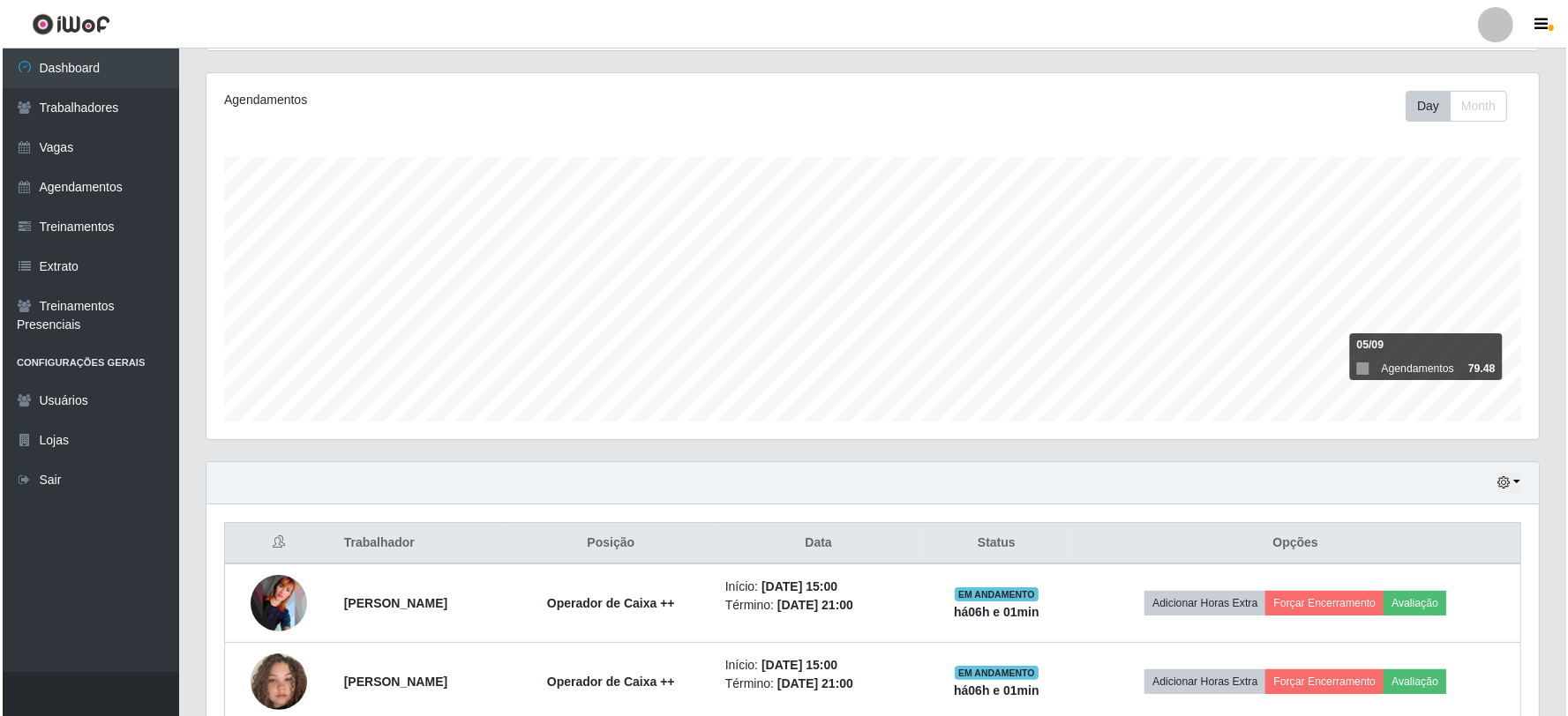
scroll to position [298, 0]
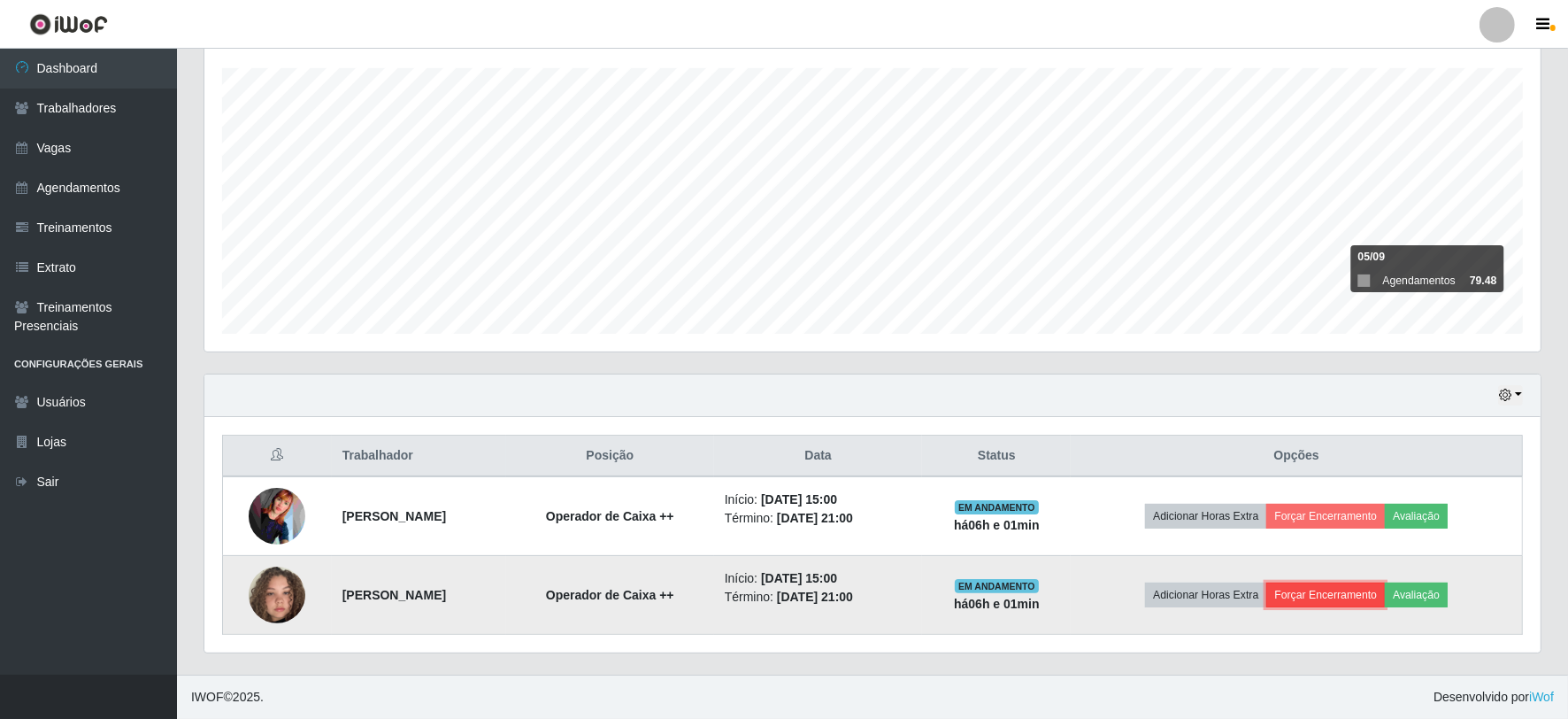
click at [1346, 600] on button "Forçar Encerramento" at bounding box center [1325, 596] width 119 height 25
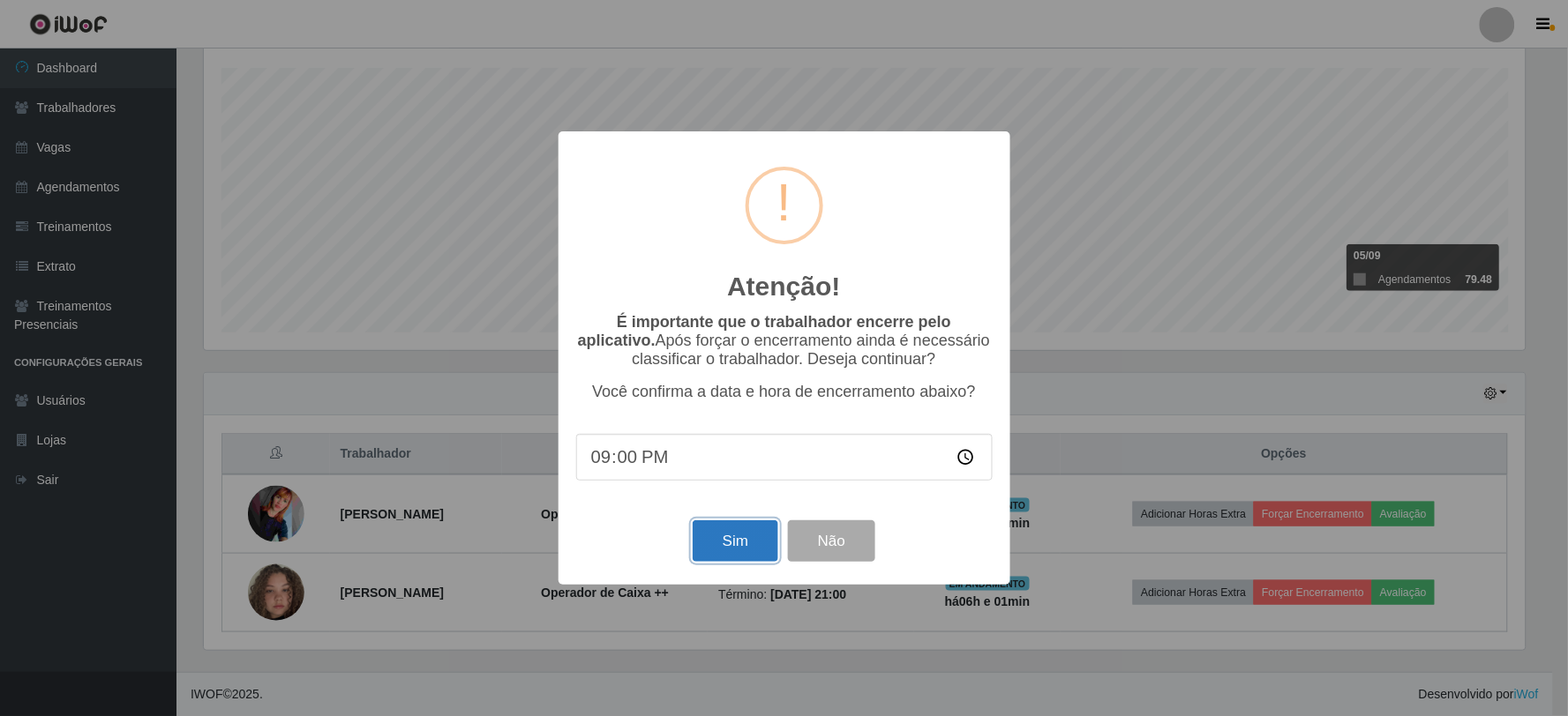
click at [736, 538] on button "Sim" at bounding box center [735, 541] width 85 height 42
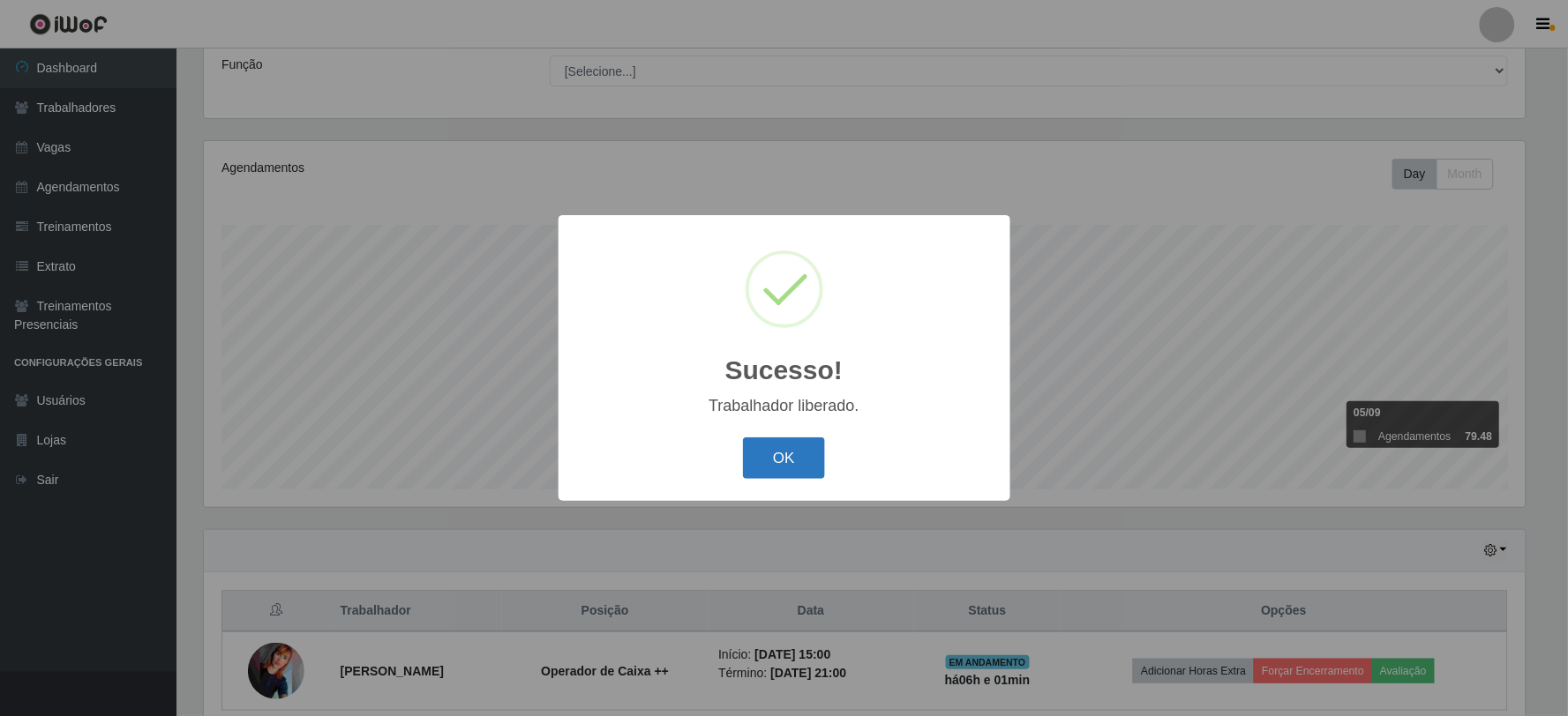
click at [786, 451] on button "OK" at bounding box center [784, 459] width 82 height 42
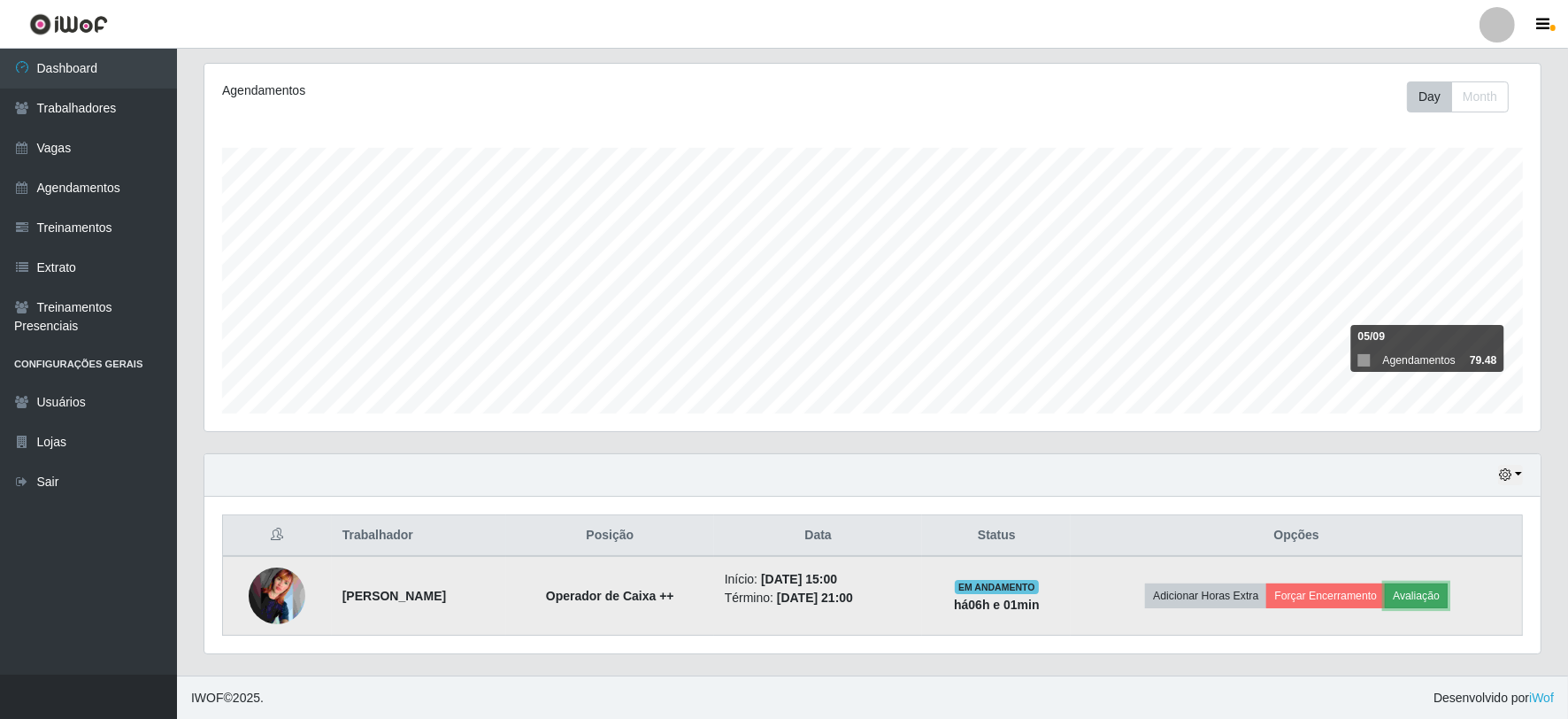
click at [1447, 591] on button "Avaliação" at bounding box center [1416, 596] width 63 height 25
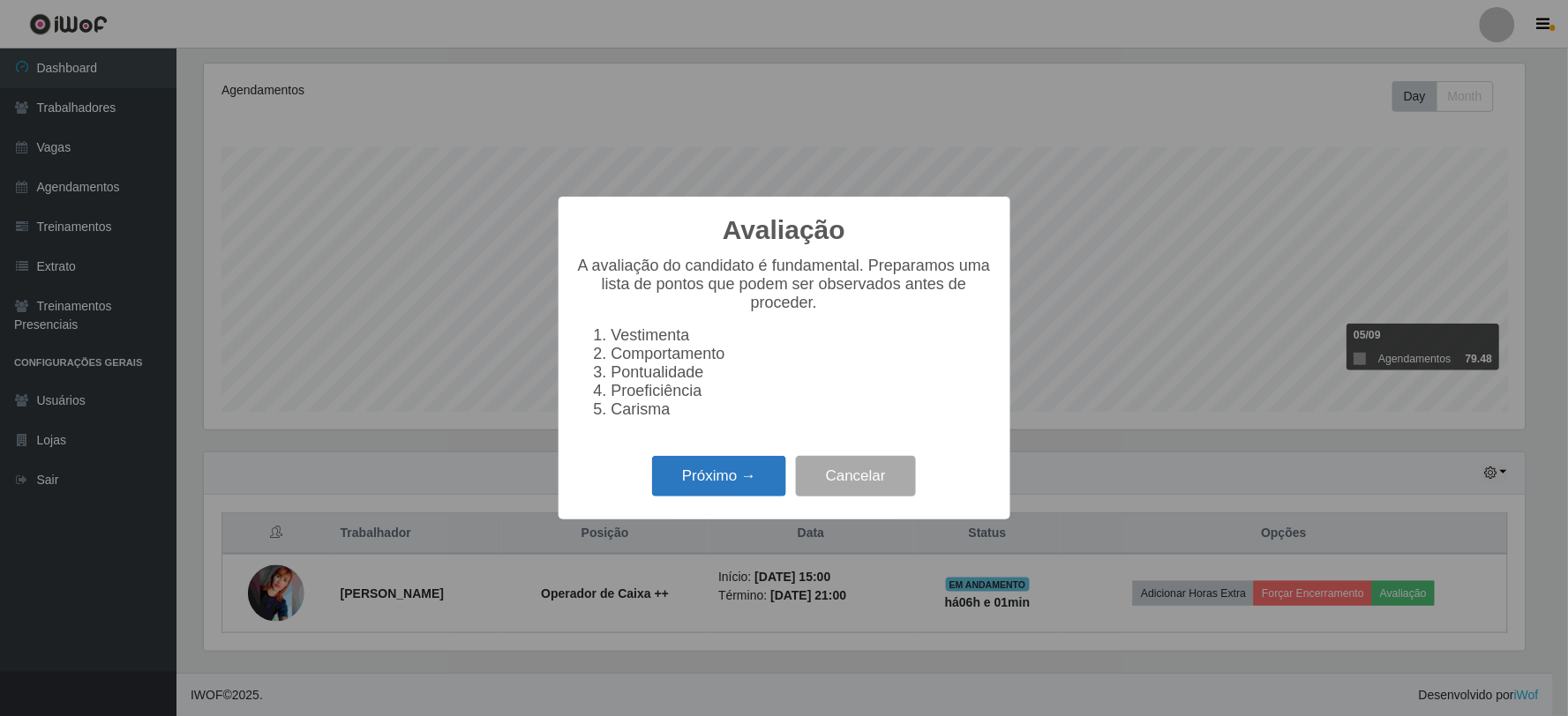
click at [720, 478] on button "Próximo →" at bounding box center [719, 477] width 134 height 42
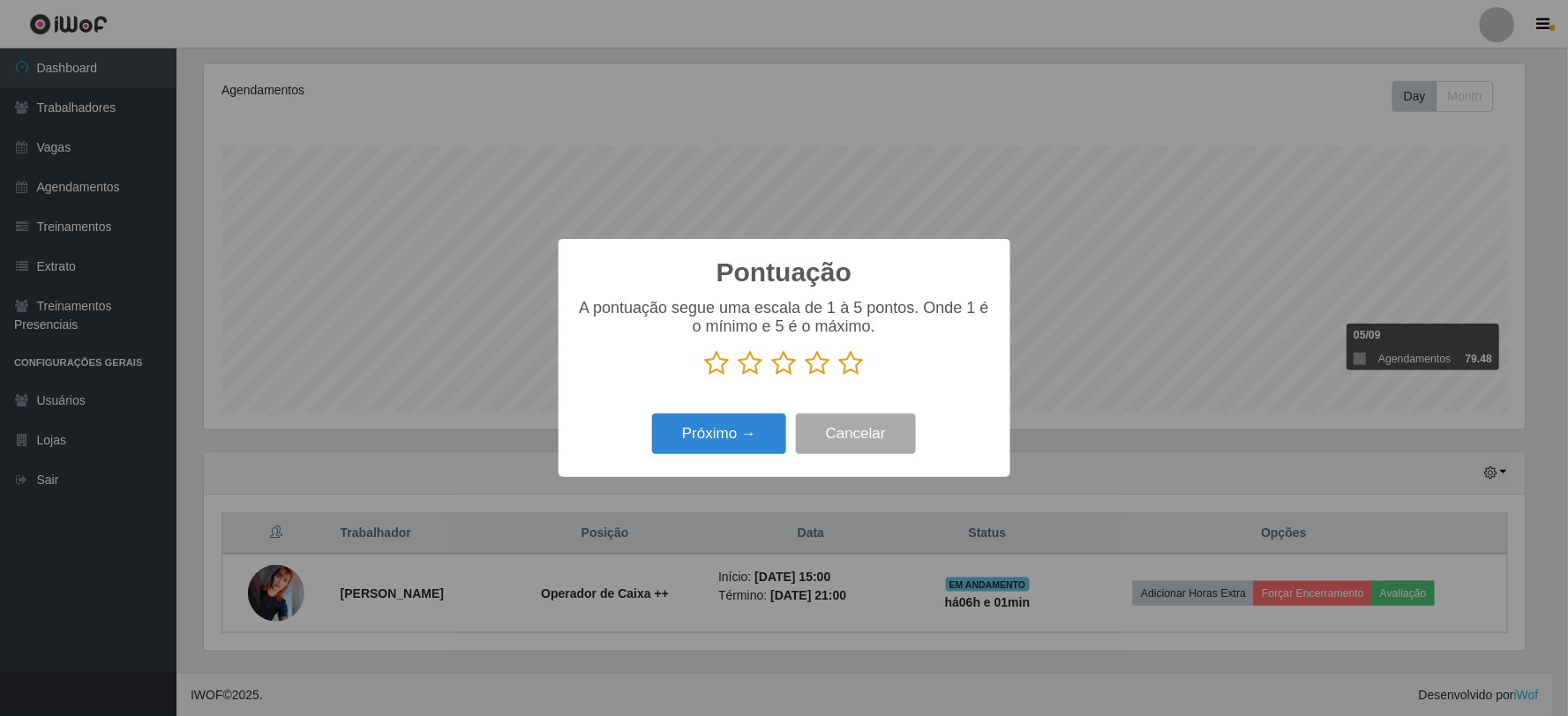
click at [854, 358] on icon at bounding box center [852, 363] width 25 height 26
click at [839, 376] on input "radio" at bounding box center [839, 376] width 0 height 0
click at [743, 436] on button "Próximo →" at bounding box center [719, 434] width 134 height 42
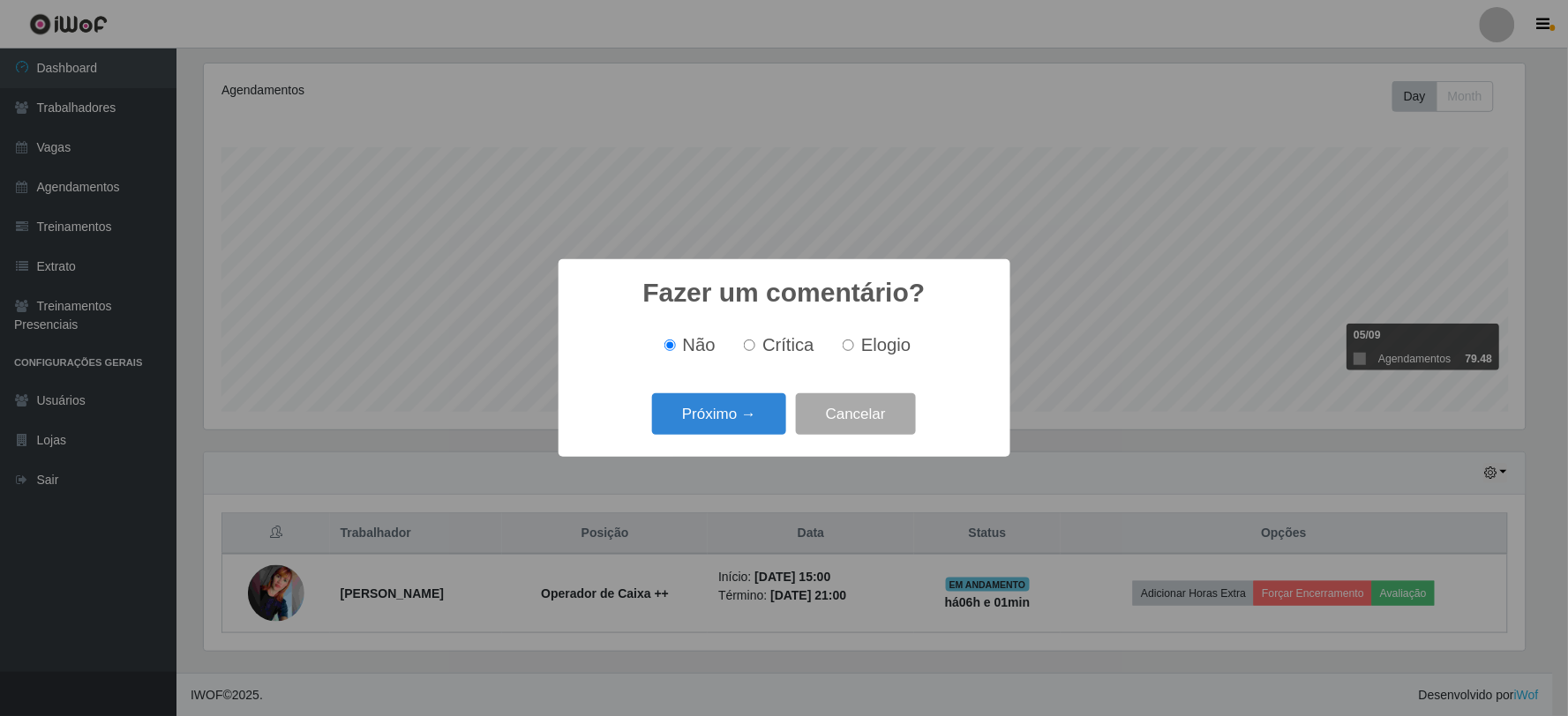
click at [892, 346] on span "Elogio" at bounding box center [886, 344] width 49 height 20
click at [854, 346] on input "Elogio" at bounding box center [849, 345] width 11 height 11
radio input "true"
click at [749, 344] on input "Crítica" at bounding box center [749, 345] width 11 height 11
radio input "true"
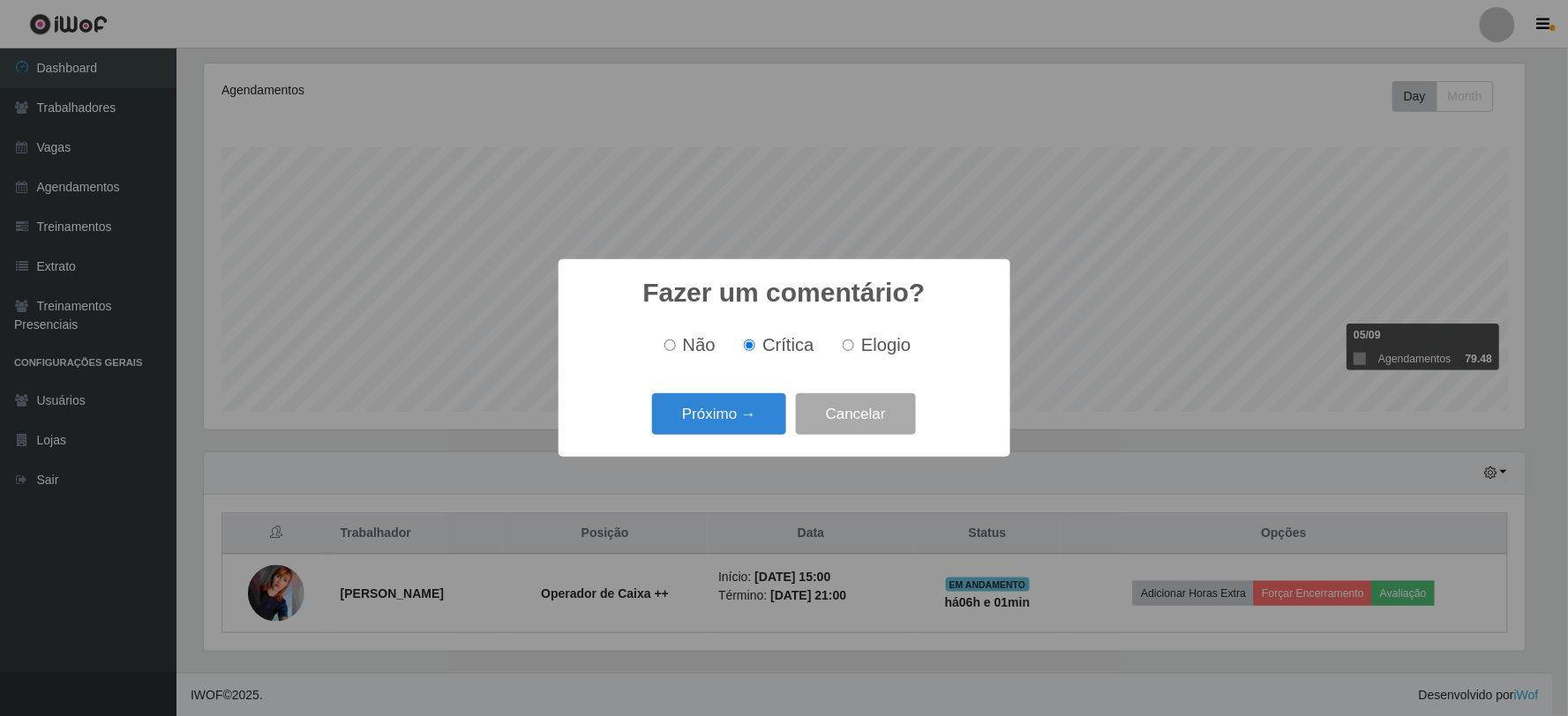
click at [861, 342] on span "Elogio" at bounding box center [886, 344] width 49 height 20
click at [854, 342] on input "Elogio" at bounding box center [849, 345] width 11 height 11
radio input "true"
click at [742, 406] on button "Próximo →" at bounding box center [719, 414] width 134 height 42
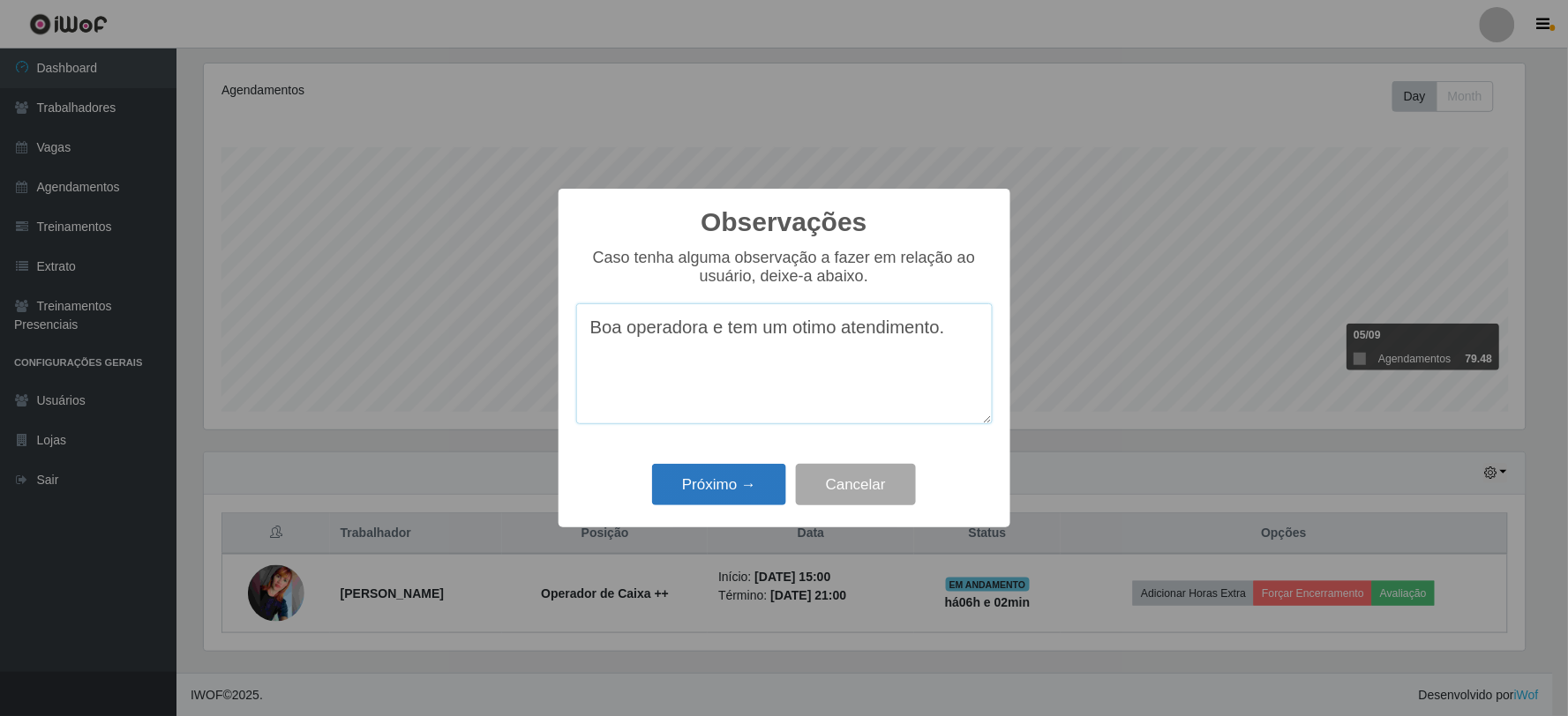
type textarea "Boa operadora e tem um otimo atendimento."
click at [728, 482] on button "Próximo →" at bounding box center [719, 485] width 134 height 42
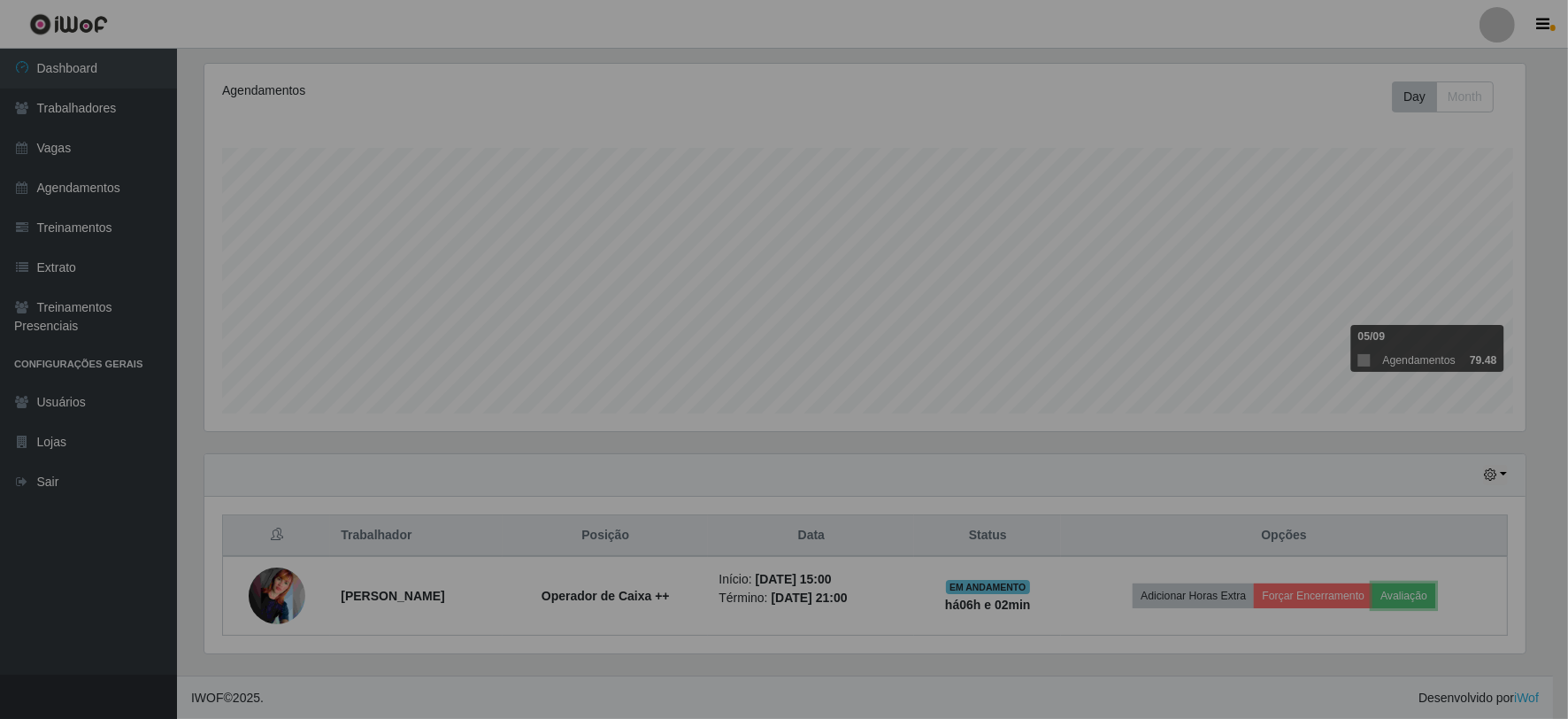
scroll to position [367, 1336]
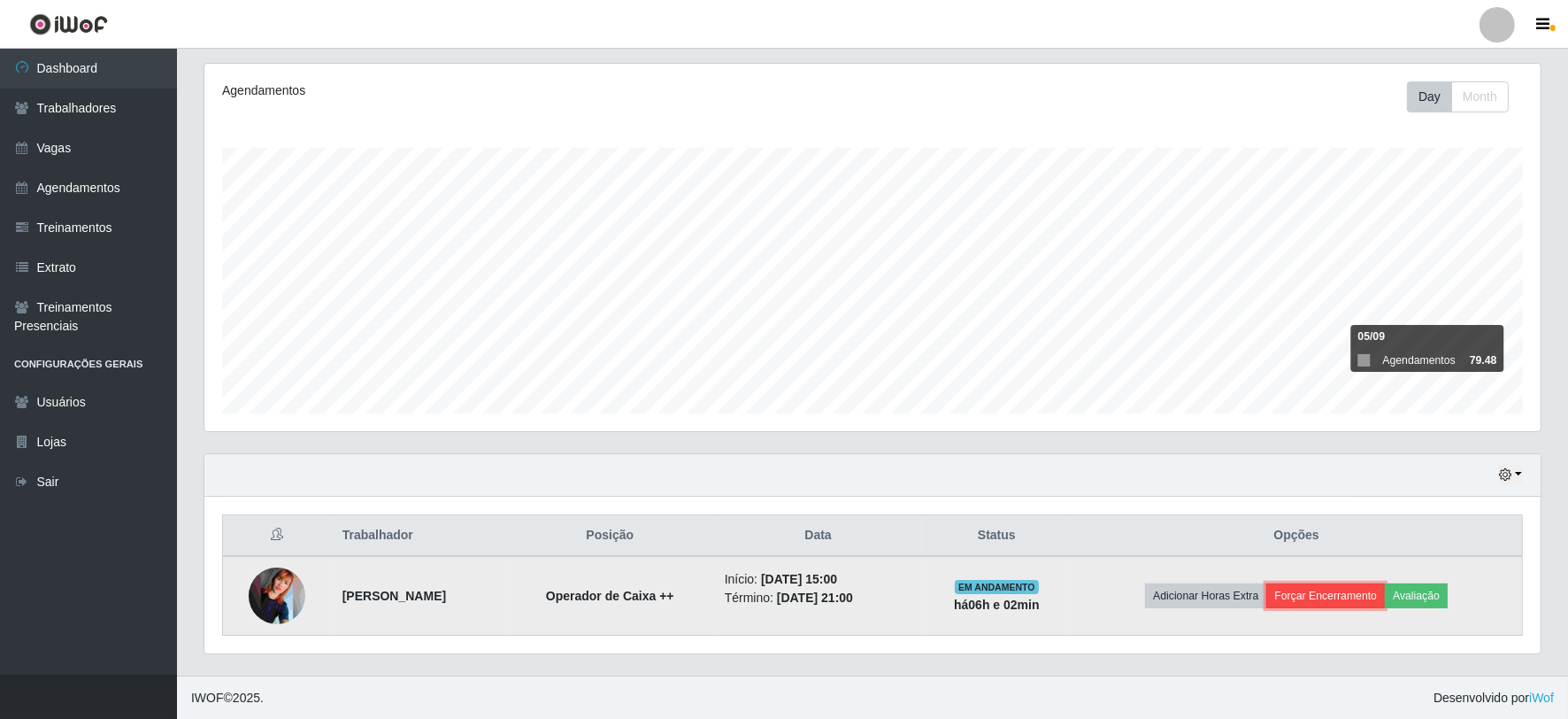
click at [1357, 595] on button "Forçar Encerramento" at bounding box center [1325, 596] width 119 height 25
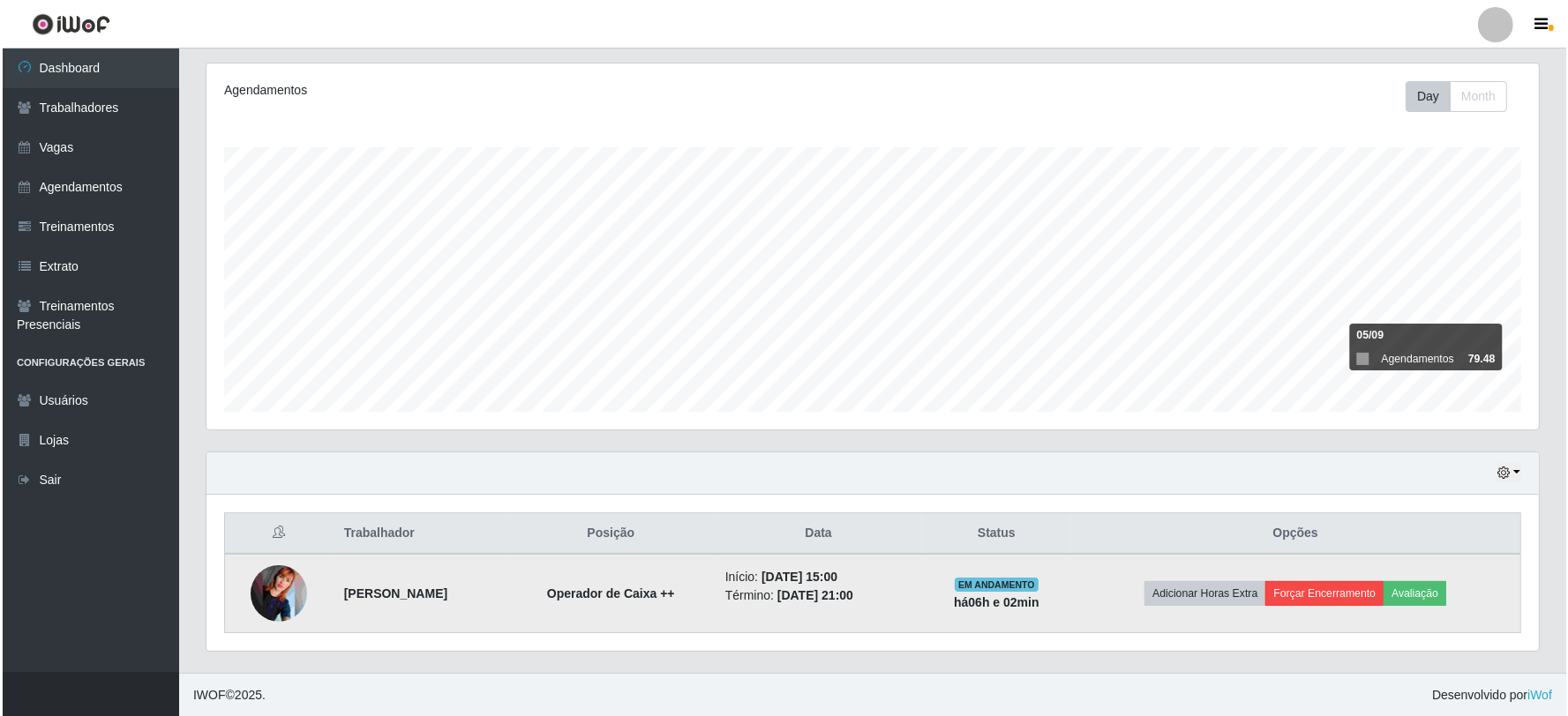
scroll to position [365, 1321]
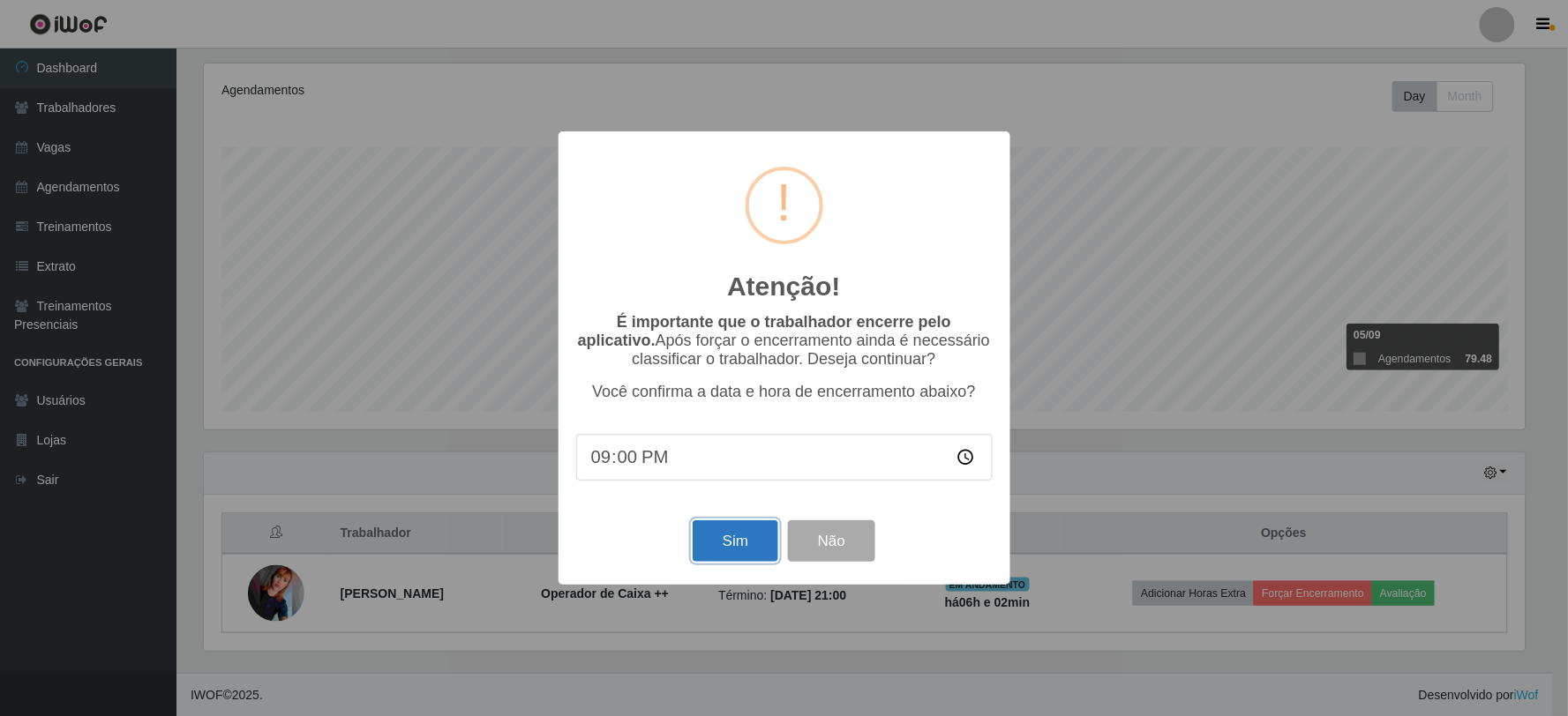
click at [735, 541] on button "Sim" at bounding box center [735, 541] width 85 height 42
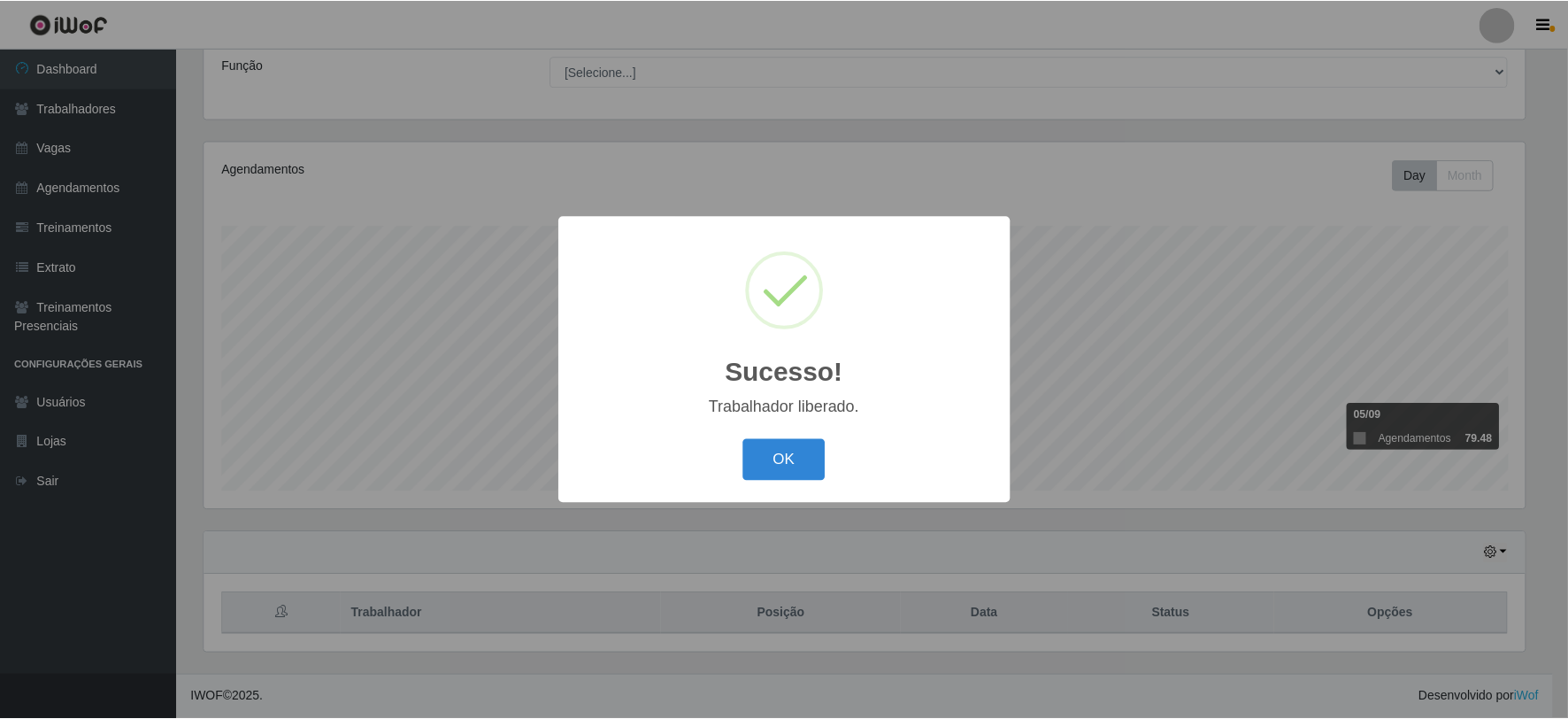
scroll to position [885344, 883780]
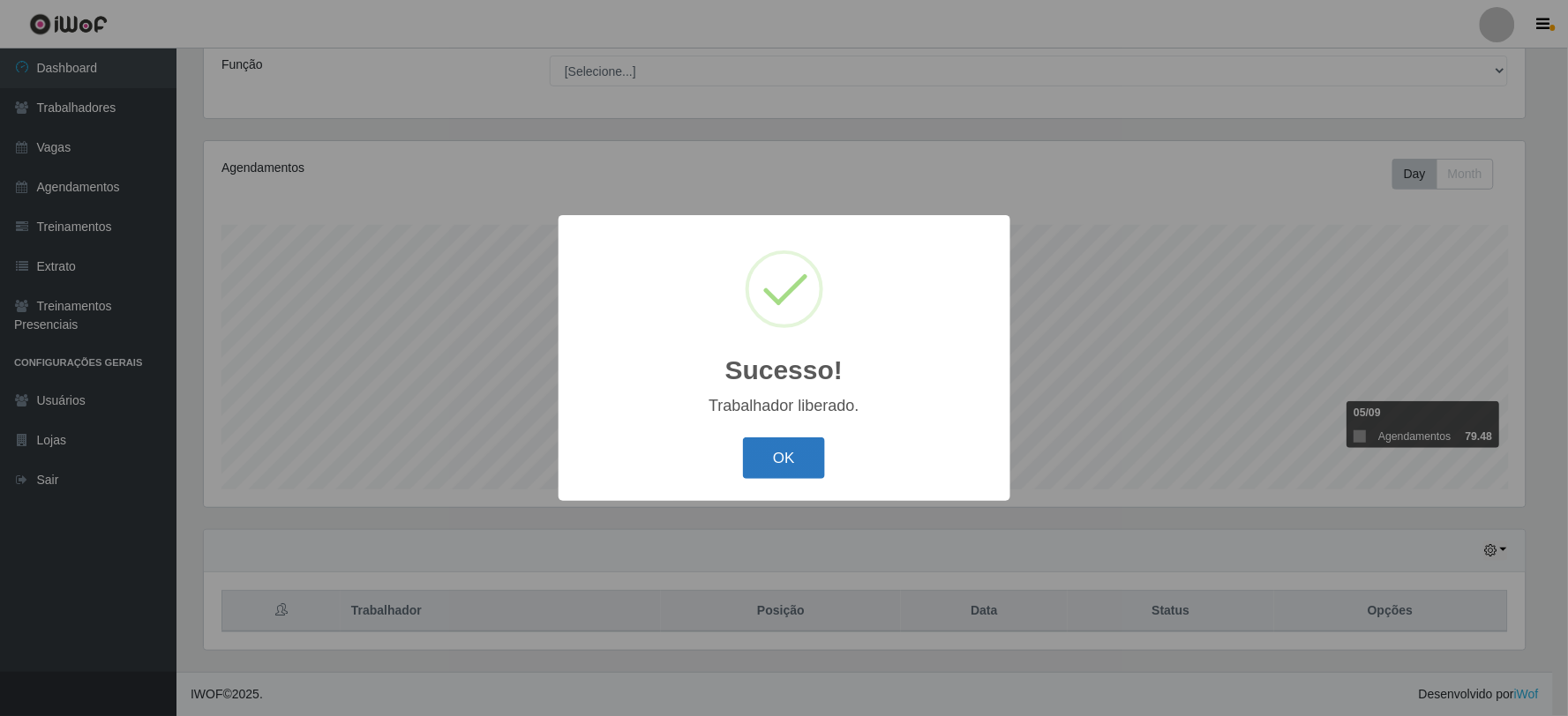
click at [764, 446] on button "OK" at bounding box center [784, 459] width 82 height 42
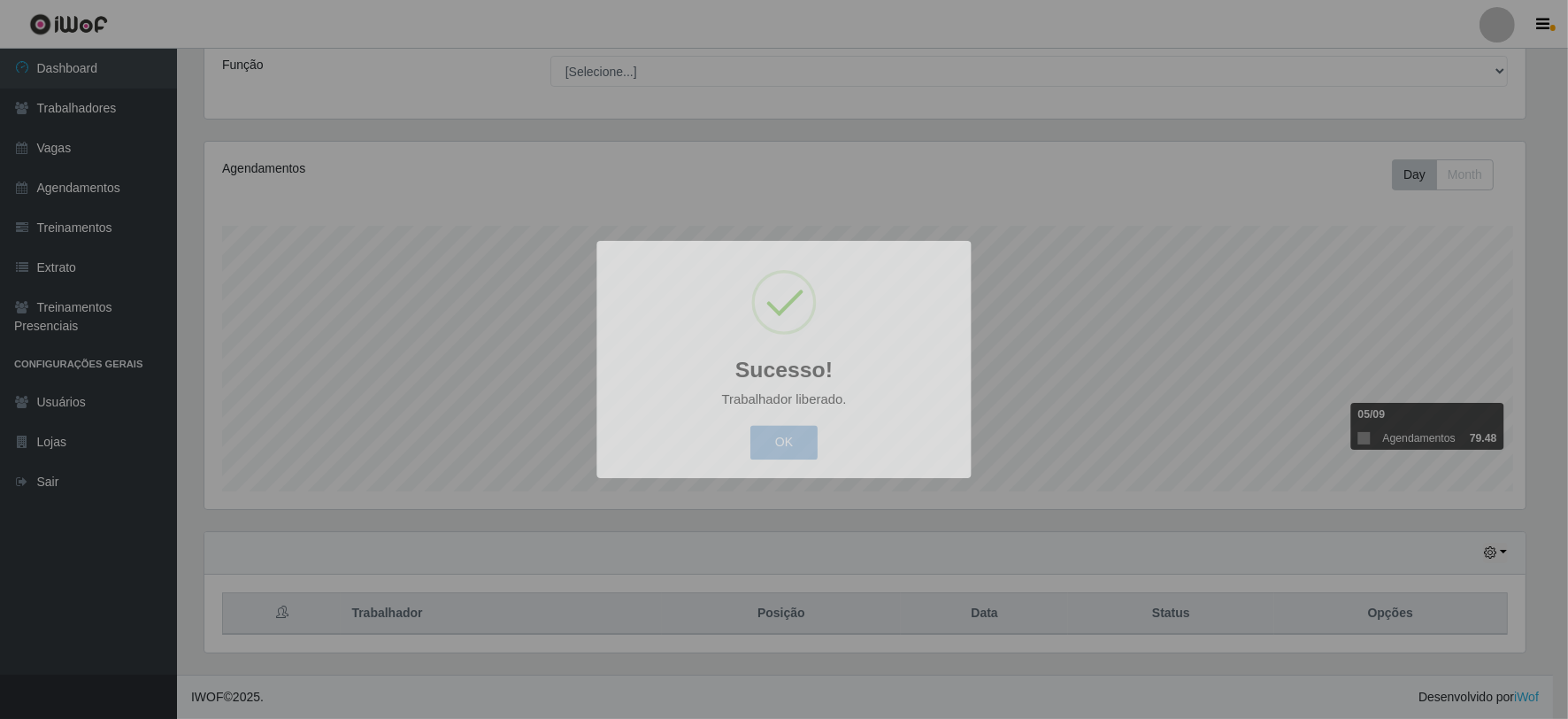
scroll to position [367, 1336]
